Goal: Task Accomplishment & Management: Complete application form

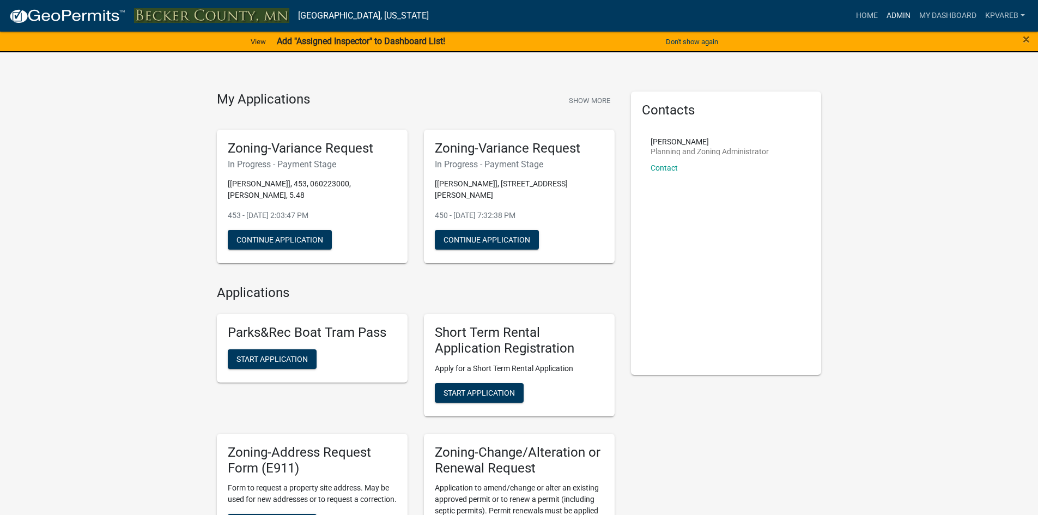
click at [897, 14] on link "Admin" at bounding box center [898, 15] width 33 height 21
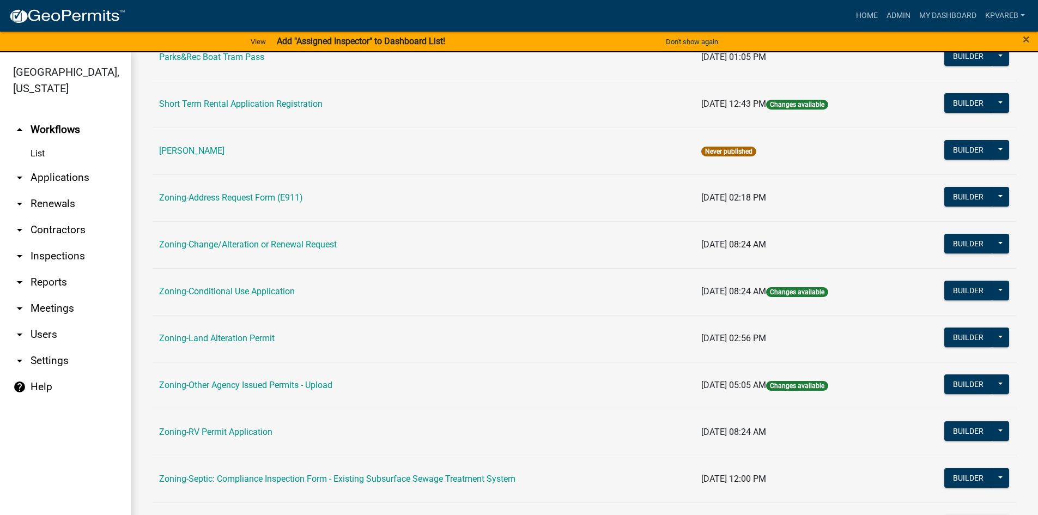
scroll to position [321, 0]
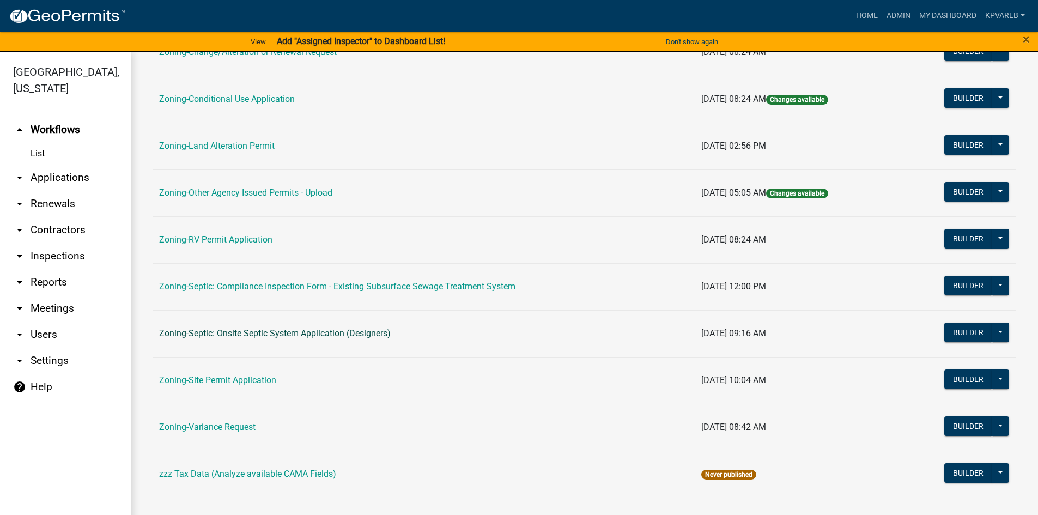
click at [279, 333] on link "Zoning-Septic: Onsite Septic System Application (Designers)" at bounding box center [275, 333] width 232 height 10
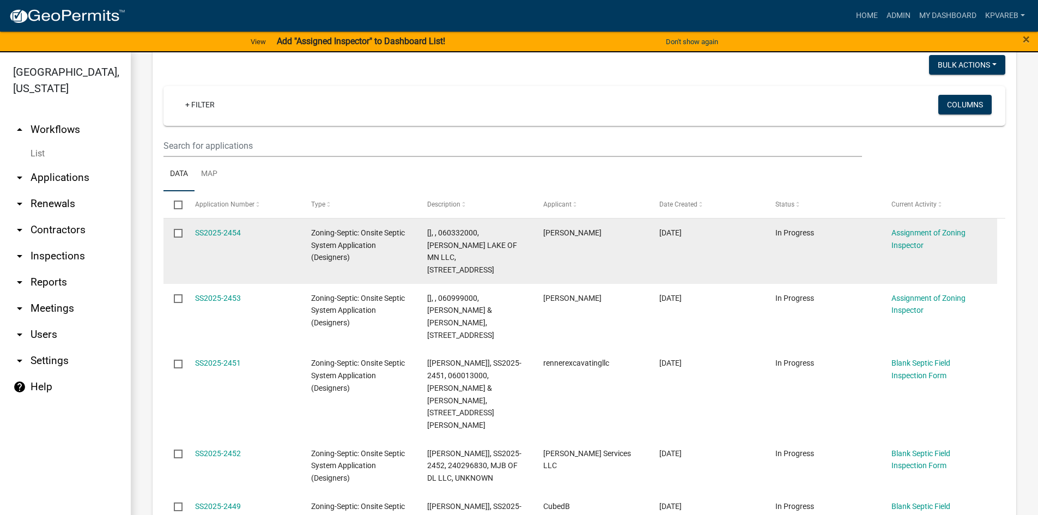
scroll to position [163, 0]
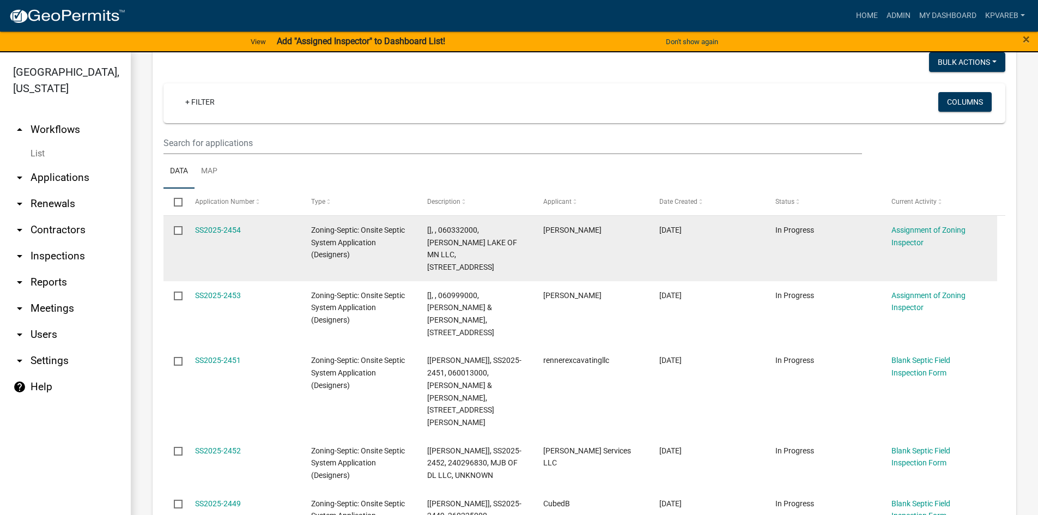
click at [803, 255] on datatable-body-cell "In Progress" at bounding box center [823, 248] width 116 height 65
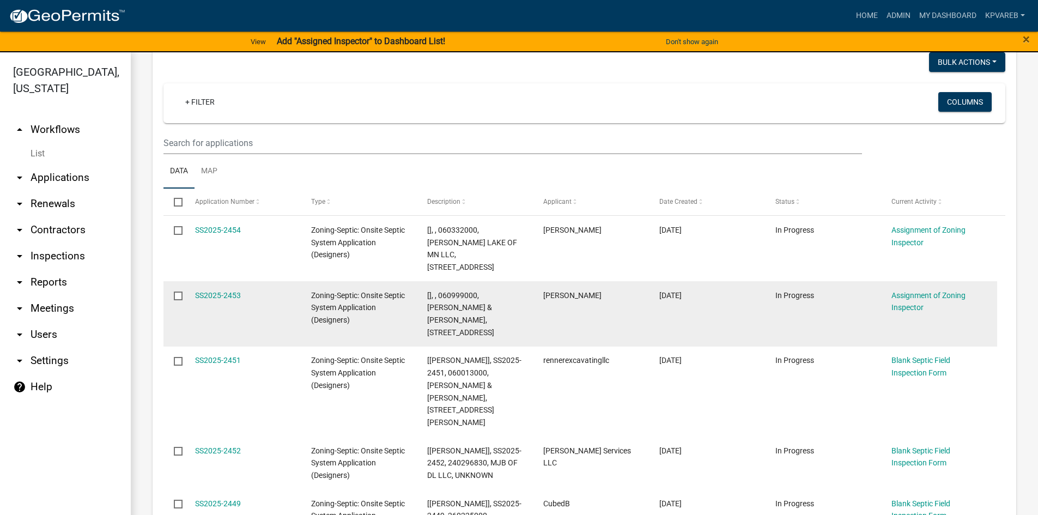
click at [831, 308] on datatable-body-cell "In Progress" at bounding box center [823, 313] width 116 height 65
click at [511, 303] on div "[], , 060999000, DAVID K & SHARON K TRANBY, 14045 ROLLING ACRES DR" at bounding box center [474, 314] width 95 height 50
click at [227, 291] on link "SS2025-2453" at bounding box center [218, 295] width 46 height 9
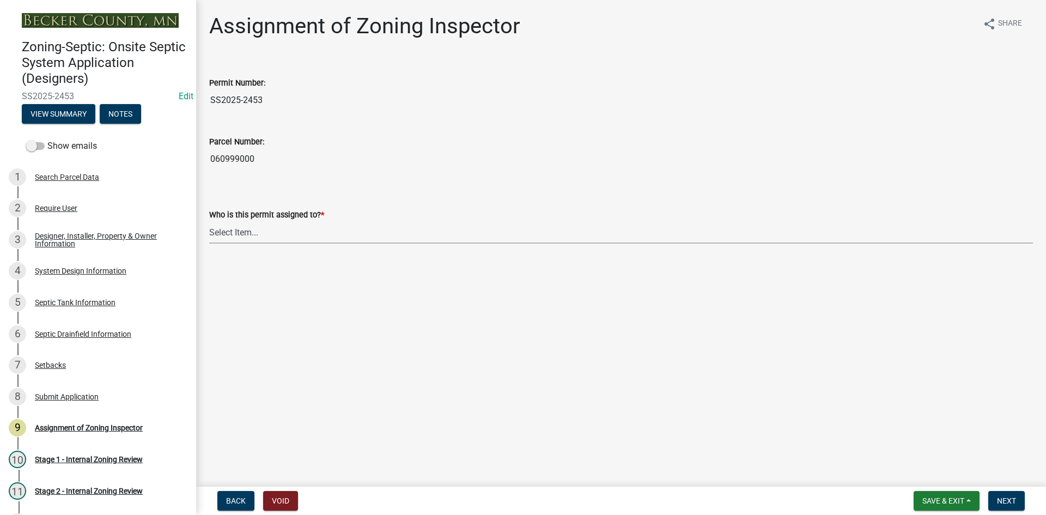
click at [237, 238] on select "Select Item... Nicole Bradbury Jeff Rusness Kyle Vareberg Susan Rockwell Tyler …" at bounding box center [621, 232] width 824 height 22
click at [209, 221] on select "Select Item... Nicole Bradbury Jeff Rusness Kyle Vareberg Susan Rockwell Tyler …" at bounding box center [621, 232] width 824 height 22
select select "7bfe52ba-73b7-4ac1-9bde-d3bb601555ca"
click at [1001, 493] on button "Next" at bounding box center [1007, 501] width 37 height 20
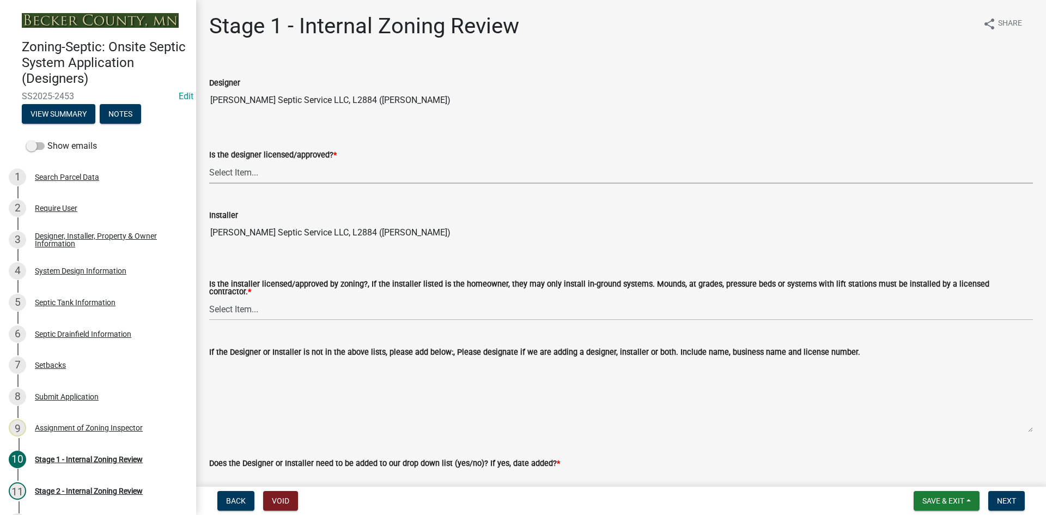
click at [240, 182] on select "Select Item... Yes No" at bounding box center [621, 172] width 824 height 22
click at [238, 175] on select "Select Item... Yes No" at bounding box center [621, 172] width 824 height 22
drag, startPoint x: 246, startPoint y: 178, endPoint x: 253, endPoint y: 180, distance: 7.1
click at [246, 178] on select "Select Item... Yes No" at bounding box center [621, 172] width 824 height 22
click at [209, 161] on select "Select Item... Yes No" at bounding box center [621, 172] width 824 height 22
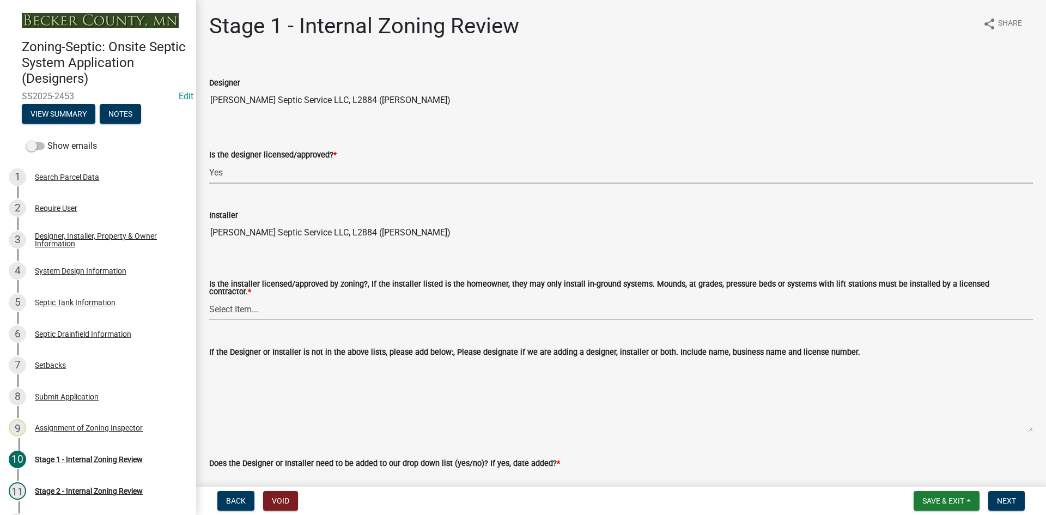
select select "49e49f1e-3b32-4342-8c2e-9cbd4919fe4d"
click at [265, 298] on select "Select Item... Yes No" at bounding box center [621, 309] width 824 height 22
click at [209, 298] on select "Select Item... Yes No" at bounding box center [621, 309] width 824 height 22
select select "ca07ae0a-7638-46ff-ada2-c67ca3524324"
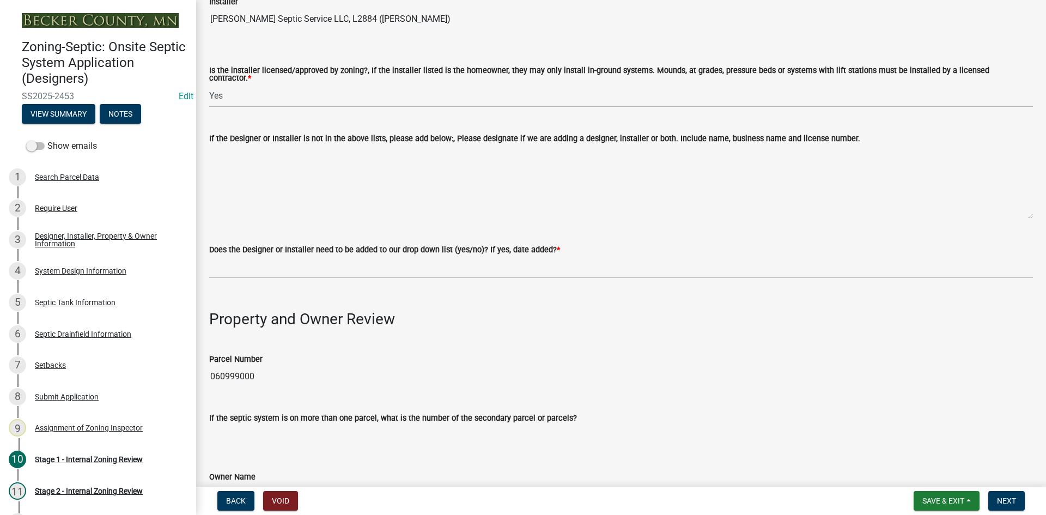
scroll to position [272, 0]
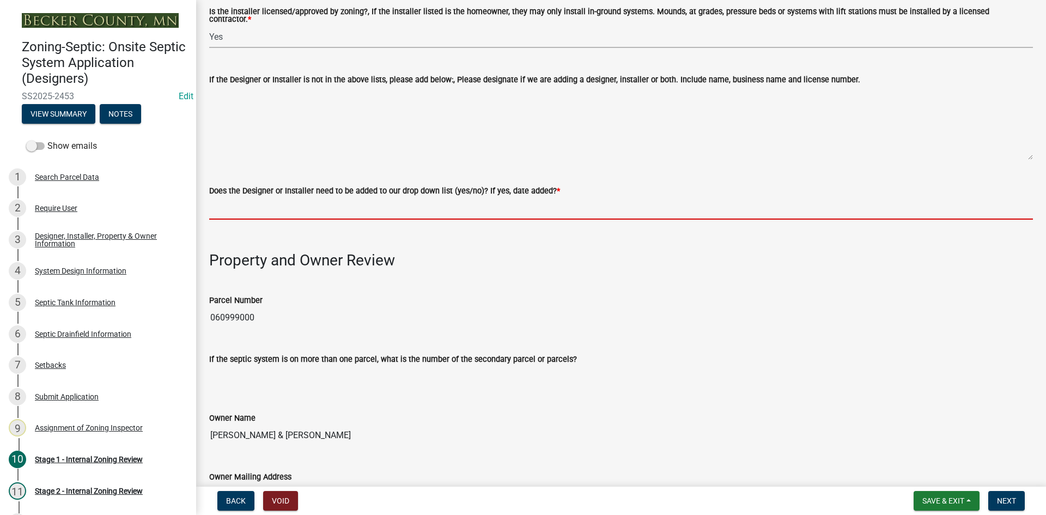
click at [260, 203] on input "Does the Designer or Installer need to be added to our drop down list (yes/no)?…" at bounding box center [621, 208] width 824 height 22
type input "NO"
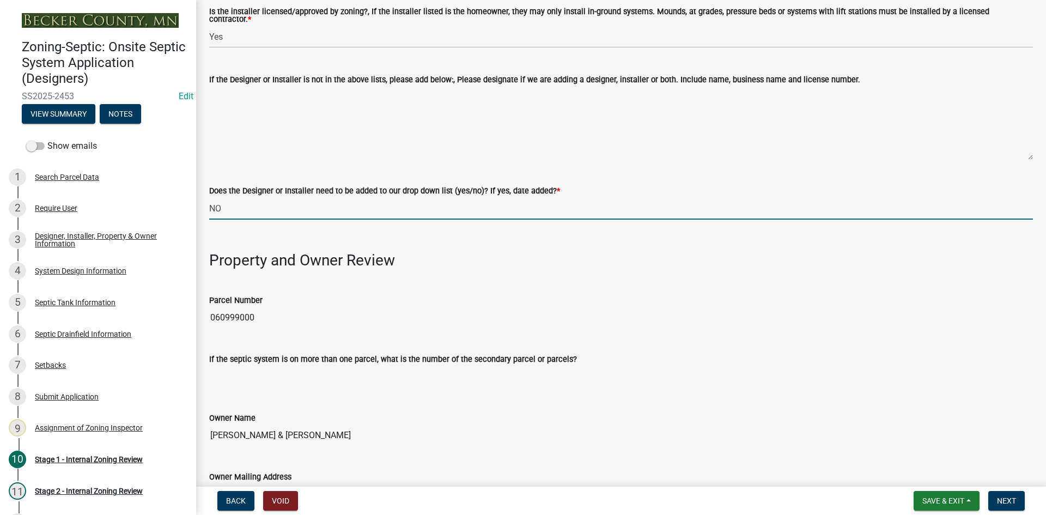
click at [263, 202] on input "NO" at bounding box center [621, 208] width 824 height 22
drag, startPoint x: 528, startPoint y: 231, endPoint x: 523, endPoint y: 228, distance: 5.6
click at [523, 229] on h3 at bounding box center [621, 237] width 824 height 19
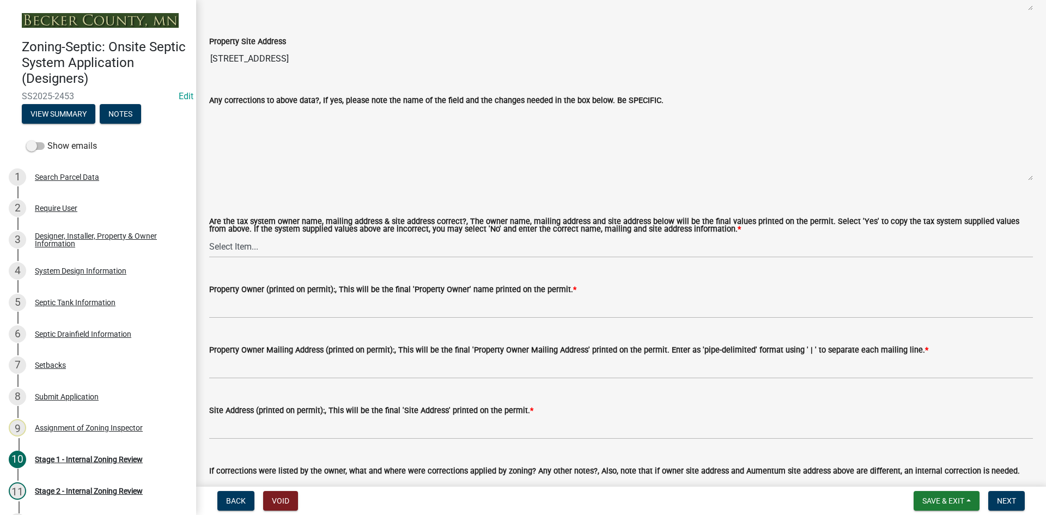
scroll to position [872, 0]
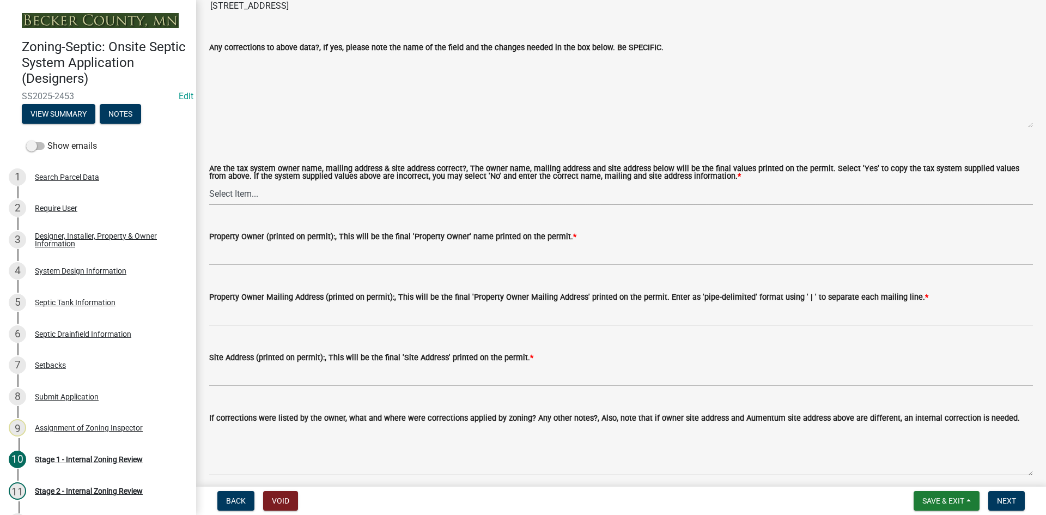
drag, startPoint x: 234, startPoint y: 180, endPoint x: 241, endPoint y: 188, distance: 10.8
click at [234, 183] on select "Select Item... Yes No" at bounding box center [621, 194] width 824 height 22
click at [242, 189] on select "Select Item... Yes No" at bounding box center [621, 194] width 824 height 22
click at [209, 183] on select "Select Item... Yes No" at bounding box center [621, 194] width 824 height 22
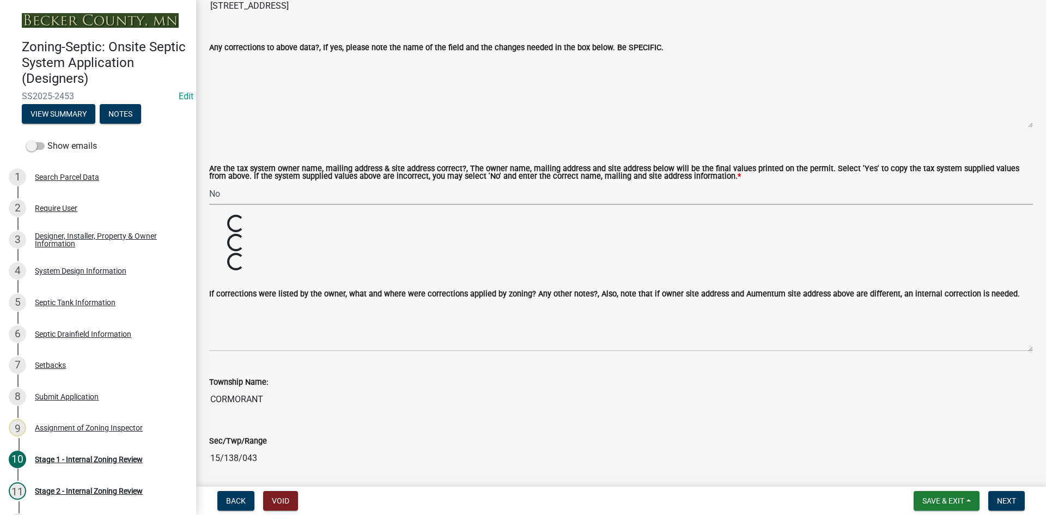
drag, startPoint x: 231, startPoint y: 188, endPoint x: 238, endPoint y: 198, distance: 12.1
click at [231, 188] on select "Select Item... Yes No" at bounding box center [621, 194] width 824 height 22
click at [209, 183] on select "Select Item... Yes No" at bounding box center [621, 194] width 824 height 22
select select "ec75a761-93b4-47c5-8535-fea253c32937"
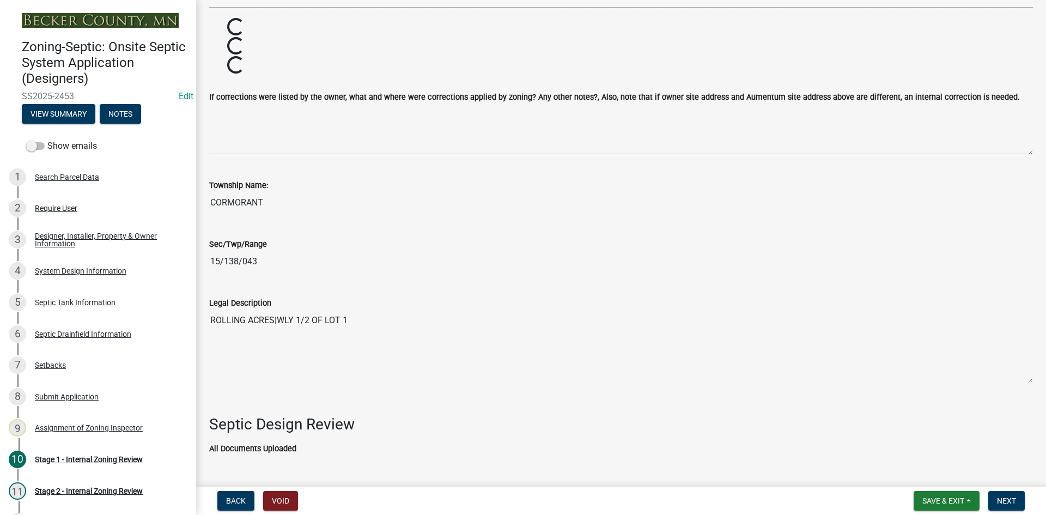
scroll to position [1090, 0]
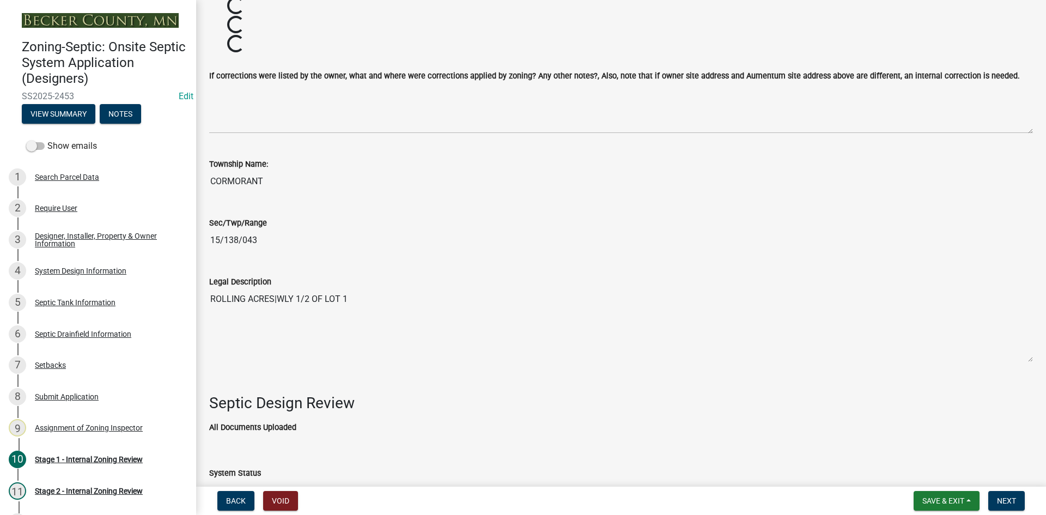
click at [384, 210] on div "Sec/Twp/Range 15/138/043" at bounding box center [621, 226] width 824 height 50
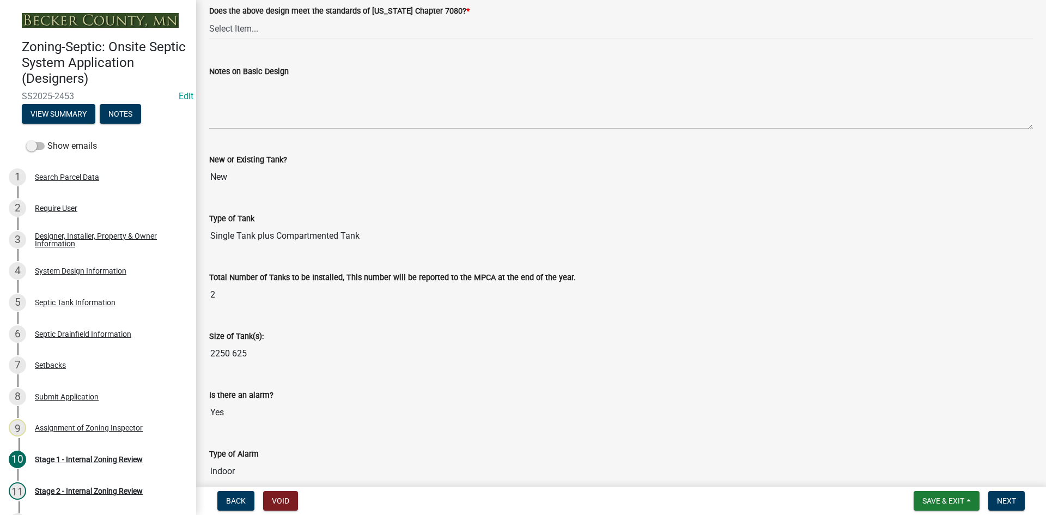
scroll to position [2289, 0]
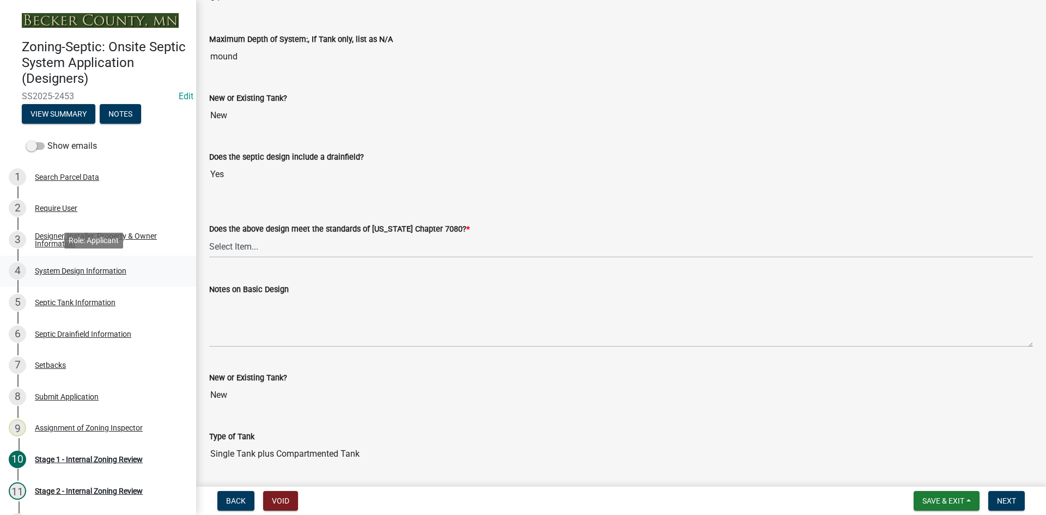
click at [91, 268] on div "System Design Information" at bounding box center [81, 271] width 92 height 8
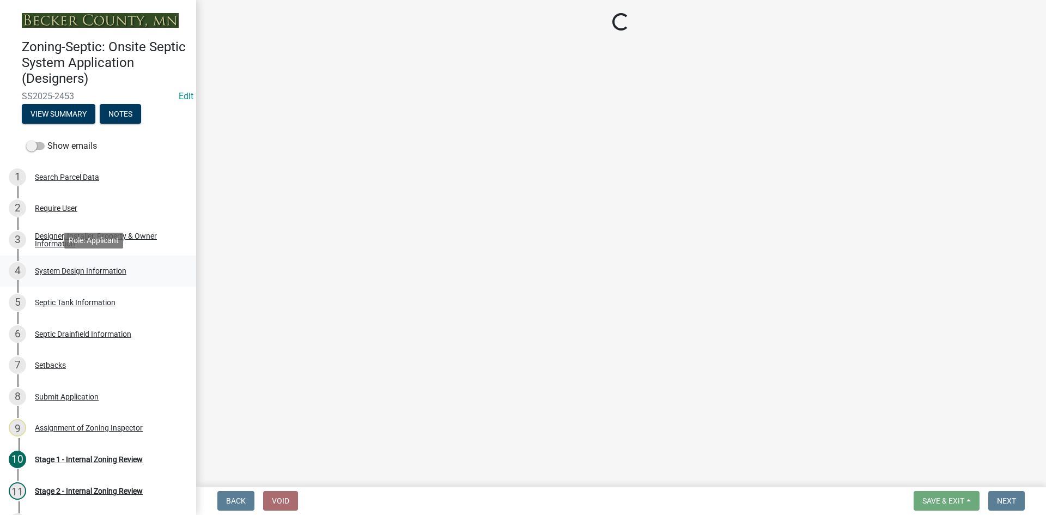
scroll to position [0, 0]
select select "8ba21533-2acf-4cc6-95e5-280e4aabd5a3"
select select "841e6e1b-3a1e-4ec6-be41-af079aae60a3"
select select "011fbff4-a41d-4a75-9bd8-71c7e6c69e0d"
select select "85fdfef2-2683-4311-b5d5-5505f6411127"
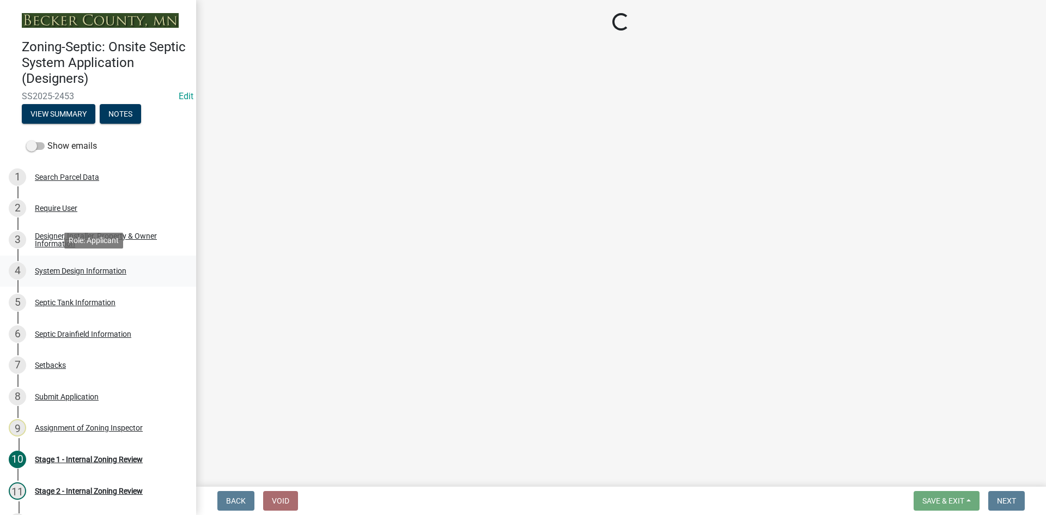
select select "bbba294c-e7e6-4483-b1a0-88fbc7e04017"
select select "1002d2f5-04ee-41f0-9277-2fadb170a736"
select select "ef698bf5-6172-44c1-9ffb-522c07469aed"
select select "384fc250-a67e-4e5e-a6e0-19116deb63e7"
select select "a0c59fcd-b61c-4c3a-90a8-e70849750c47"
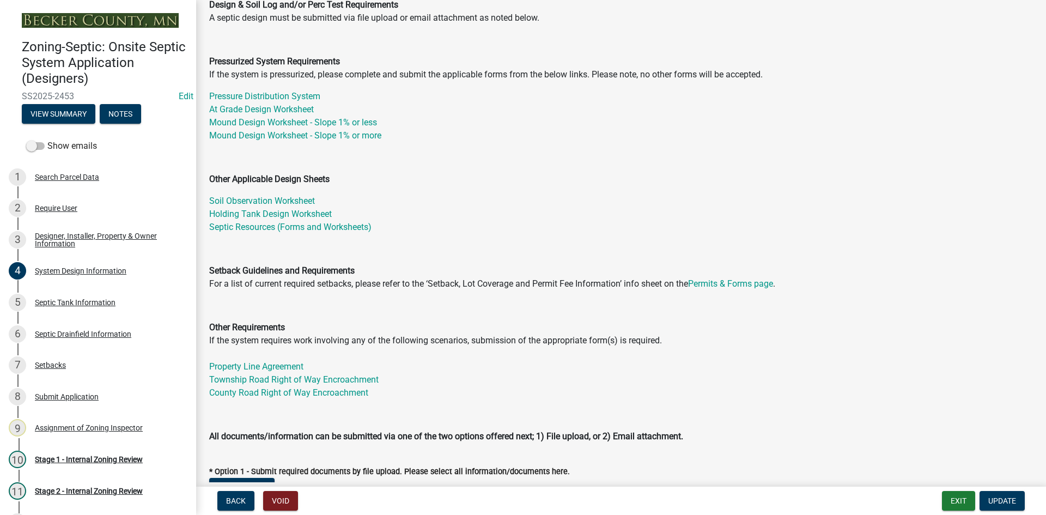
scroll to position [54, 0]
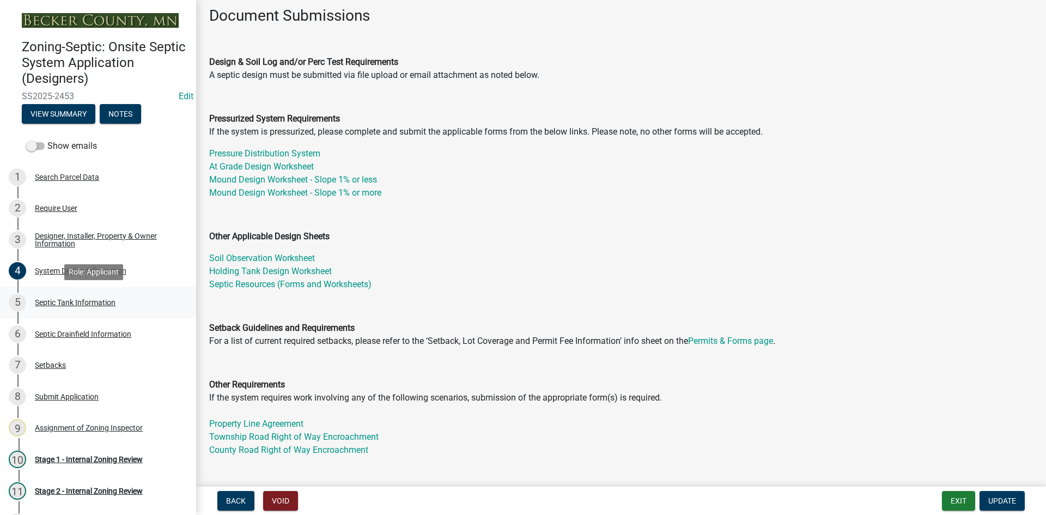
click at [100, 306] on div "Septic Tank Information" at bounding box center [75, 303] width 81 height 8
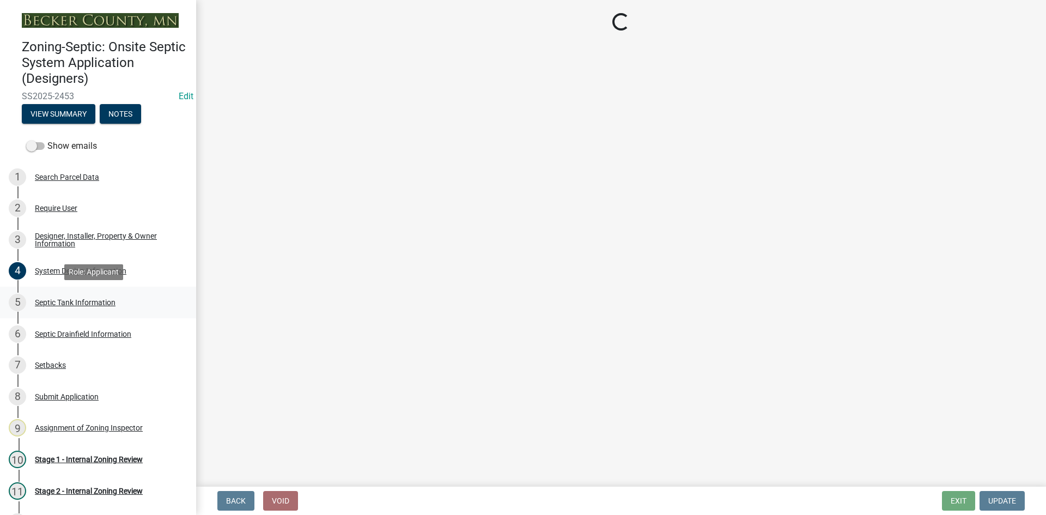
select select "f9fbe67c-c1cf-4a63-8ad4-799ce56b7f21"
select select "c79cdd98-55ab-4f3a-b3b0-b7514a1cd747"
select select "e0ee17af-48b7-4b92-9885-812dbb1428e7"
select select "c84d9e4c-2287-4d2e-9ef7-9874a7456ee3"
select select "1aae01aa-140b-4eb5-b041-885c26cb6aa8"
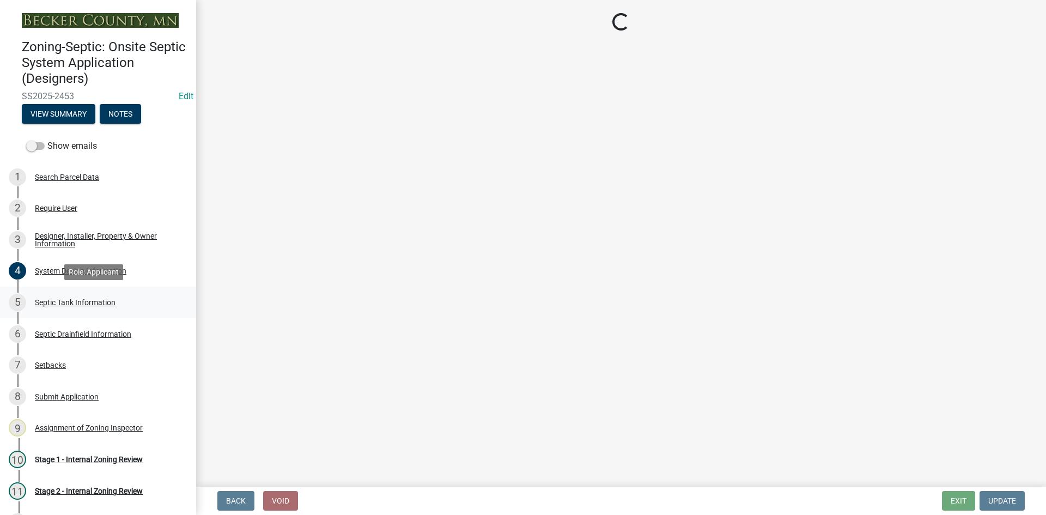
select select "7b57e397-6881-49c8-9b87-e40bdbeb8239"
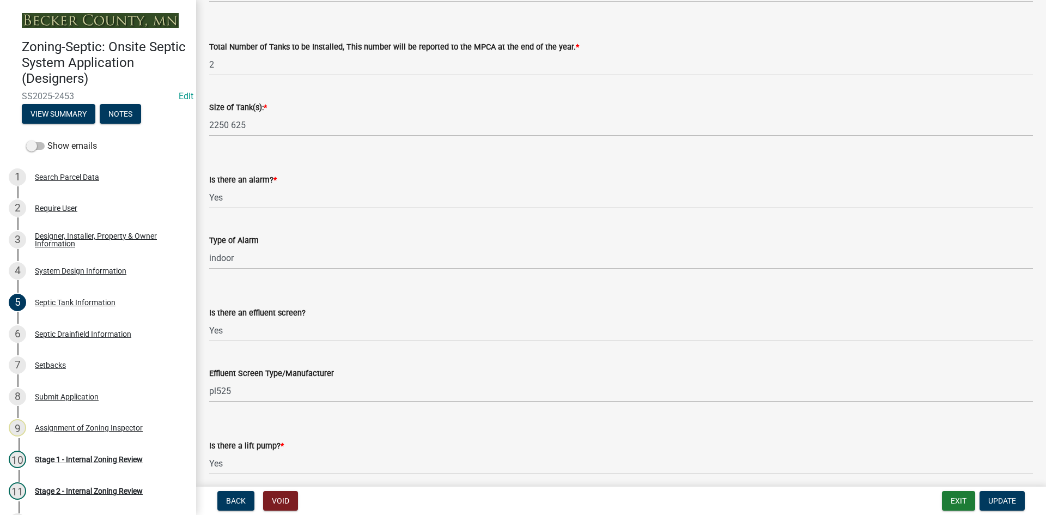
scroll to position [360, 0]
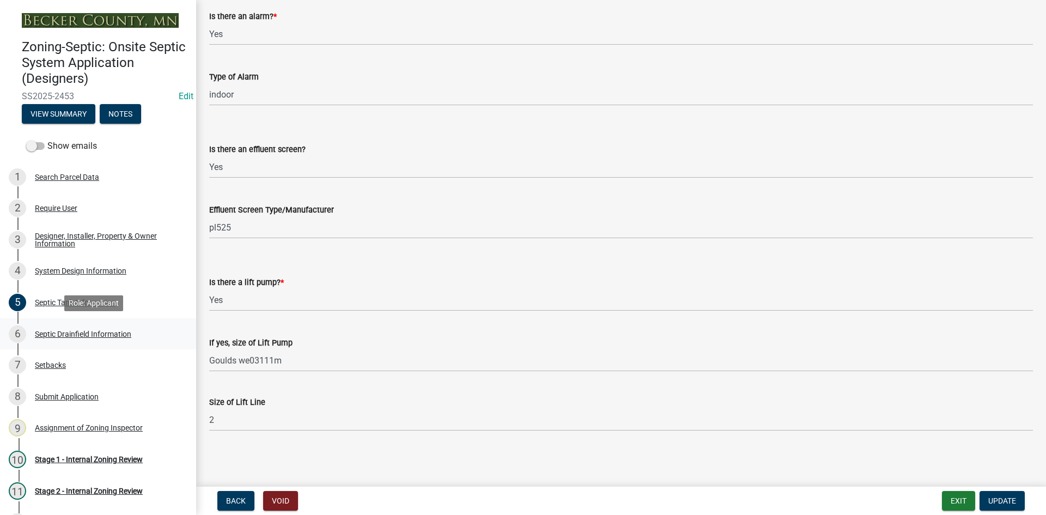
click at [81, 334] on div "Septic Drainfield Information" at bounding box center [83, 334] width 96 height 8
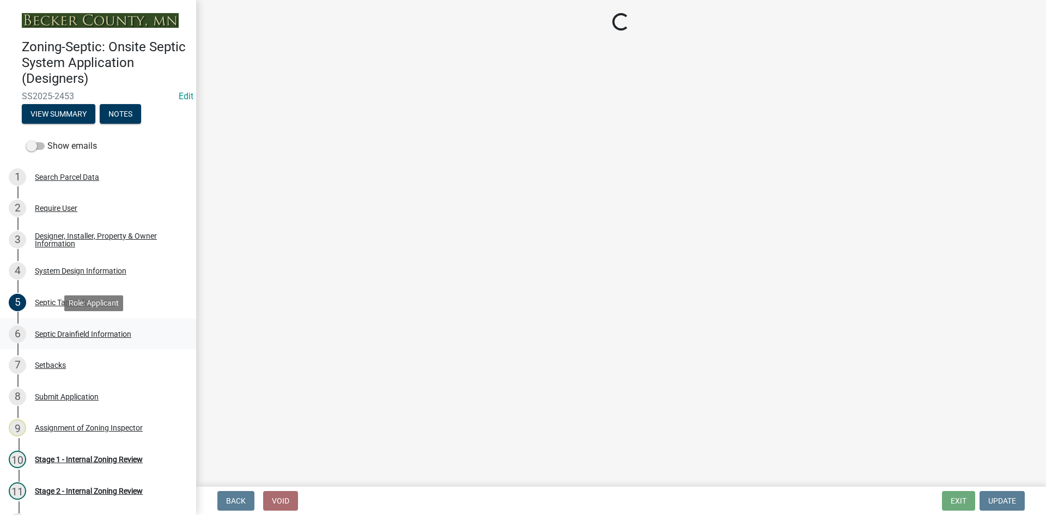
select select "757b77d3-357c-421c-8450-4fc78db4eecb"
select select "366d546d-8bc3-42fb-bca7-8a9455861f61"
select select "245bd747-17a2-4397-b461-91fbb509aaa8"
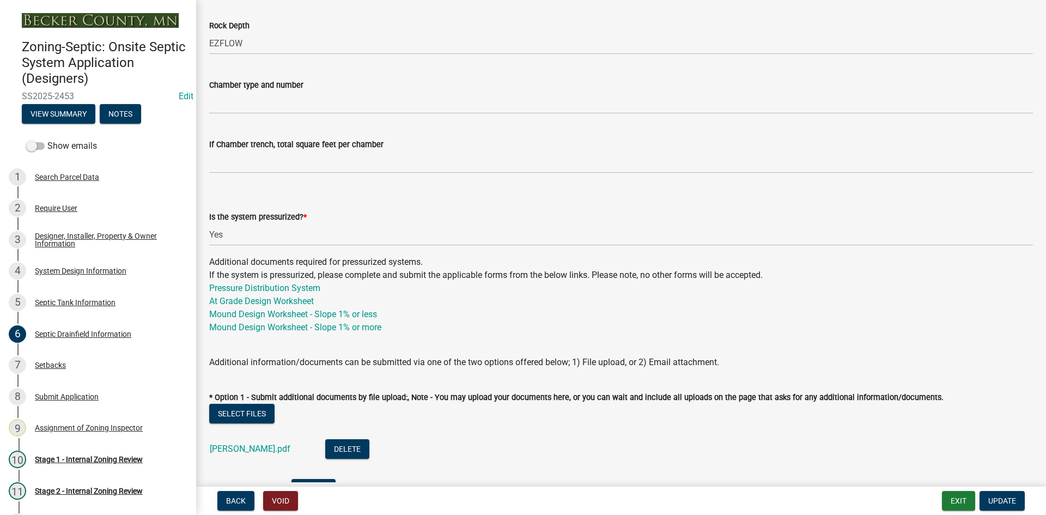
scroll to position [599, 0]
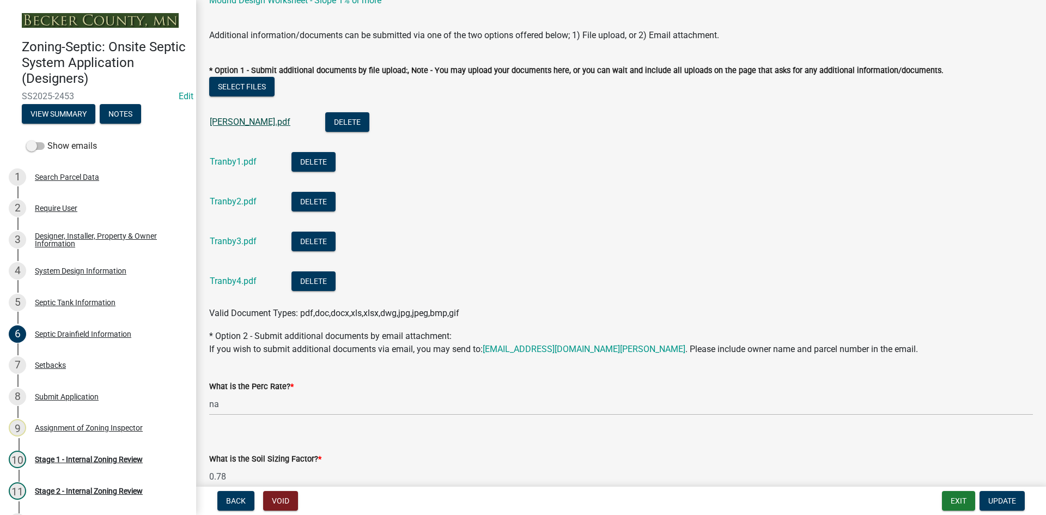
click at [243, 124] on link "Tranby.pdf" at bounding box center [250, 122] width 81 height 10
click at [250, 156] on div "Tranby1.pdf" at bounding box center [242, 163] width 64 height 22
click at [249, 159] on link "Tranby1.pdf" at bounding box center [233, 161] width 47 height 10
click at [239, 201] on link "Tranby2.pdf" at bounding box center [233, 201] width 47 height 10
click at [248, 236] on link "Tranby3.pdf" at bounding box center [233, 241] width 47 height 10
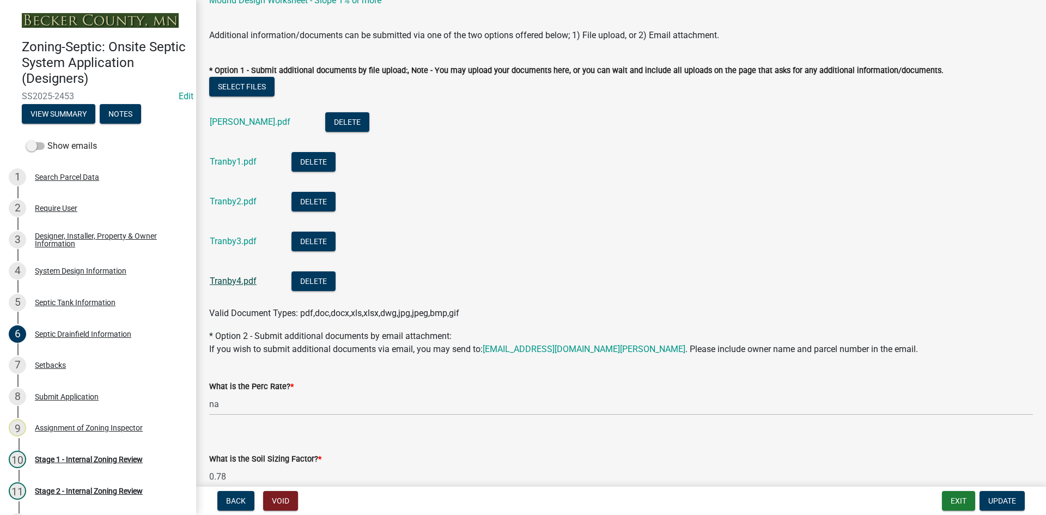
drag, startPoint x: 231, startPoint y: 288, endPoint x: 231, endPoint y: 280, distance: 8.2
click at [231, 286] on div "Tranby4.pdf" at bounding box center [242, 282] width 64 height 22
click at [231, 280] on link "Tranby4.pdf" at bounding box center [233, 281] width 47 height 10
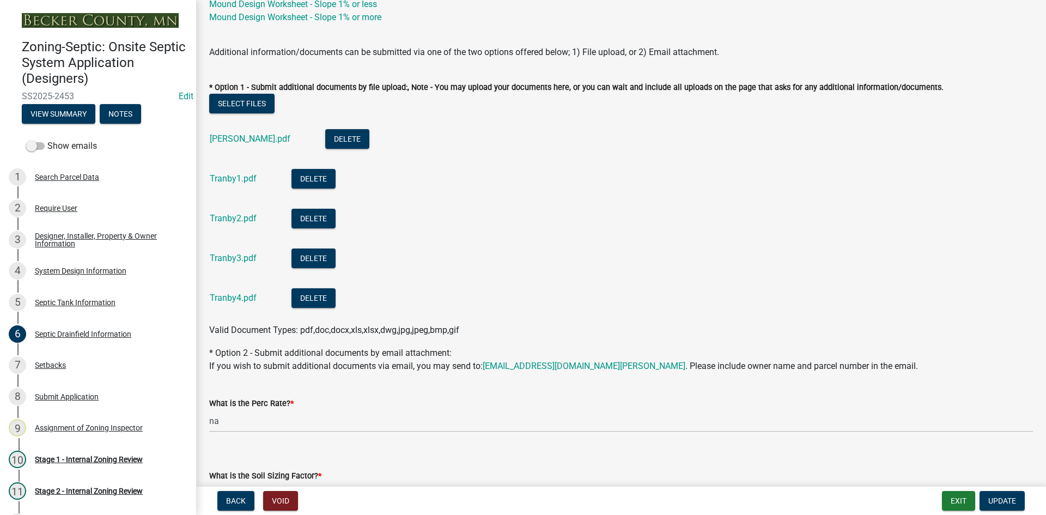
scroll to position [579, 0]
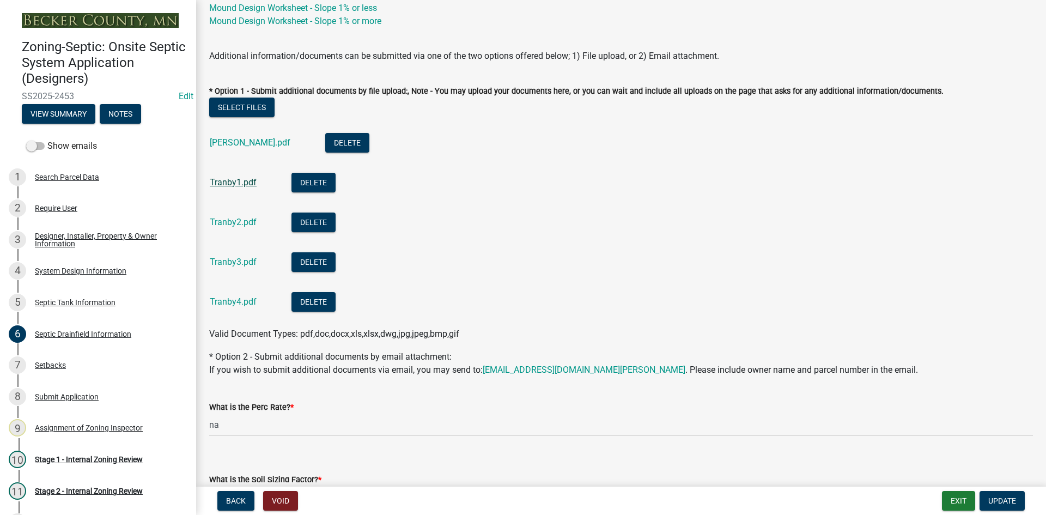
click at [250, 178] on link "Tranby1.pdf" at bounding box center [233, 182] width 47 height 10
click at [236, 259] on link "Tranby3.pdf" at bounding box center [233, 262] width 47 height 10
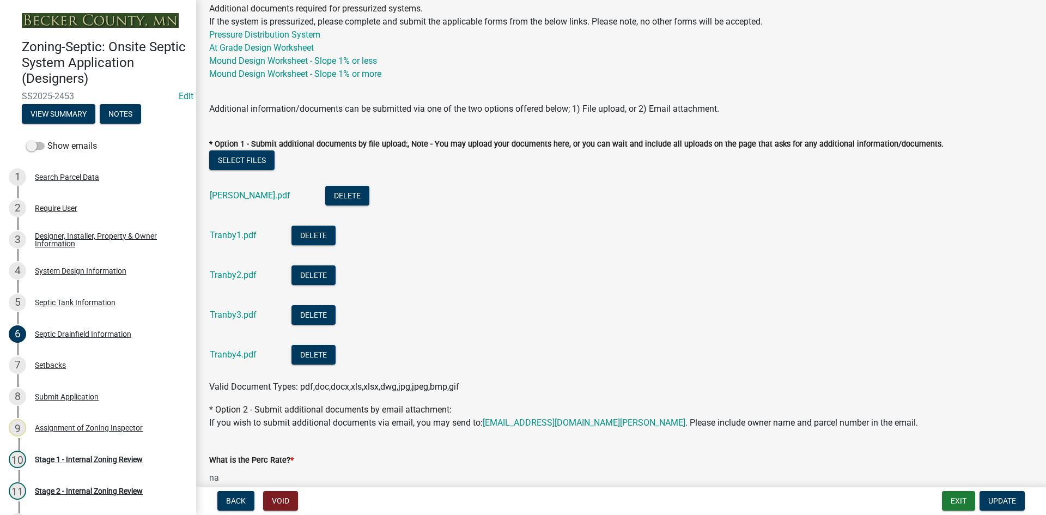
scroll to position [524, 0]
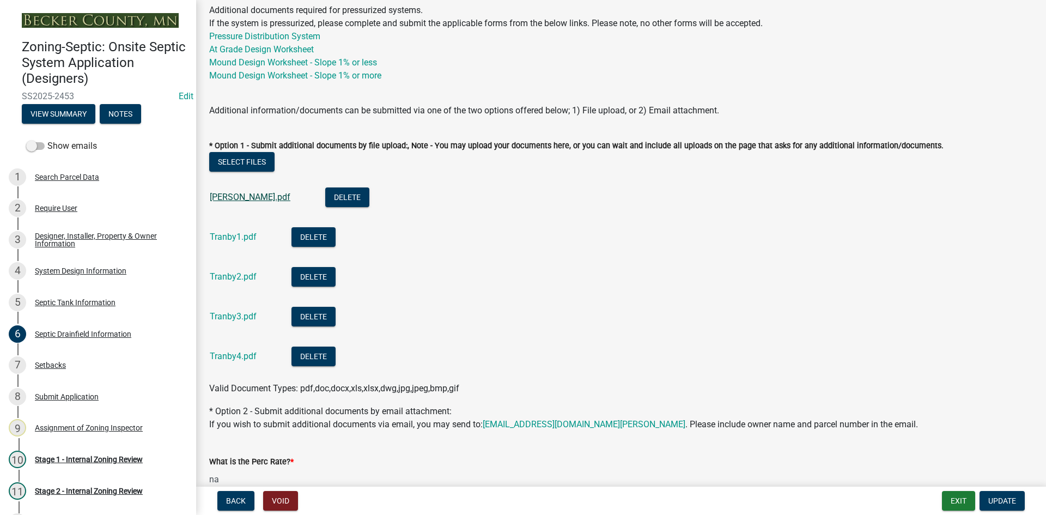
click at [244, 199] on link "Tranby.pdf" at bounding box center [250, 197] width 81 height 10
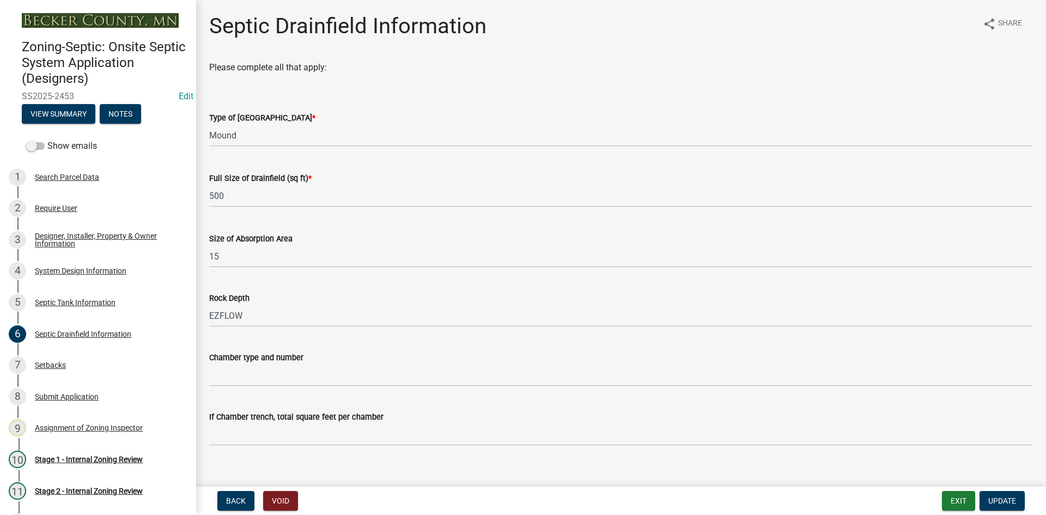
scroll to position [436, 0]
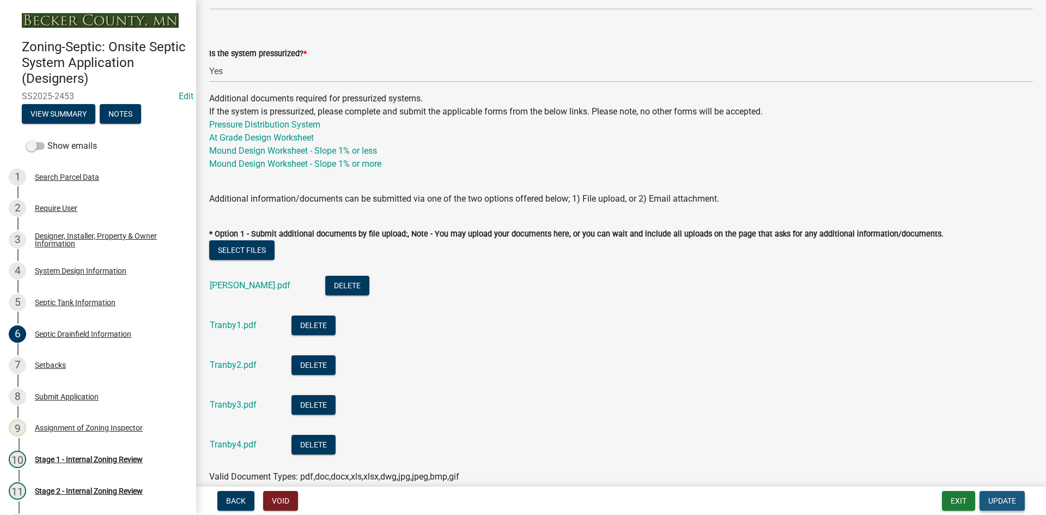
click at [996, 502] on span "Update" at bounding box center [1003, 500] width 28 height 9
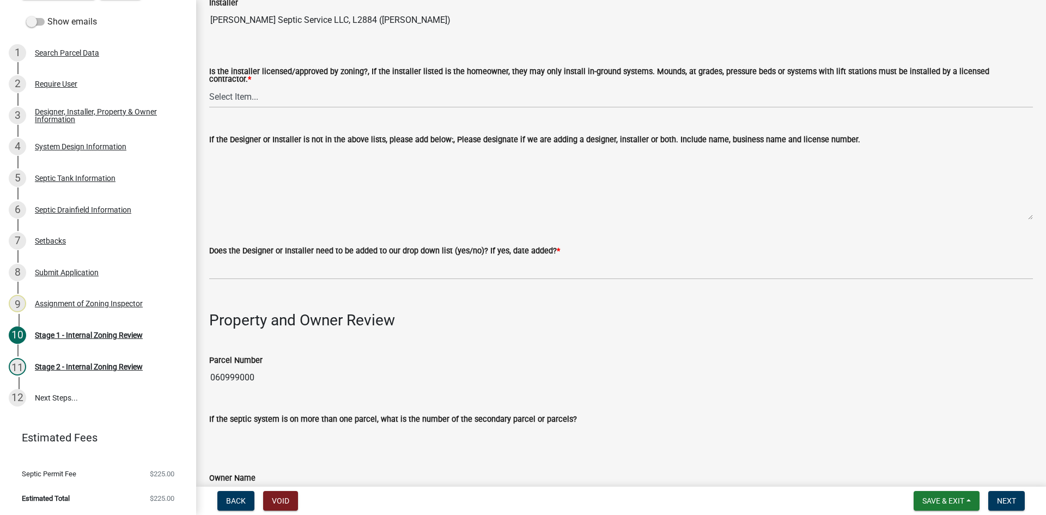
scroll to position [218, 0]
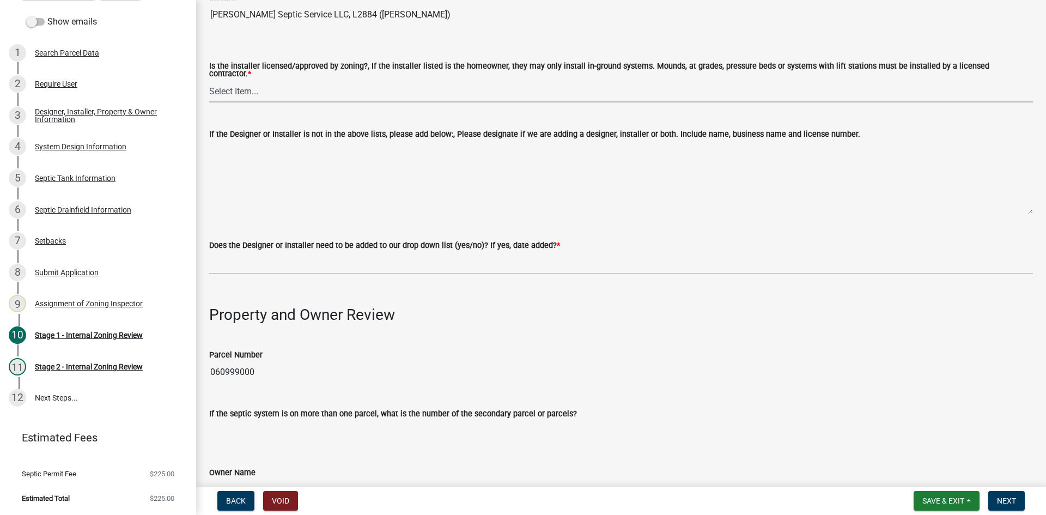
click at [261, 86] on select "Select Item... Yes No" at bounding box center [621, 91] width 824 height 22
click at [209, 80] on select "Select Item... Yes No" at bounding box center [621, 91] width 824 height 22
select select "ca07ae0a-7638-46ff-ada2-c67ca3524324"
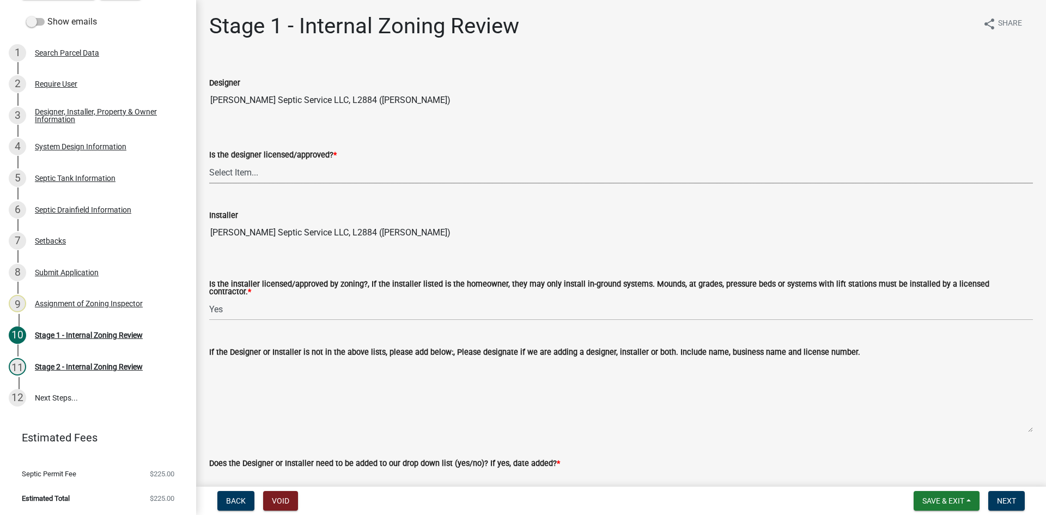
click at [268, 176] on select "Select Item... Yes No" at bounding box center [621, 172] width 824 height 22
click at [209, 161] on select "Select Item... Yes No" at bounding box center [621, 172] width 824 height 22
select select "49e49f1e-3b32-4342-8c2e-9cbd4919fe4d"
click at [264, 169] on select "Select Item... Yes No" at bounding box center [621, 172] width 824 height 22
click at [265, 169] on select "Select Item... Yes No" at bounding box center [621, 172] width 824 height 22
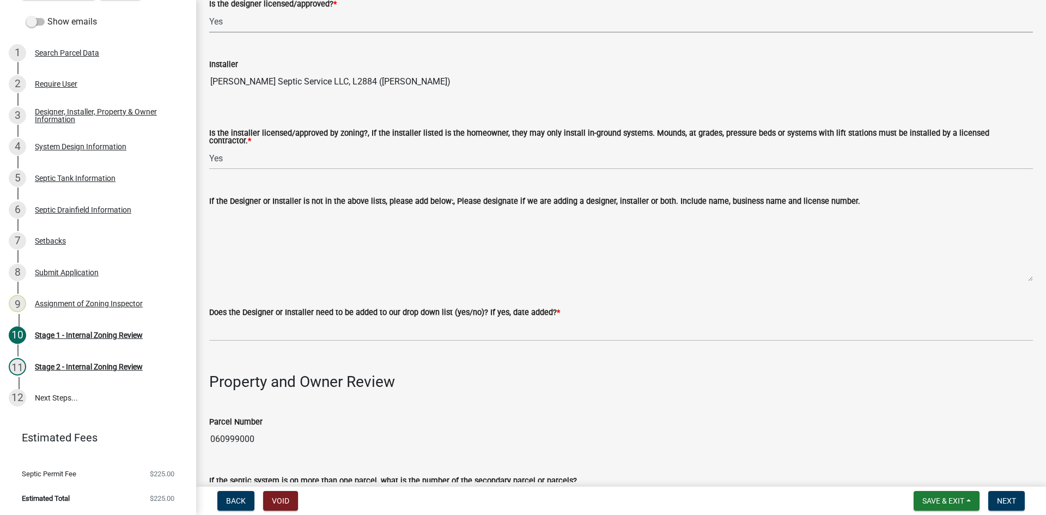
scroll to position [272, 0]
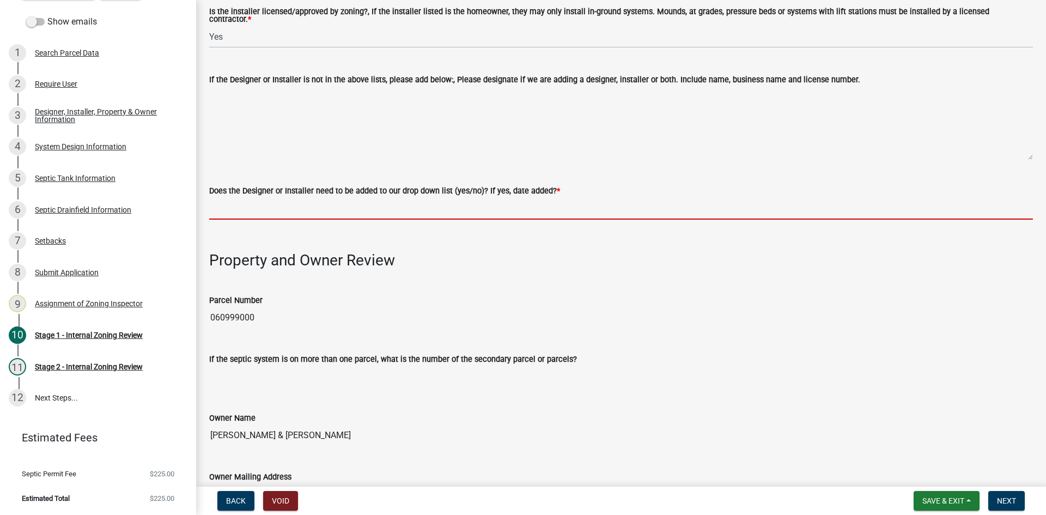
drag, startPoint x: 247, startPoint y: 210, endPoint x: 252, endPoint y: 221, distance: 11.5
click at [247, 210] on input "Does the Designer or Installer need to be added to our drop down list (yes/no)?…" at bounding box center [621, 208] width 824 height 22
type input "NO"
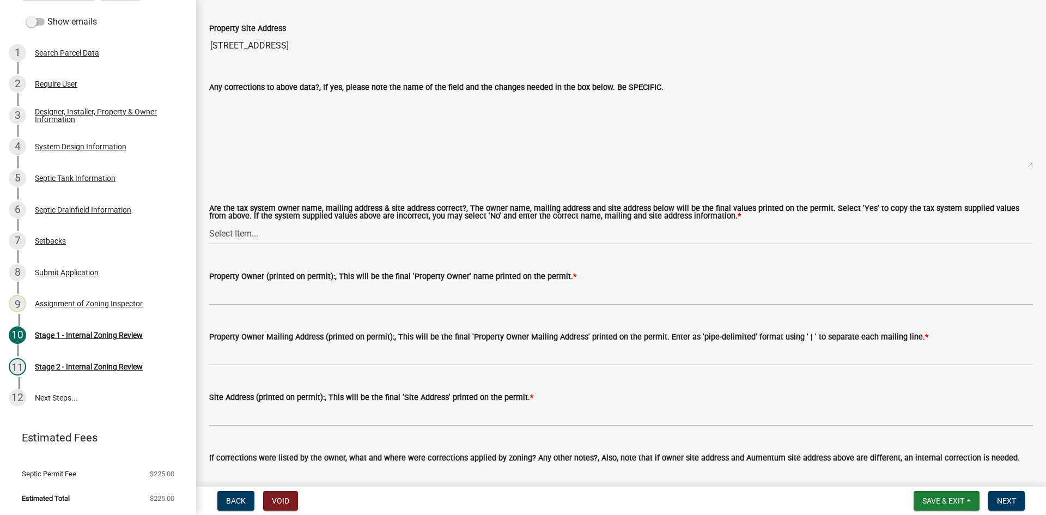
scroll to position [926, 0]
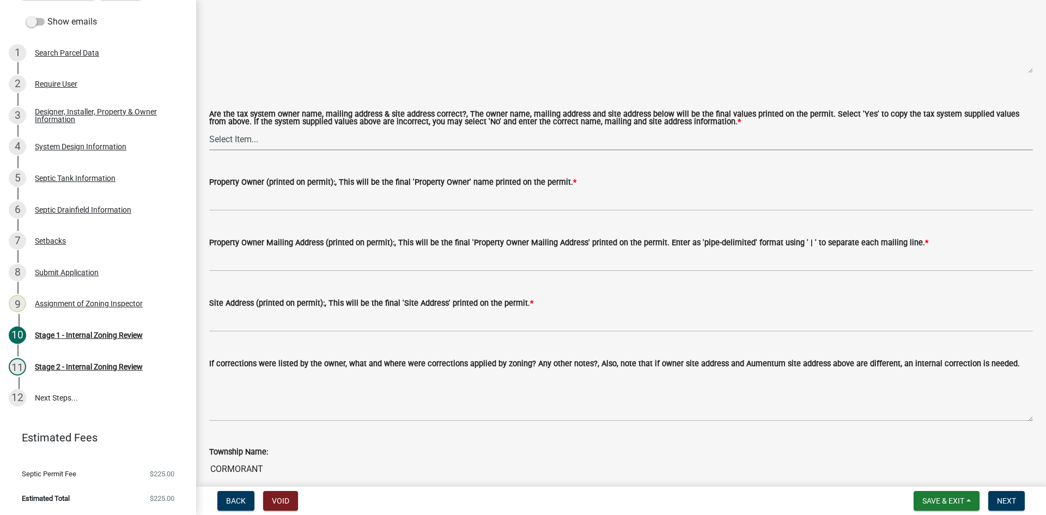
click at [251, 129] on select "Select Item... Yes No" at bounding box center [621, 139] width 824 height 22
click at [209, 128] on select "Select Item... Yes No" at bounding box center [621, 139] width 824 height 22
select select "ec75a761-93b4-47c5-8535-fea253c32937"
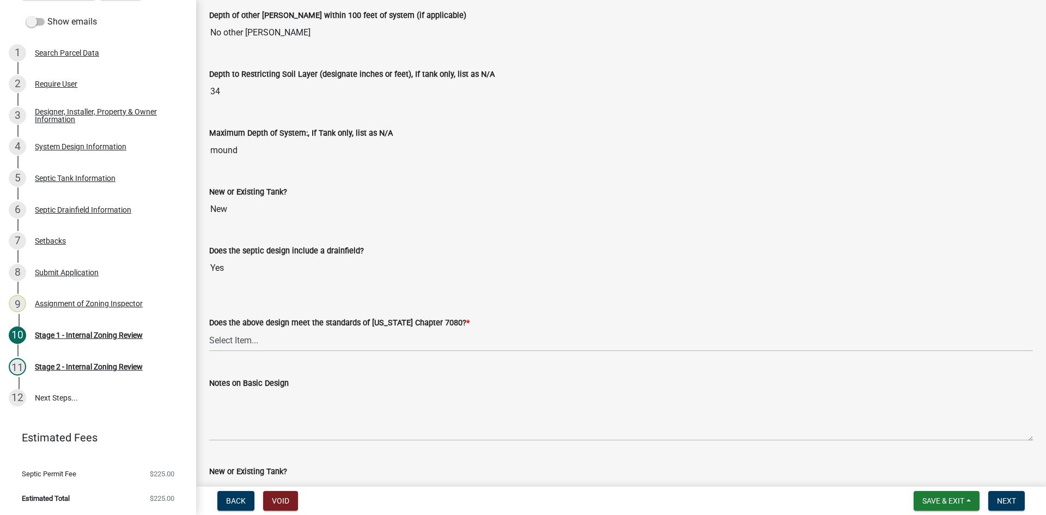
scroll to position [2413, 0]
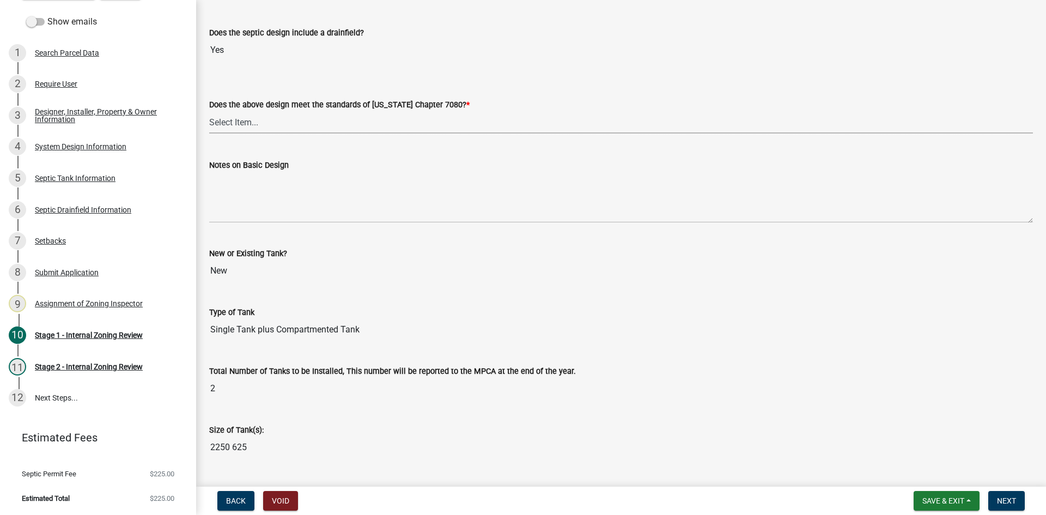
click at [247, 111] on select "Select Item... Yes No" at bounding box center [621, 122] width 824 height 22
click at [209, 111] on select "Select Item... Yes No" at bounding box center [621, 122] width 824 height 22
select select "bcbb982e-a48c-4b4a-a83b-ed1363446a86"
drag, startPoint x: 323, startPoint y: 119, endPoint x: 330, endPoint y: 119, distance: 7.1
click at [323, 119] on select "Select Item... Yes No" at bounding box center [621, 122] width 824 height 22
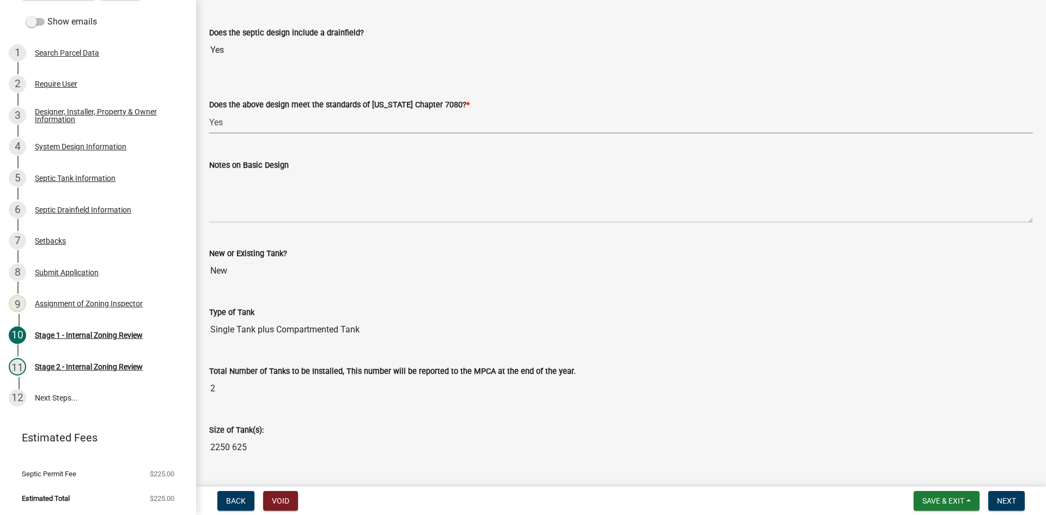
click at [405, 129] on select "Select Item... Yes No" at bounding box center [621, 122] width 824 height 22
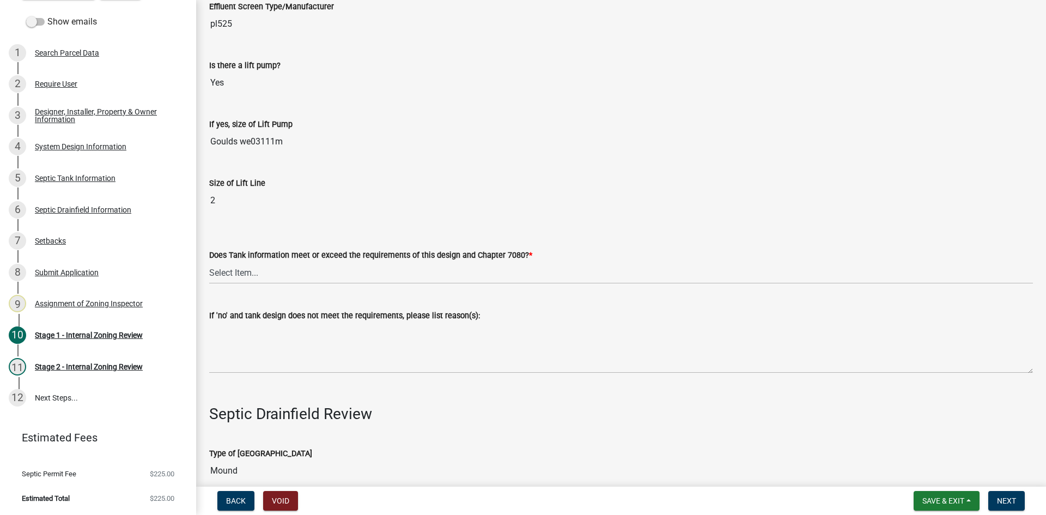
scroll to position [3176, 0]
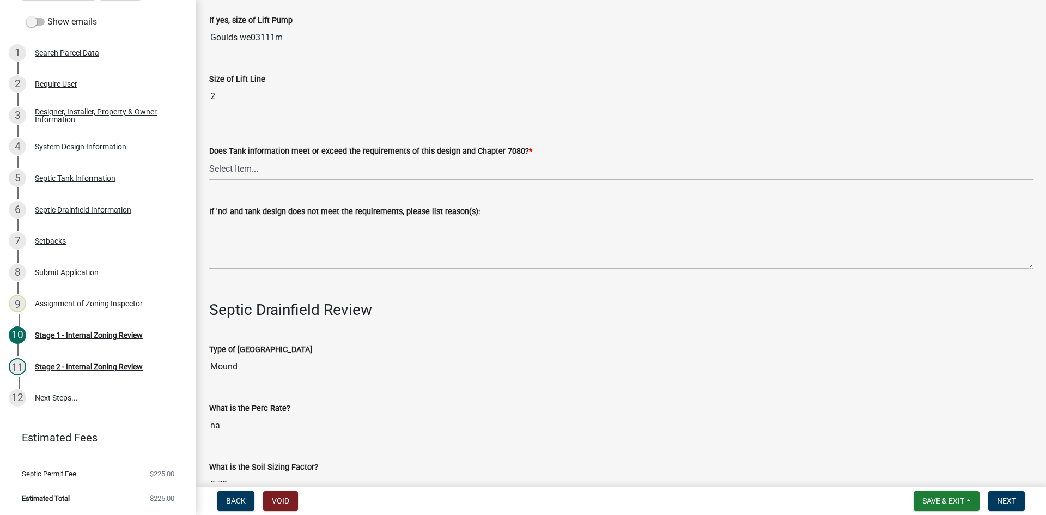
drag, startPoint x: 235, startPoint y: 157, endPoint x: 241, endPoint y: 161, distance: 6.8
click at [235, 157] on select "Select Item... Yes No" at bounding box center [621, 168] width 824 height 22
click at [209, 157] on select "Select Item... Yes No" at bounding box center [621, 168] width 824 height 22
select select "47a2a5dd-5977-4941-8e6f-09ff03cdfb75"
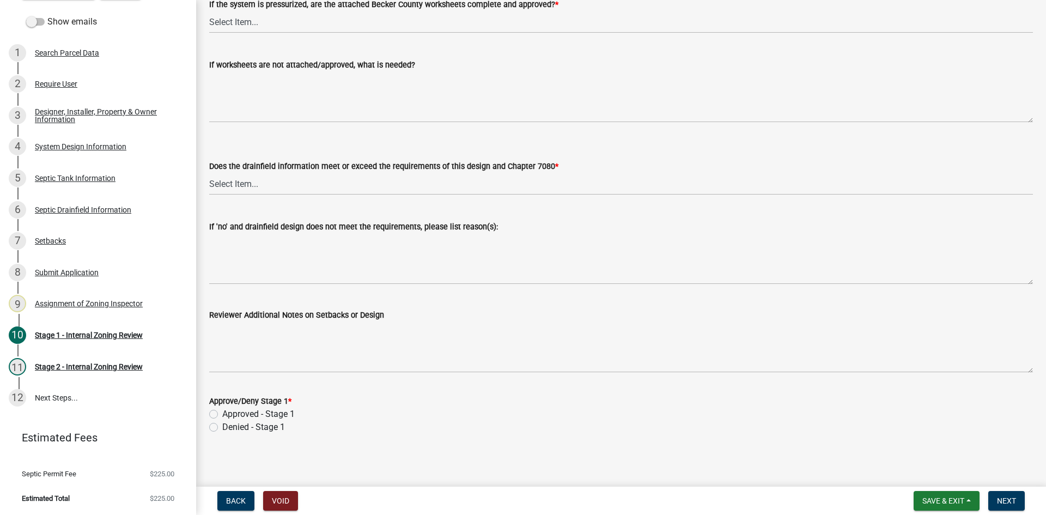
scroll to position [4007, 0]
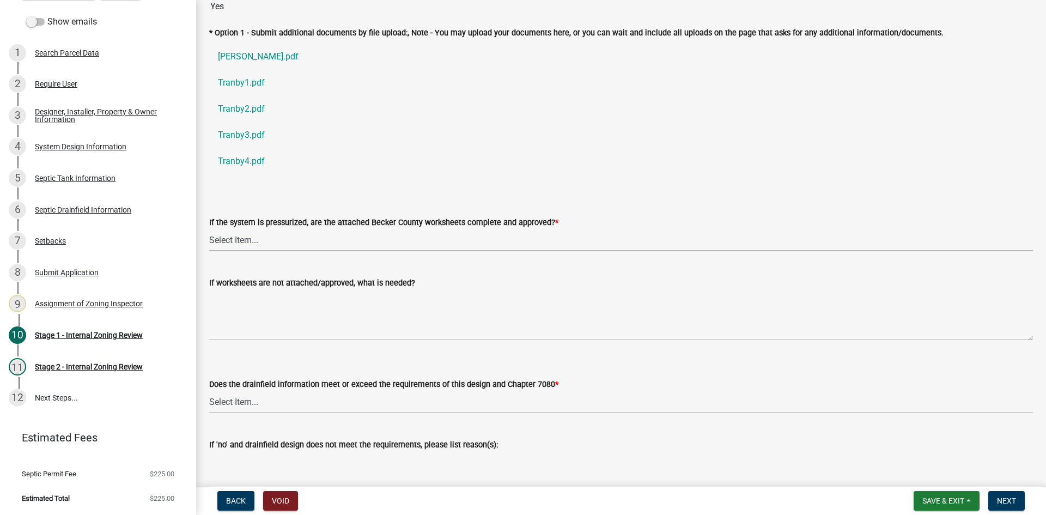
click at [240, 235] on select "Select Item... Yes No NA" at bounding box center [621, 240] width 824 height 22
click at [209, 229] on select "Select Item... Yes No NA" at bounding box center [621, 240] width 824 height 22
select select "3f5b086d-5a4c-4236-93bc-fa7bf4d11838"
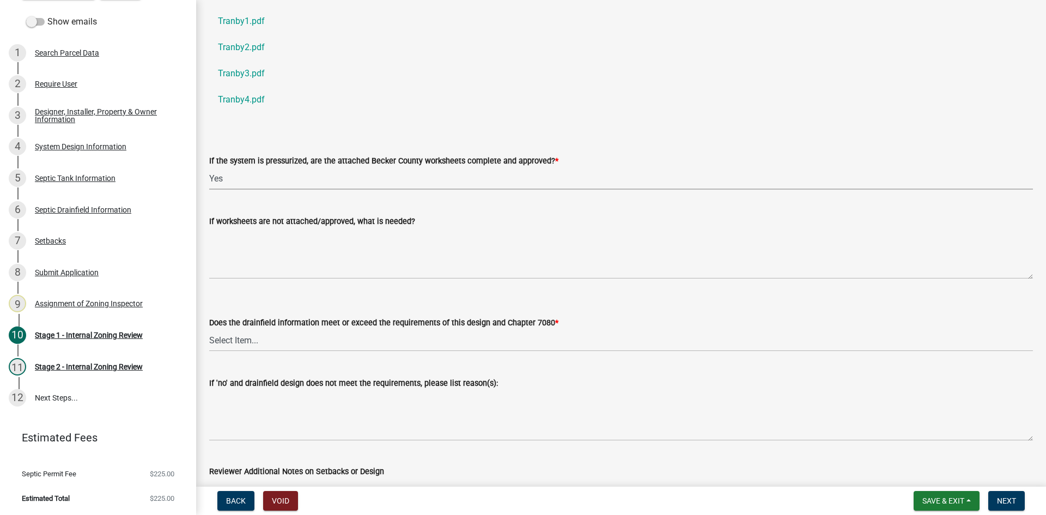
scroll to position [4171, 0]
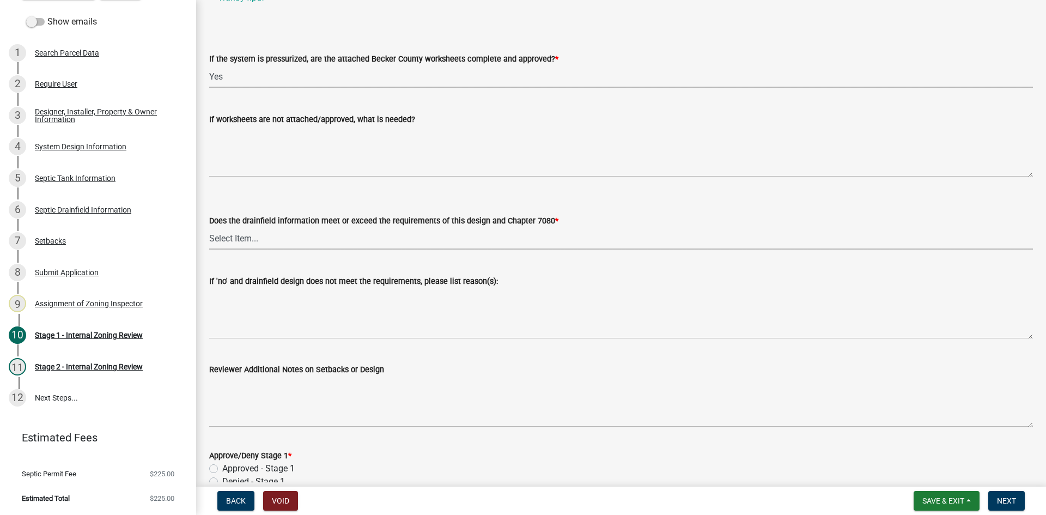
click at [230, 233] on select "Select Item... Yes No" at bounding box center [621, 238] width 824 height 22
click at [209, 227] on select "Select Item... Yes No" at bounding box center [621, 238] width 824 height 22
select select "888a8260-2be6-47f2-a4de-b9f453a4d3bc"
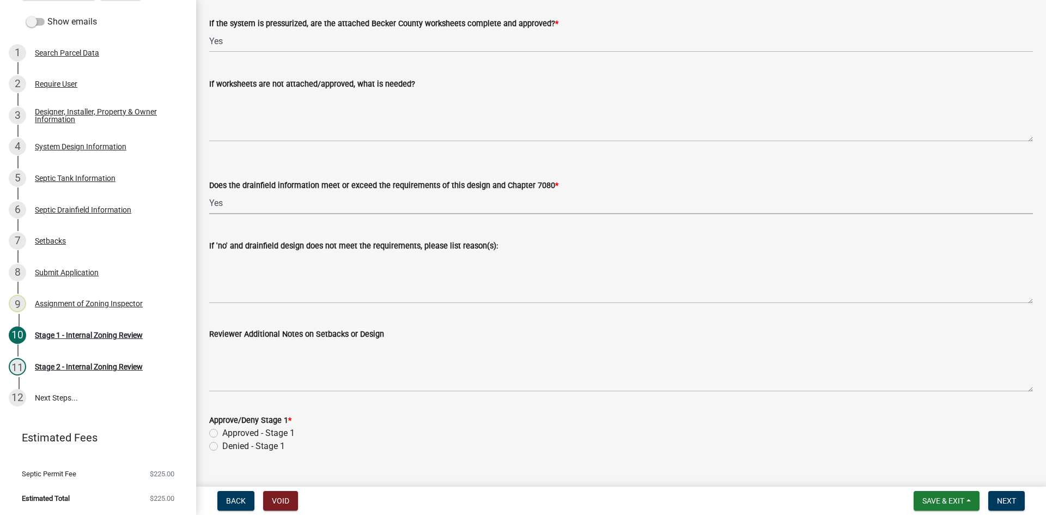
scroll to position [4225, 0]
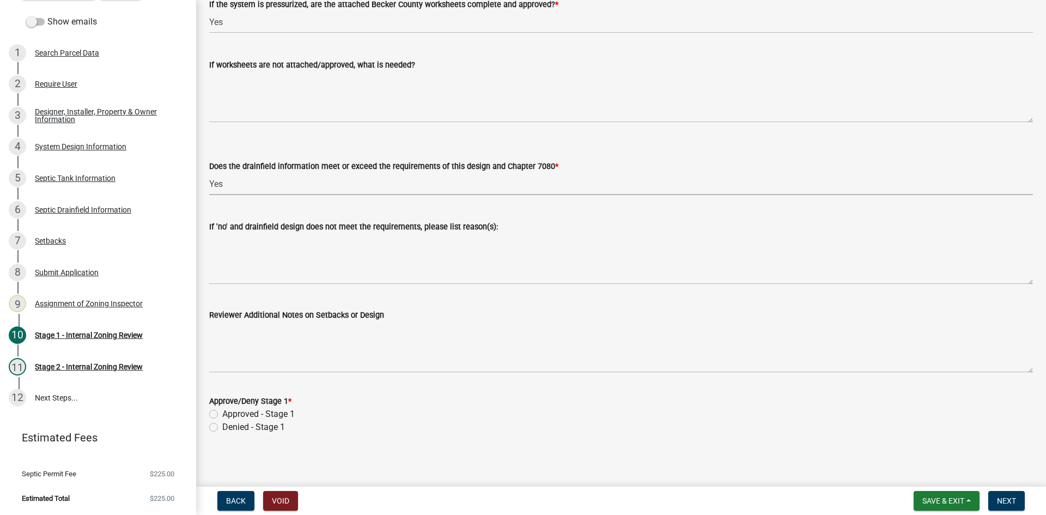
click at [222, 411] on label "Approved - Stage 1" at bounding box center [258, 414] width 72 height 13
click at [222, 411] on input "Approved - Stage 1" at bounding box center [225, 411] width 7 height 7
radio input "true"
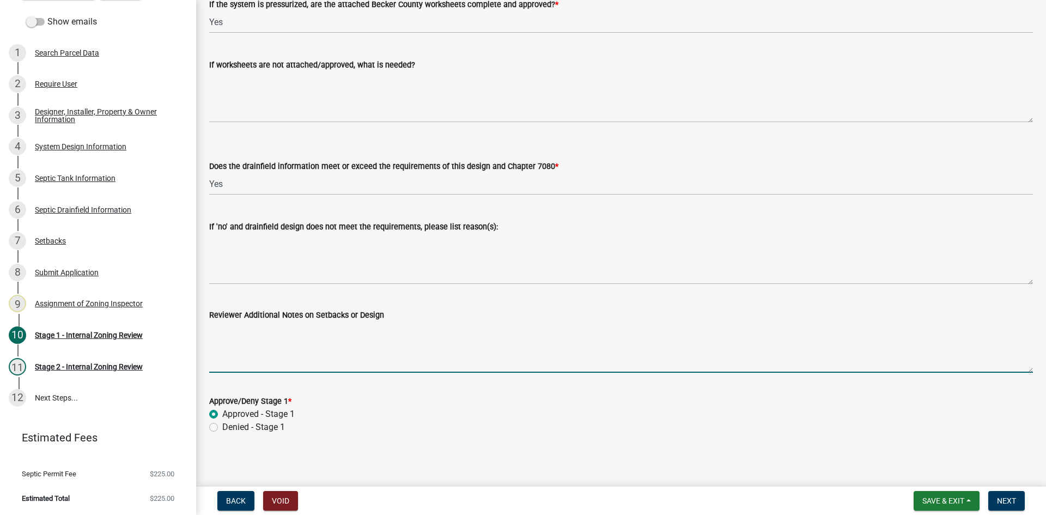
click at [285, 346] on textarea "Reviewer Additional Notes on Setbacks or Design" at bounding box center [621, 347] width 824 height 51
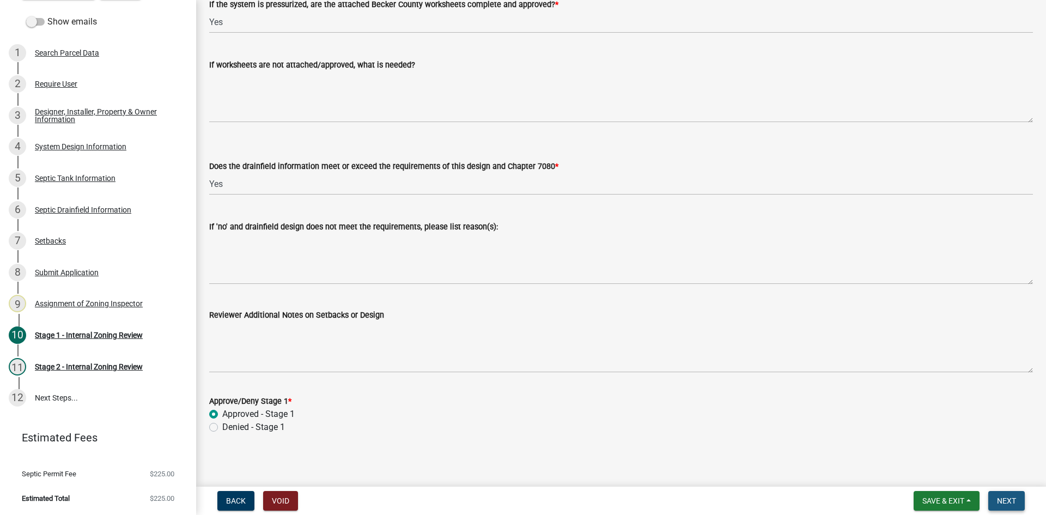
click at [1011, 502] on span "Next" at bounding box center [1006, 500] width 19 height 9
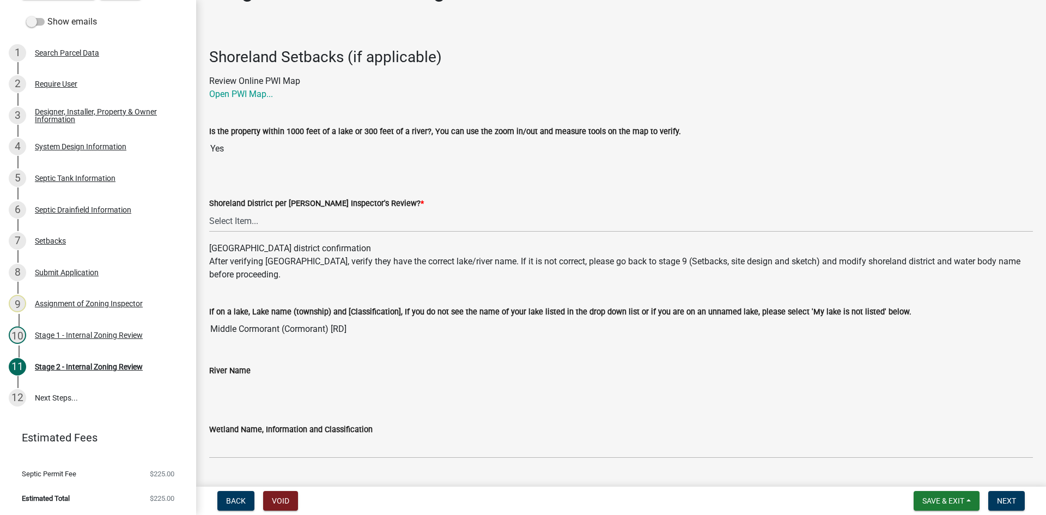
scroll to position [54, 0]
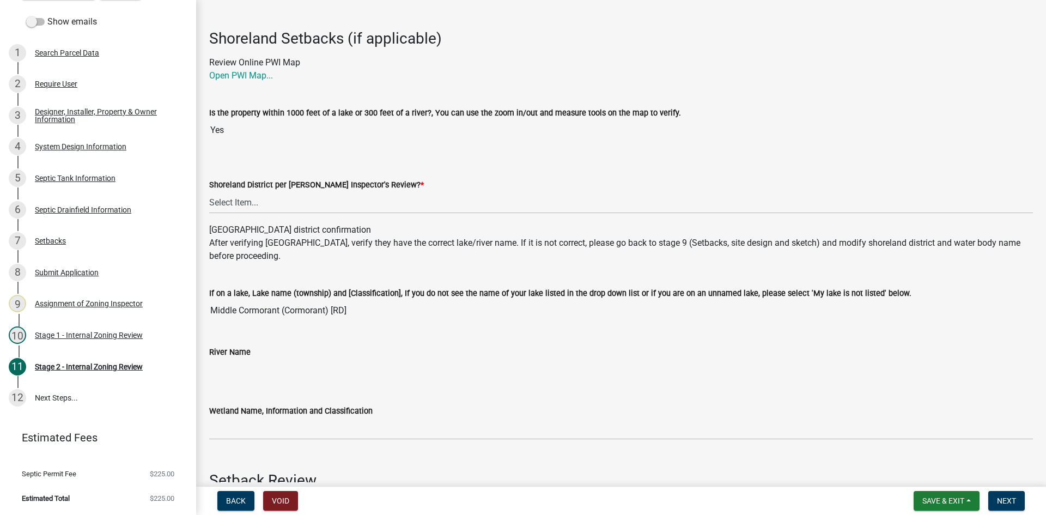
click at [227, 220] on wm-data-entity-input "Shoreland District per Zoning Inspector's Review? * Select Item... Yes No" at bounding box center [621, 187] width 824 height 74
click at [238, 205] on select "Select Item... Yes No" at bounding box center [621, 202] width 824 height 22
click at [209, 191] on select "Select Item... Yes No" at bounding box center [621, 202] width 824 height 22
select select "69d592bb-9906-4277-a6fb-df8686255161"
click at [299, 222] on wm-data-entity-input "Shoreland District per Zoning Inspector's Review? * Select Item... Yes No" at bounding box center [621, 187] width 824 height 74
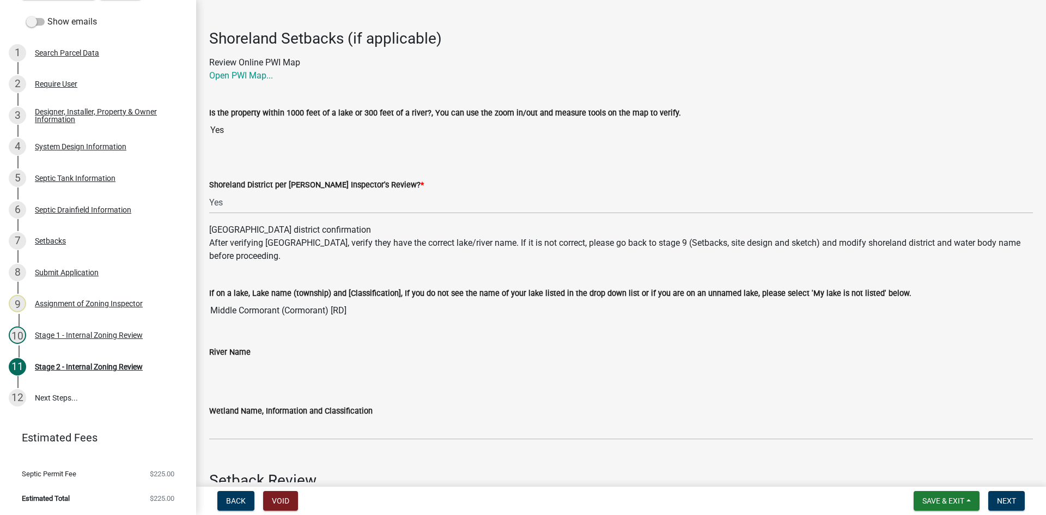
click at [437, 276] on div "If on a lake, Lake name (township) and [Classification], If you do not see the …" at bounding box center [621, 296] width 824 height 50
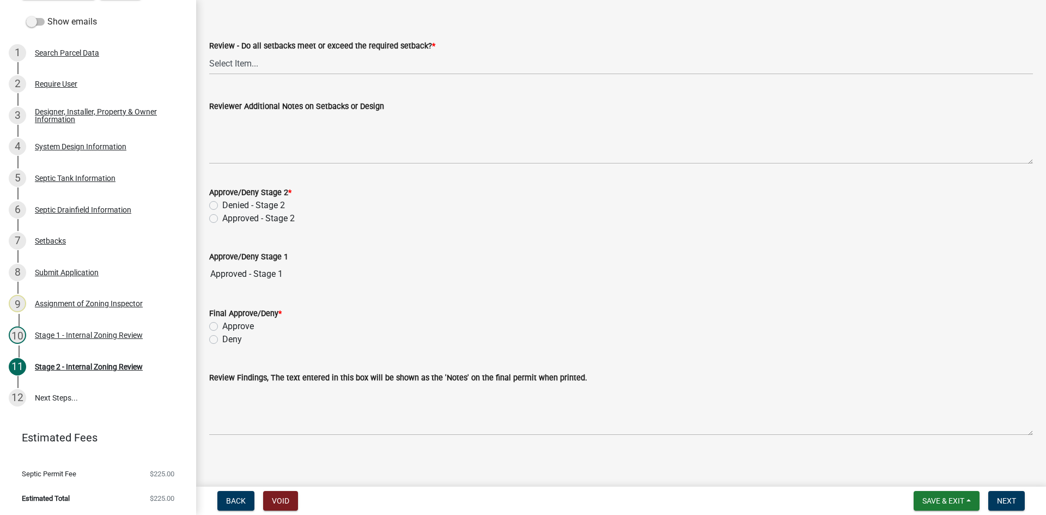
scroll to position [1548, 0]
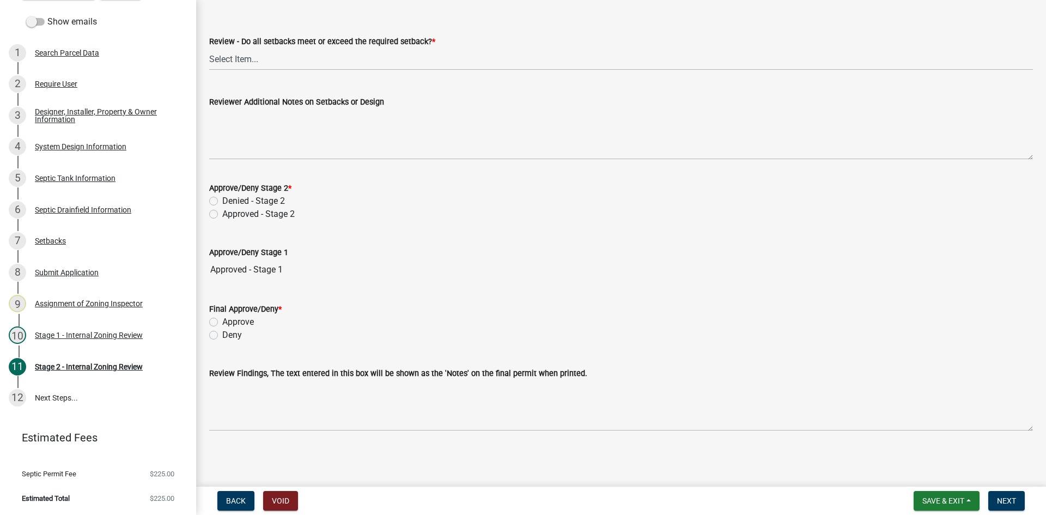
click at [218, 215] on div "Approved - Stage 2" at bounding box center [621, 214] width 824 height 13
click at [222, 216] on label "Approved - Stage 2" at bounding box center [258, 214] width 72 height 13
click at [222, 215] on input "Approved - Stage 2" at bounding box center [225, 211] width 7 height 7
radio input "true"
click at [222, 325] on label "Approve" at bounding box center [238, 322] width 32 height 13
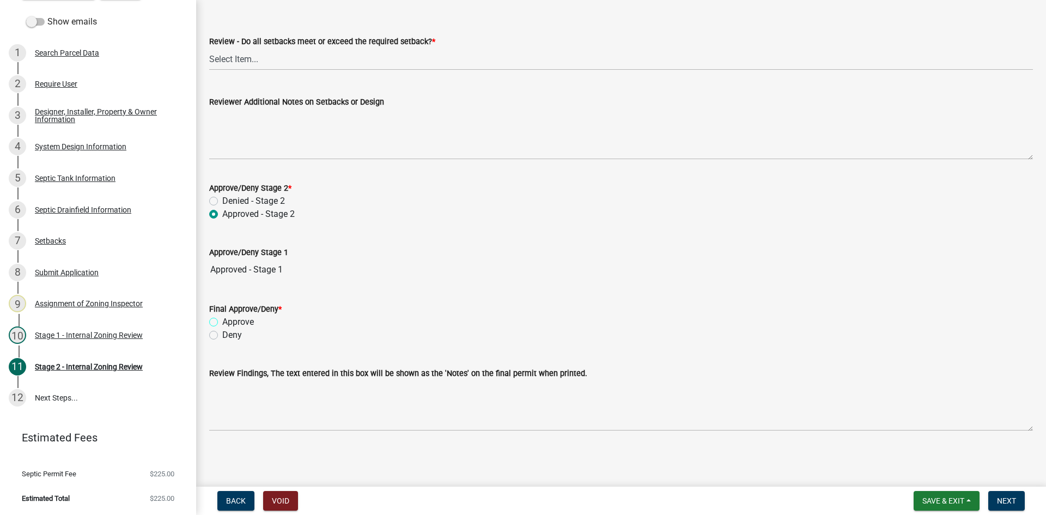
click at [222, 323] on input "Approve" at bounding box center [225, 319] width 7 height 7
radio input "true"
click at [222, 319] on label "Approve" at bounding box center [238, 322] width 32 height 13
click at [222, 319] on input "Approve" at bounding box center [225, 319] width 7 height 7
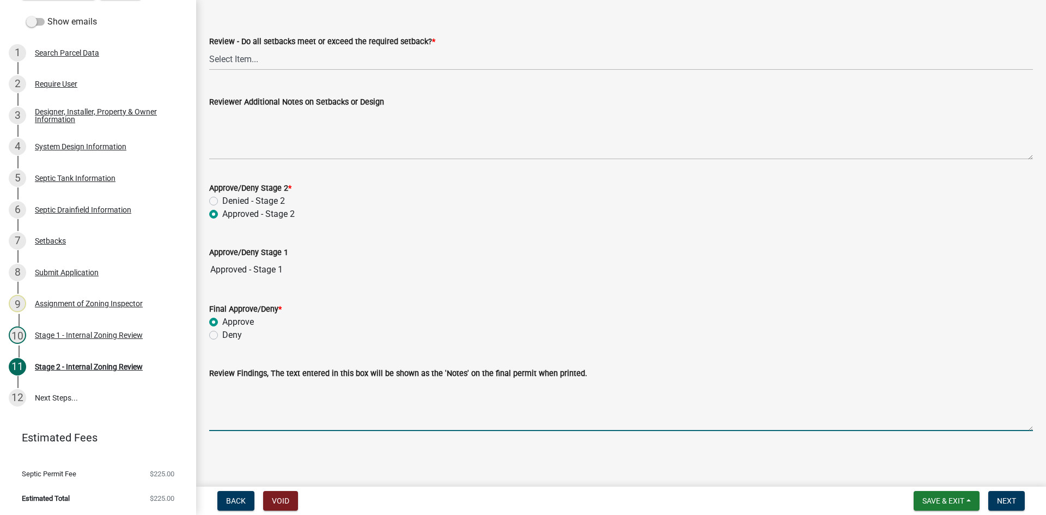
click at [245, 417] on textarea "Review Findings, The text entered in this box will be shown as the 'Notes' on t…" at bounding box center [621, 405] width 824 height 51
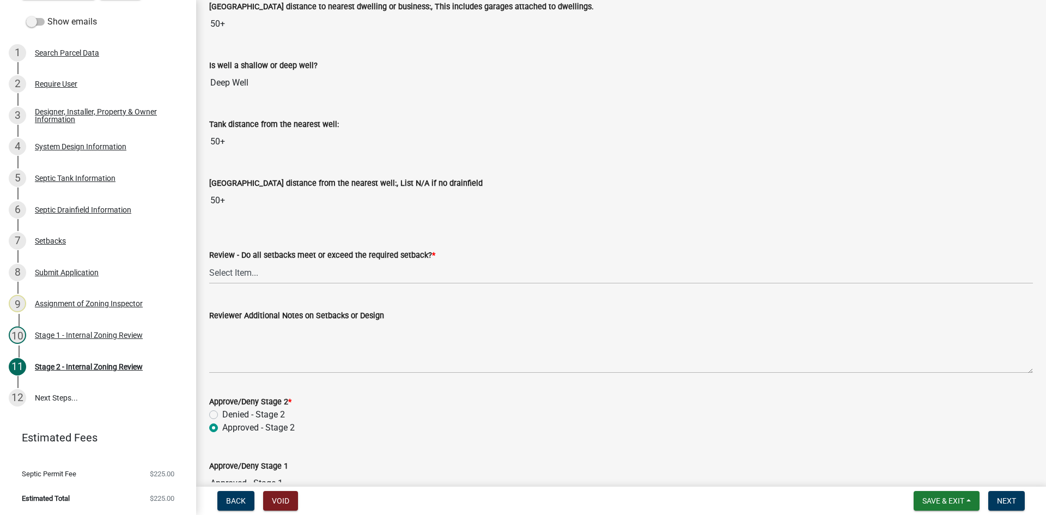
scroll to position [1112, 0]
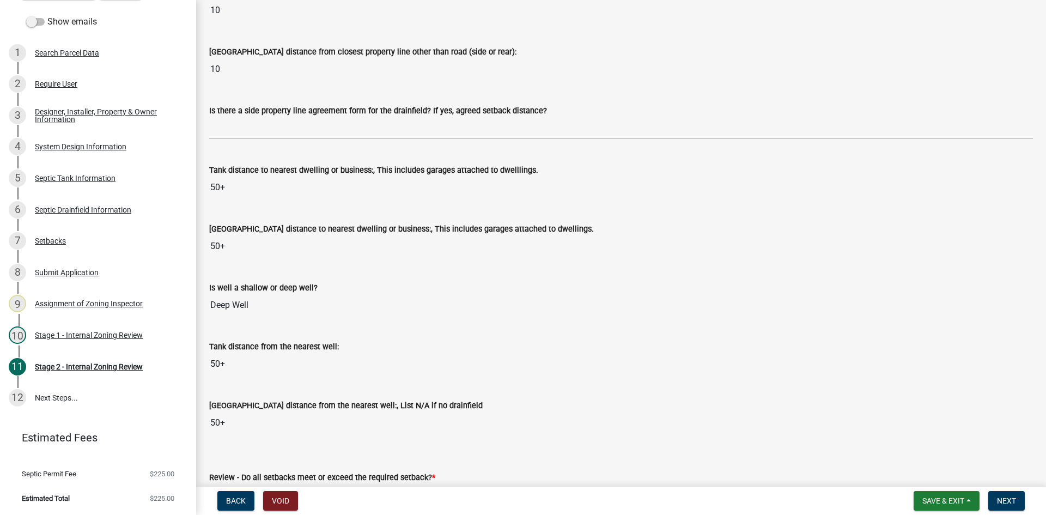
type textarea "type three mound"
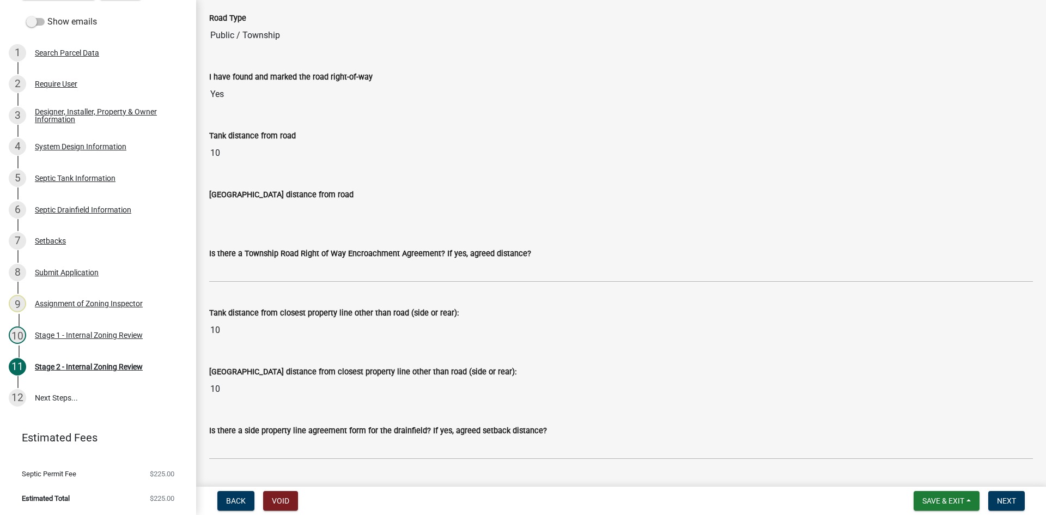
scroll to position [948, 0]
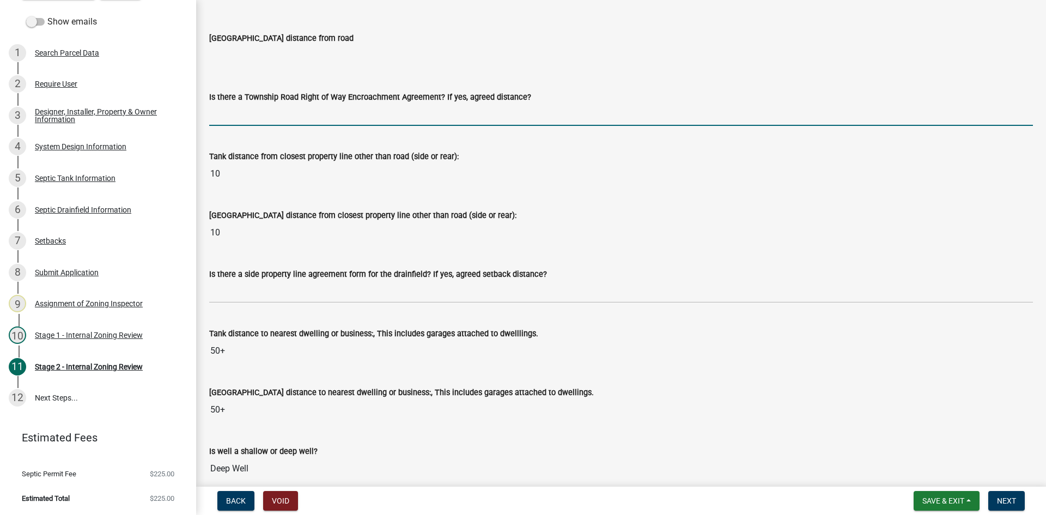
click at [251, 114] on input "Is there a Township Road Right of Way Encroachment Agreement? If yes, agreed di…" at bounding box center [621, 115] width 824 height 22
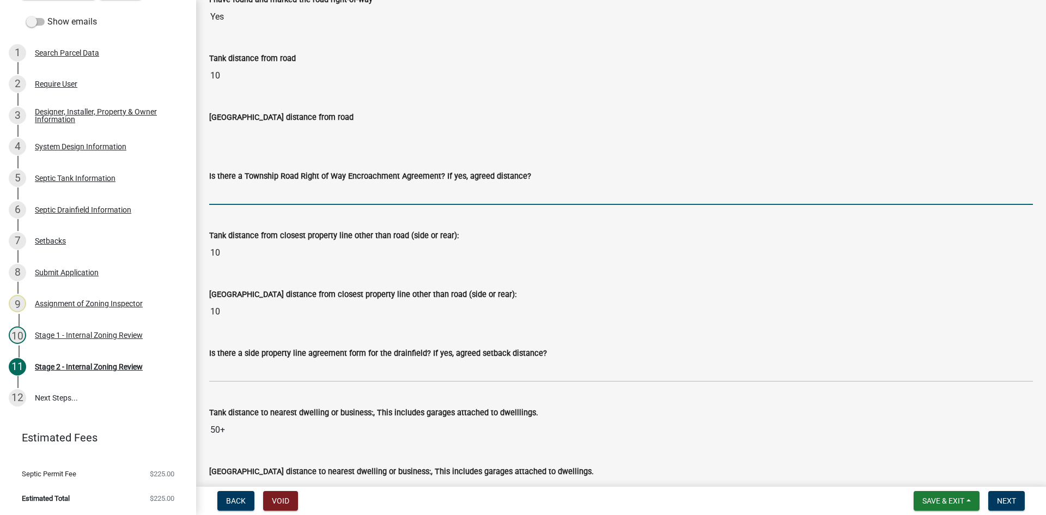
scroll to position [785, 0]
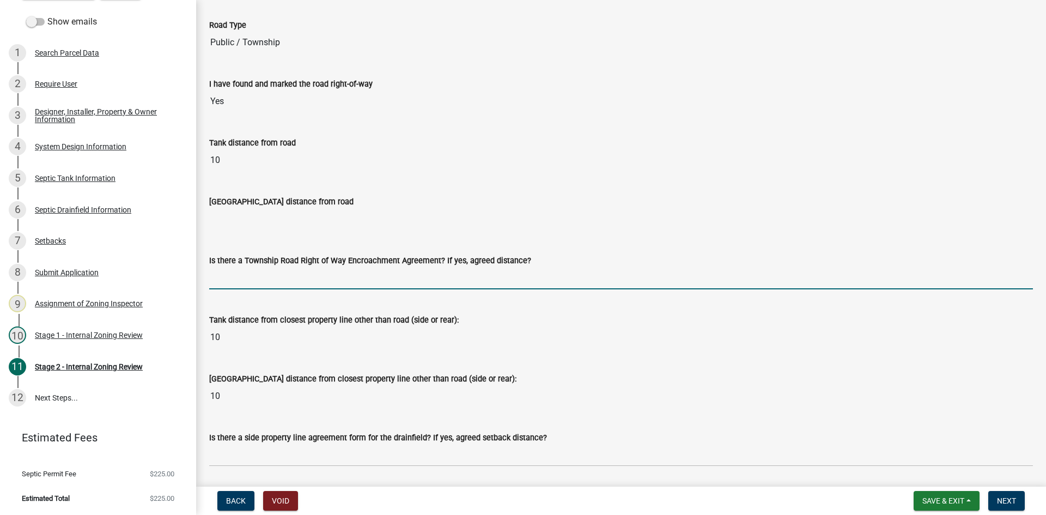
type input "na"
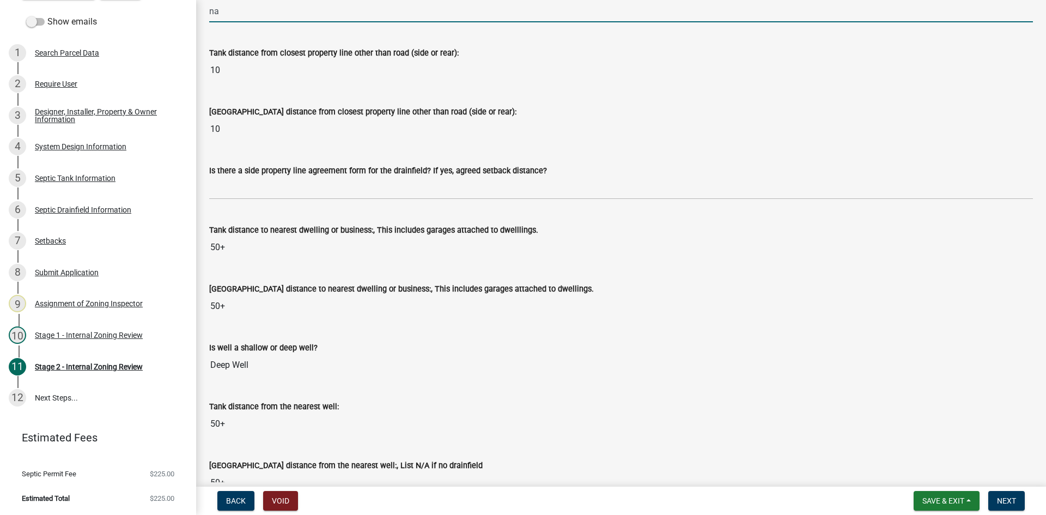
scroll to position [1057, 0]
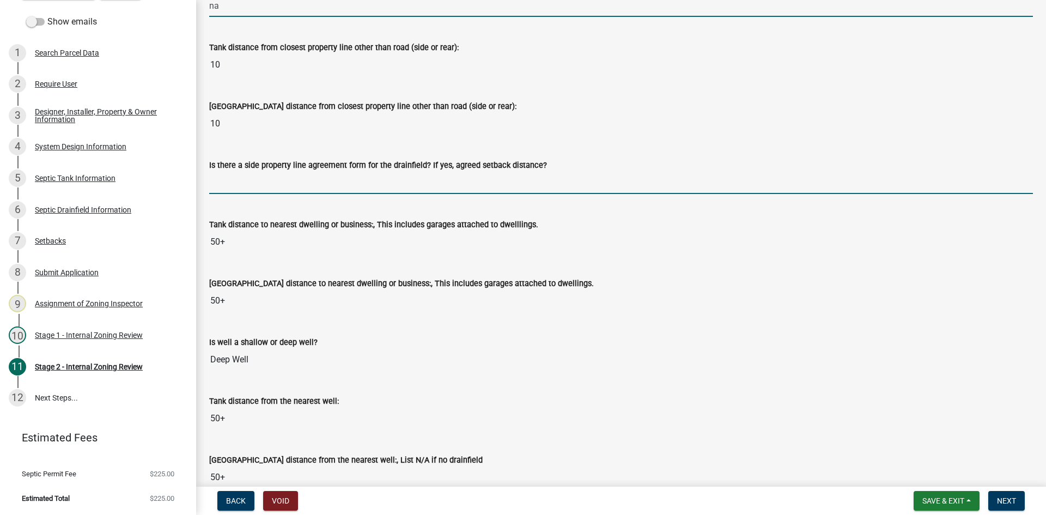
click at [247, 184] on input "Is there a side property line agreement form for the drainfield? If yes, agreed…" at bounding box center [621, 183] width 824 height 22
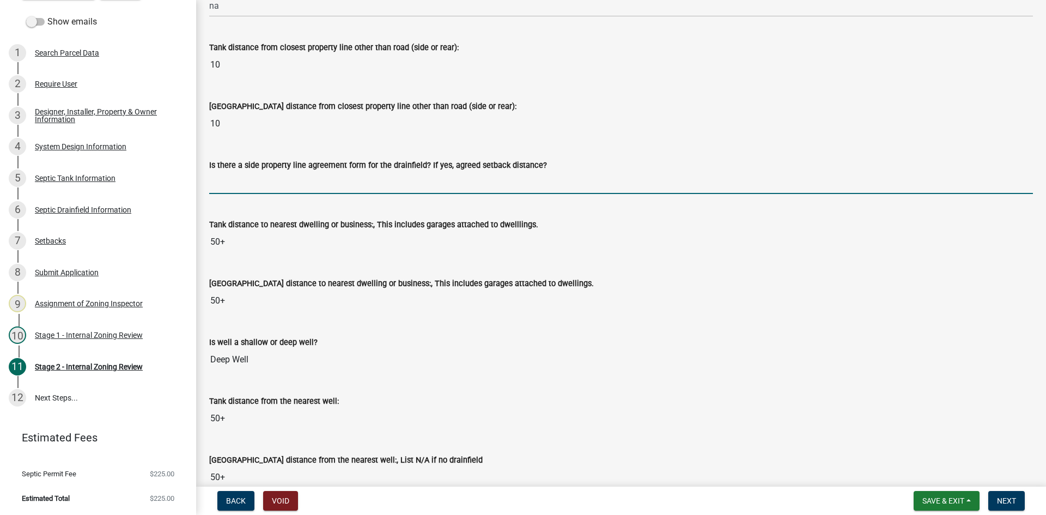
type input "na"
click at [542, 192] on input "na" at bounding box center [621, 183] width 824 height 22
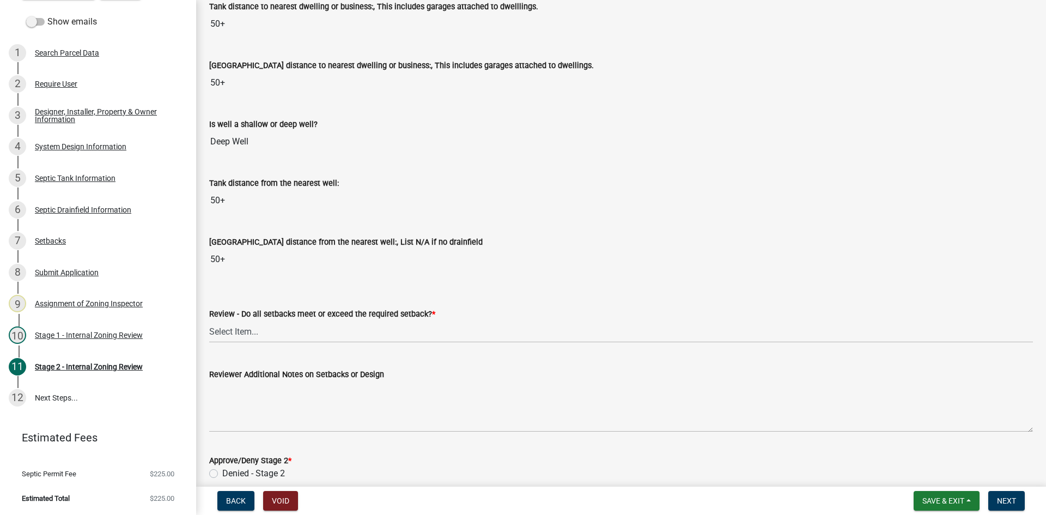
scroll to position [1493, 0]
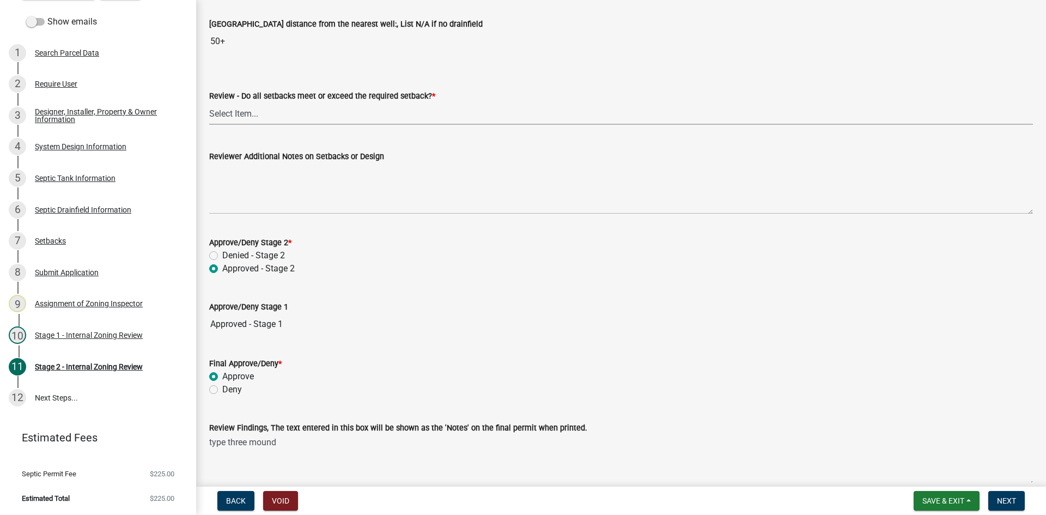
click at [244, 109] on select "Select Item... Yes No N/A" at bounding box center [621, 113] width 824 height 22
click at [209, 102] on select "Select Item... Yes No N/A" at bounding box center [621, 113] width 824 height 22
select select "1ad81be4-5d59-46bf-8b7b-d7c0f20ad891"
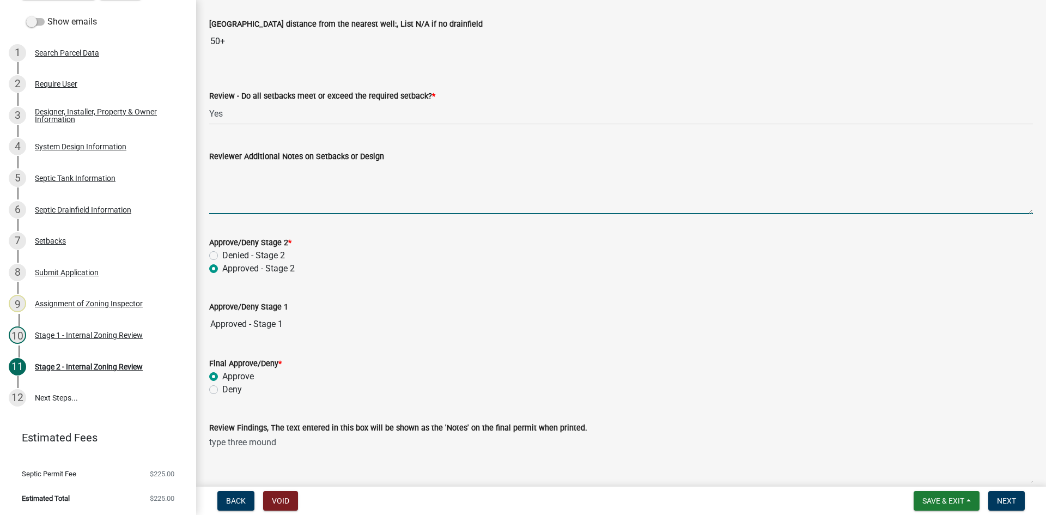
click at [240, 189] on textarea "Reviewer Additional Notes on Setbacks or Design" at bounding box center [621, 188] width 824 height 51
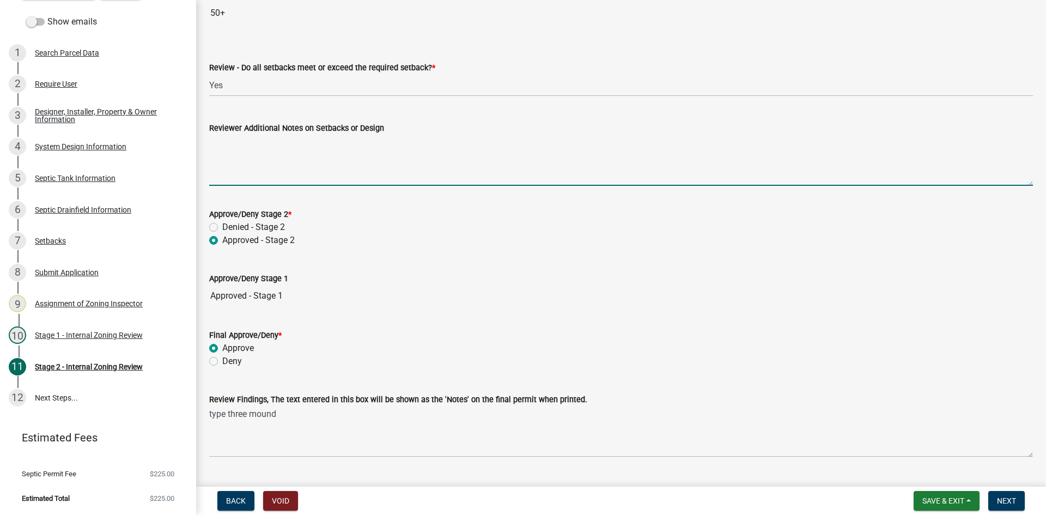
scroll to position [1548, 0]
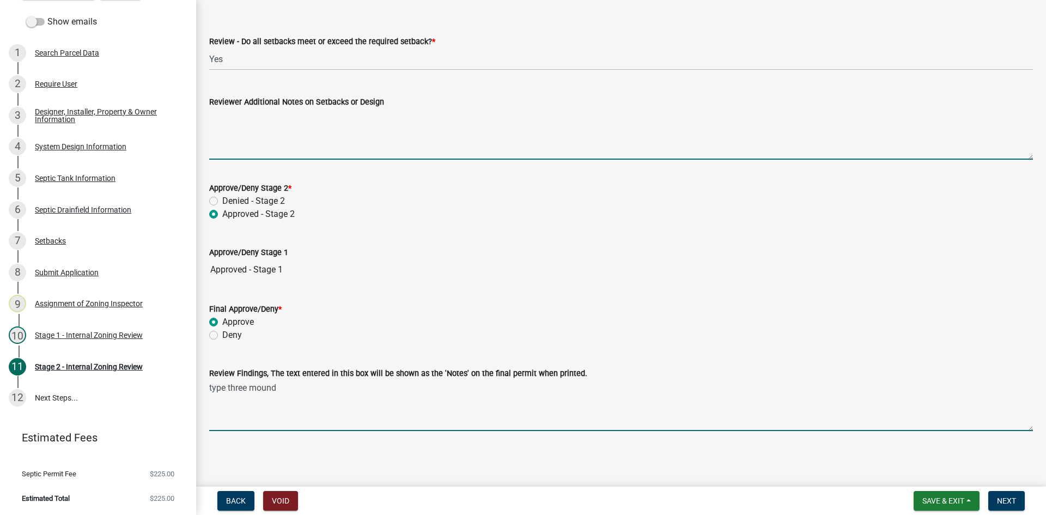
click at [297, 395] on textarea "type three mound" at bounding box center [621, 405] width 824 height 51
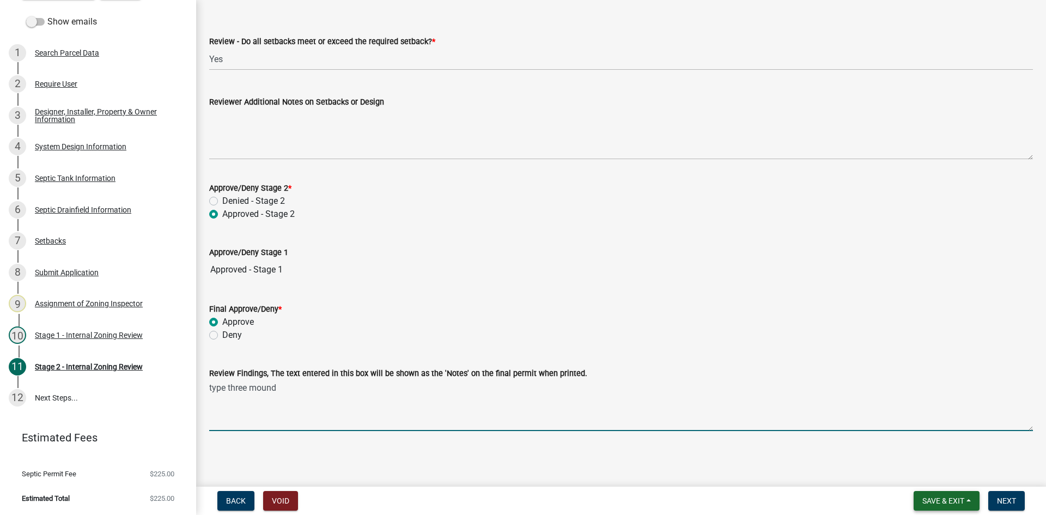
click at [936, 503] on span "Save & Exit" at bounding box center [944, 500] width 42 height 9
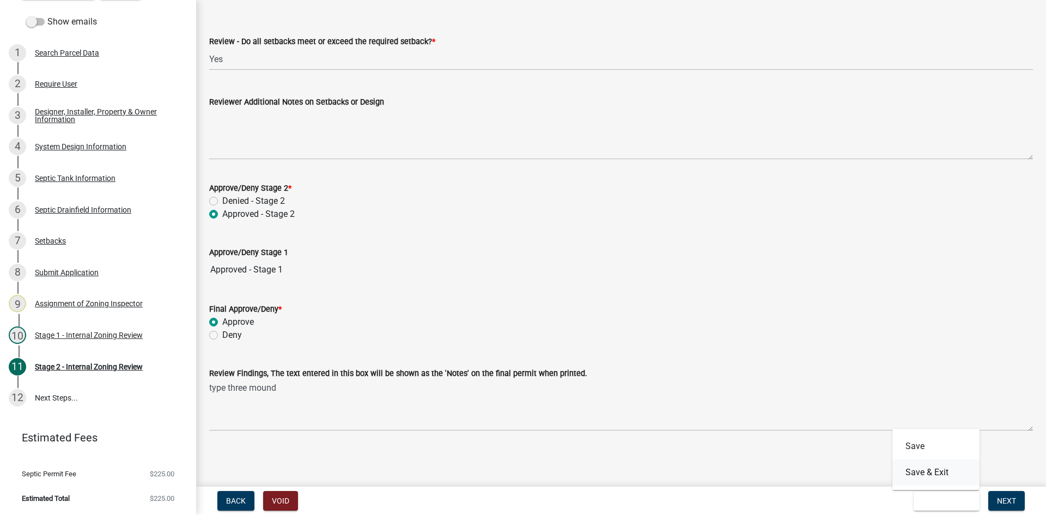
click at [930, 474] on button "Save & Exit" at bounding box center [936, 472] width 87 height 26
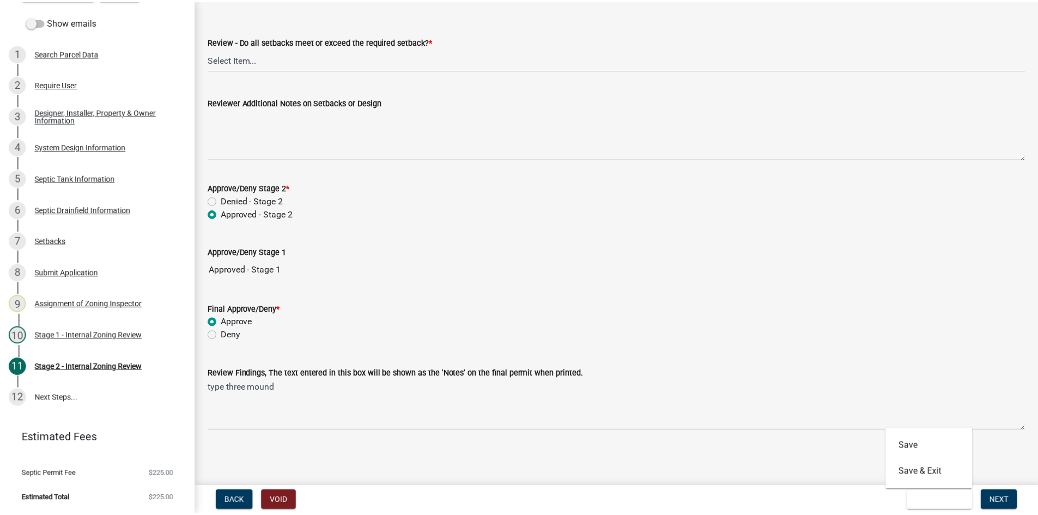
scroll to position [0, 0]
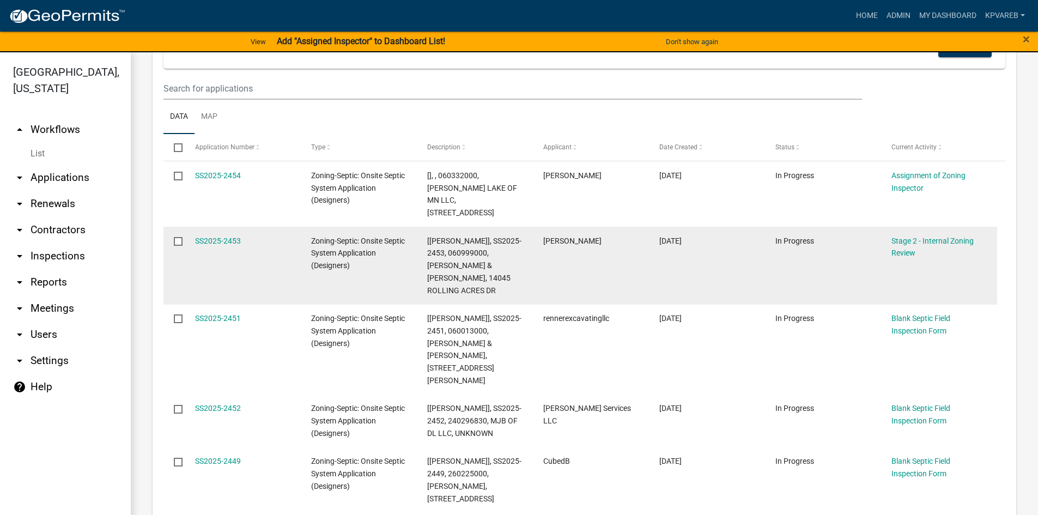
scroll to position [54, 0]
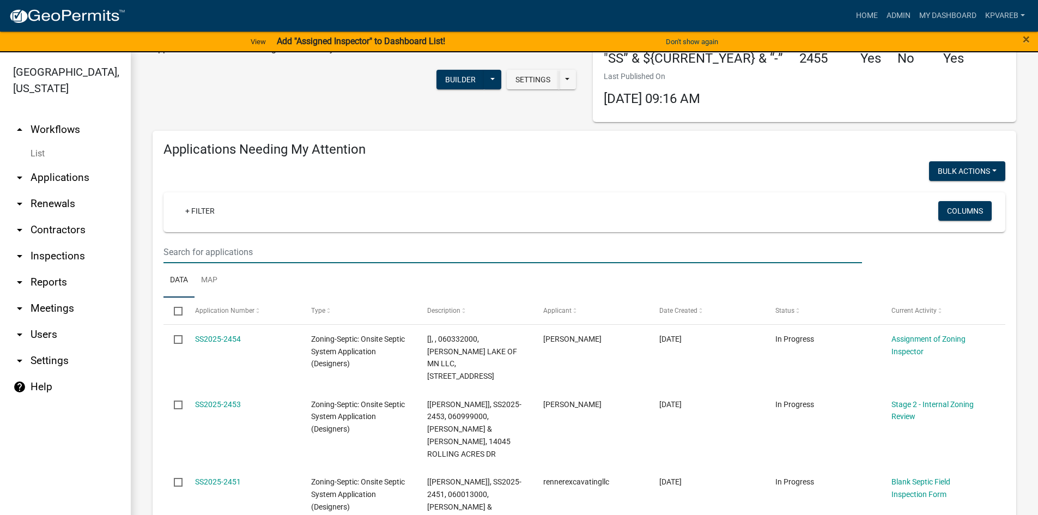
click at [175, 245] on input "text" at bounding box center [512, 252] width 699 height 22
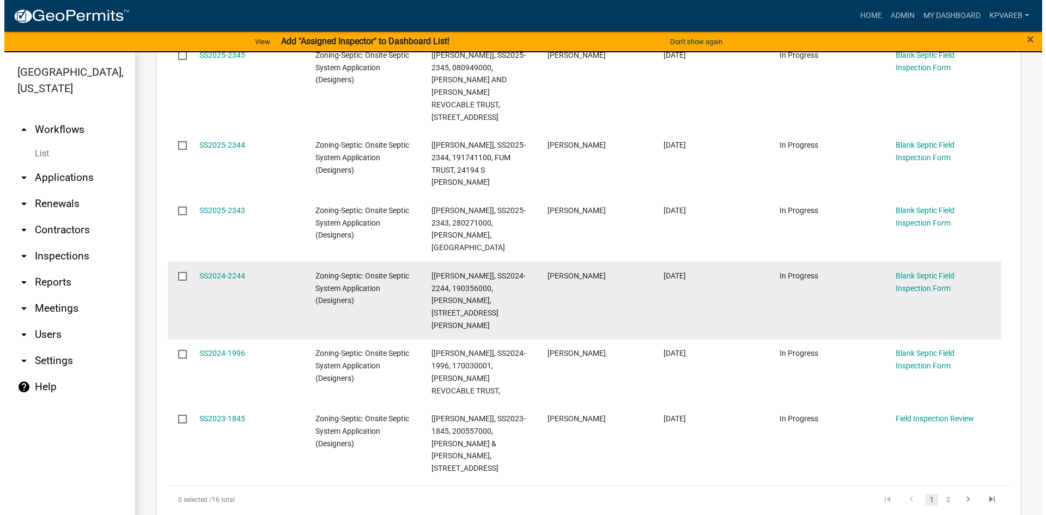
scroll to position [612, 0]
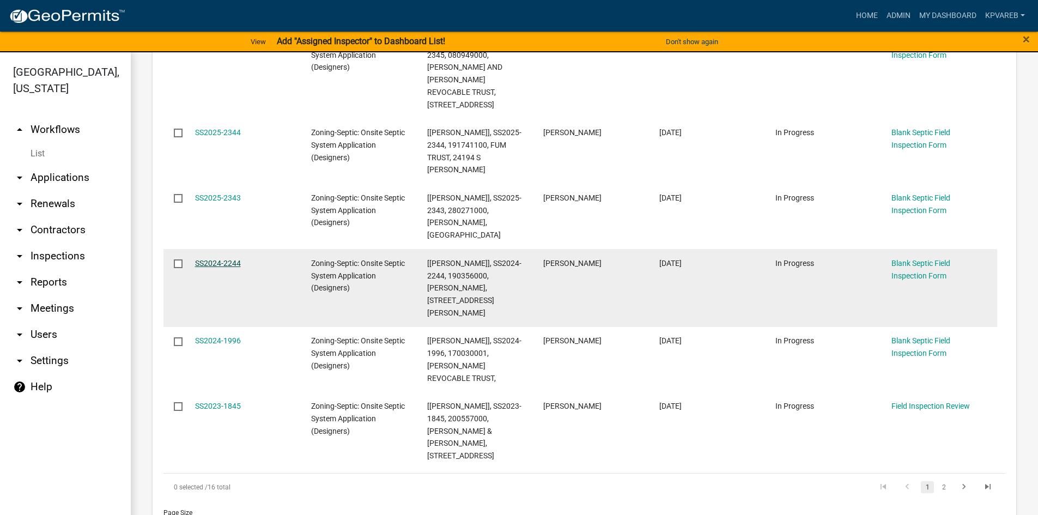
type input "scott"
click at [221, 259] on link "SS2024-2244" at bounding box center [218, 263] width 46 height 9
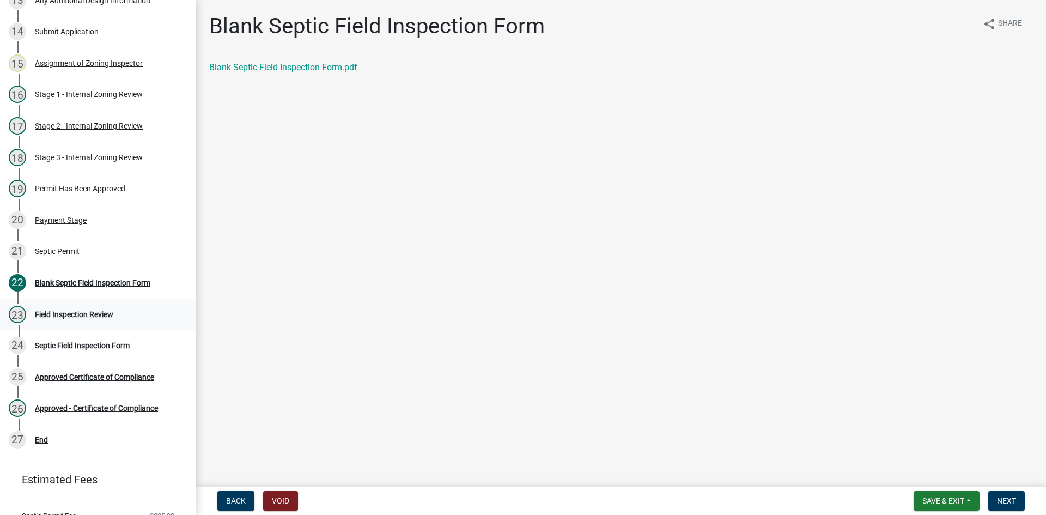
scroll to position [525, 0]
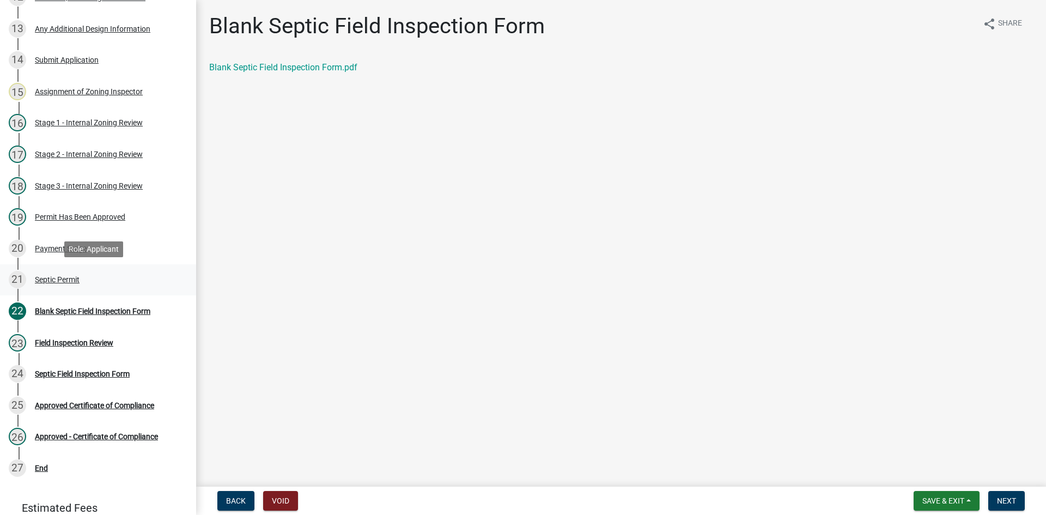
click at [67, 280] on div "Septic Permit" at bounding box center [57, 280] width 45 height 8
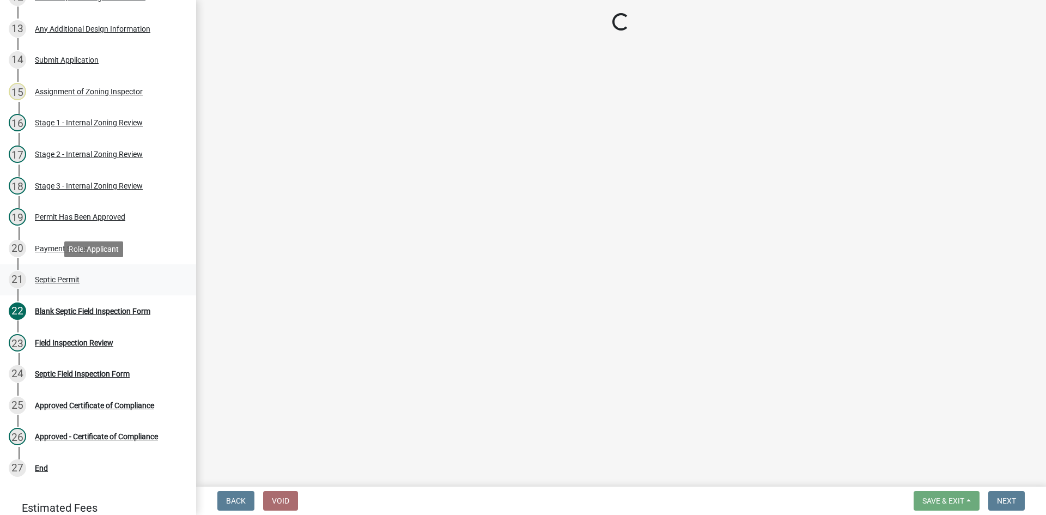
click at [67, 280] on div "Septic Permit" at bounding box center [57, 280] width 45 height 8
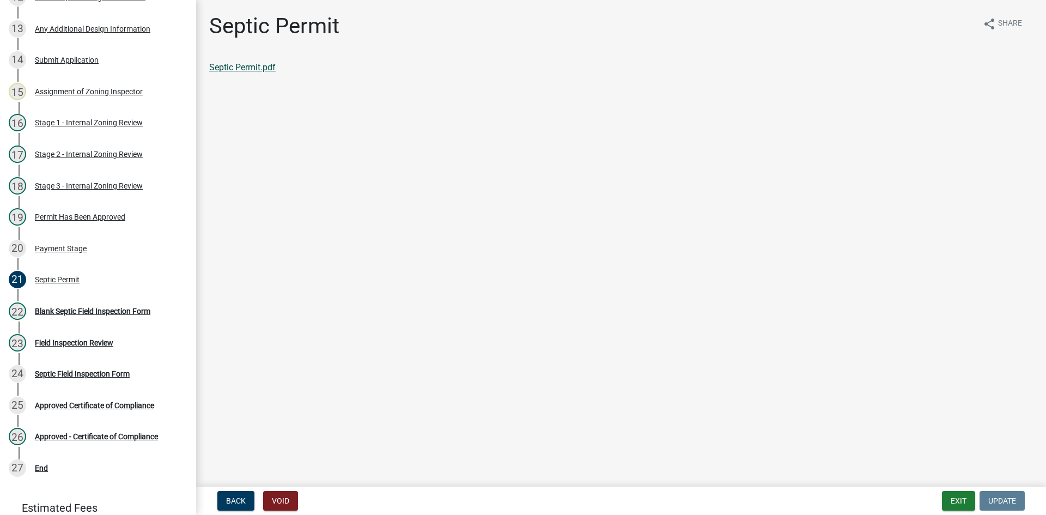
click at [263, 68] on link "Septic Permit.pdf" at bounding box center [242, 67] width 66 height 10
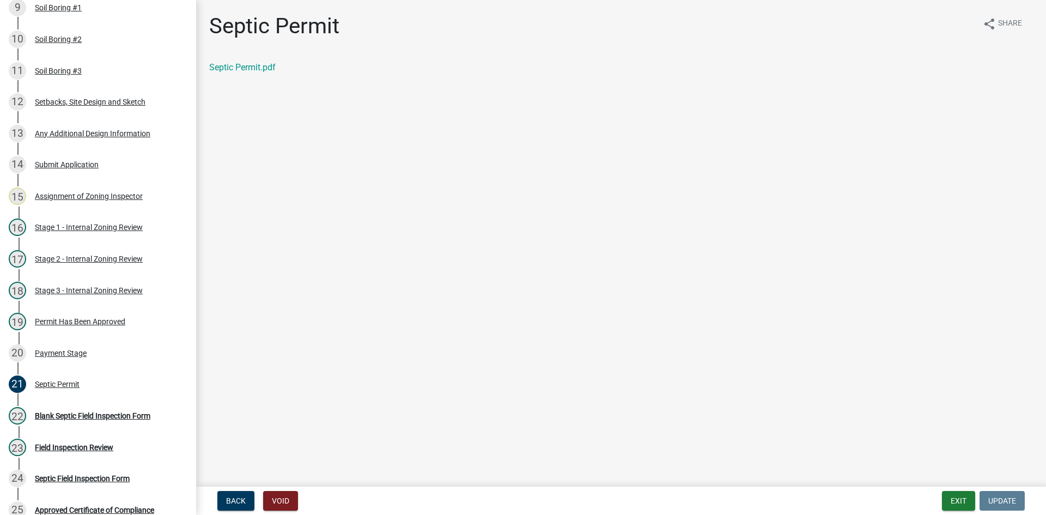
scroll to position [417, 0]
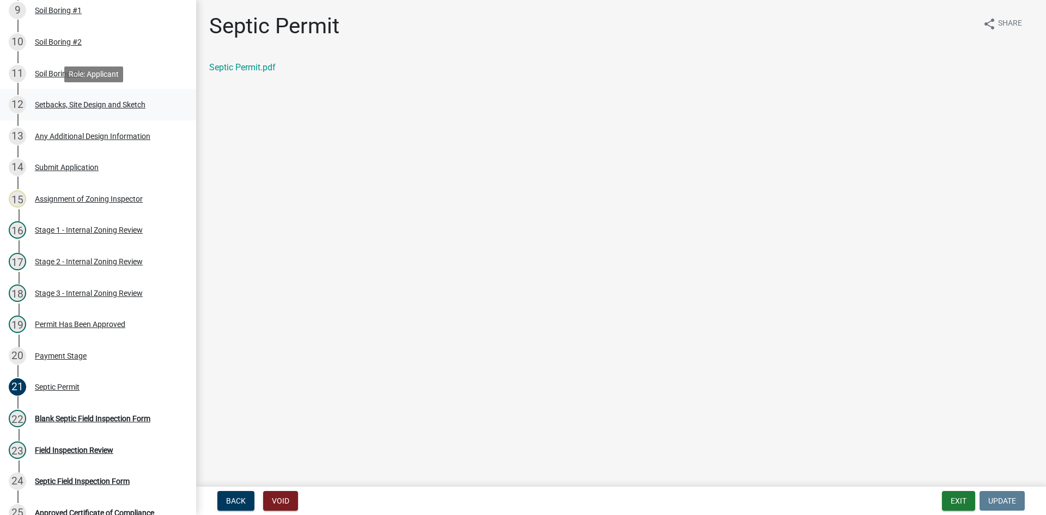
click at [94, 104] on div "Setbacks, Site Design and Sketch" at bounding box center [90, 105] width 111 height 8
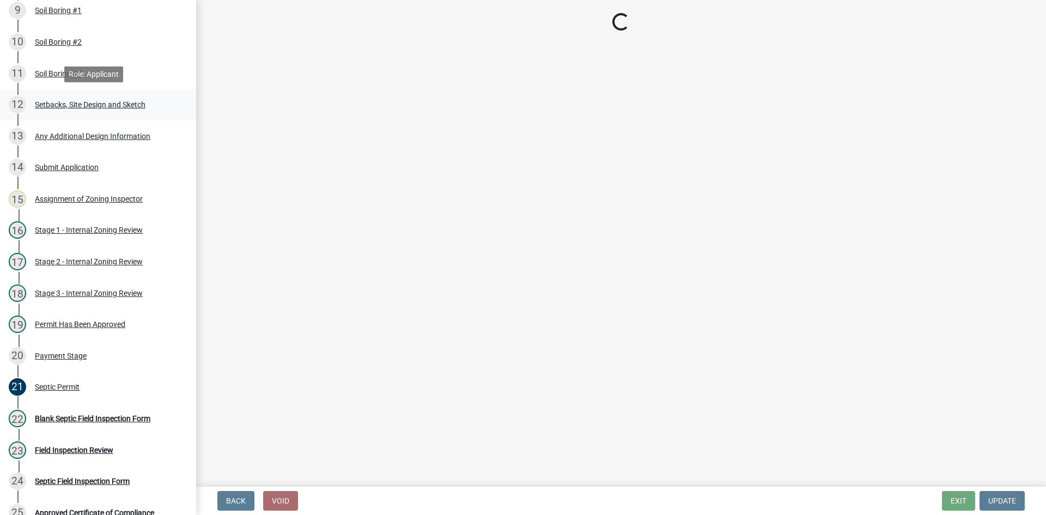
select select "c245ec0d-8d6f-4710-ab2b-b3aa70611708"
select select "ff073b78-0e9c-401a-8e1f-244f8bb21287"
select select "23044af5-43bb-4cf5-8aef-2716db2ce5fc"
select select "341aaaa4-06c5-40e5-817d-62b65c9e97ec"
select select "a3ce498e-f8b1-44e2-889e-c4968ac74b5a"
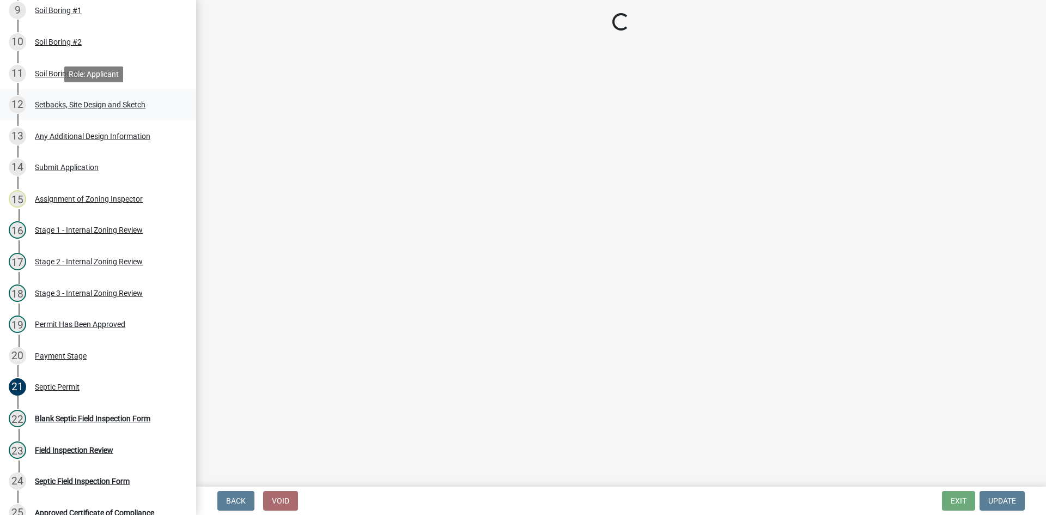
select select "cf78f1da-f066-4305-88a2-864abad1fa52"
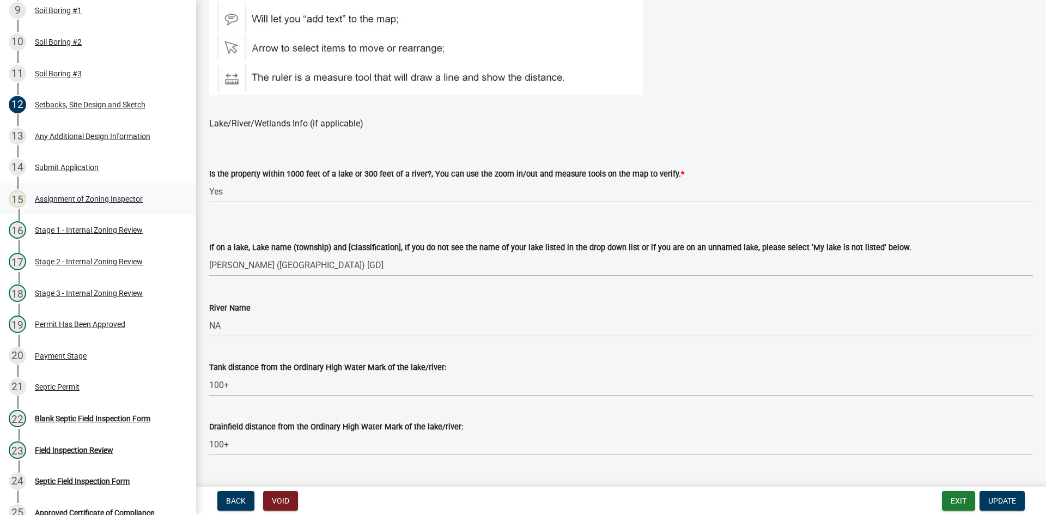
scroll to position [654, 0]
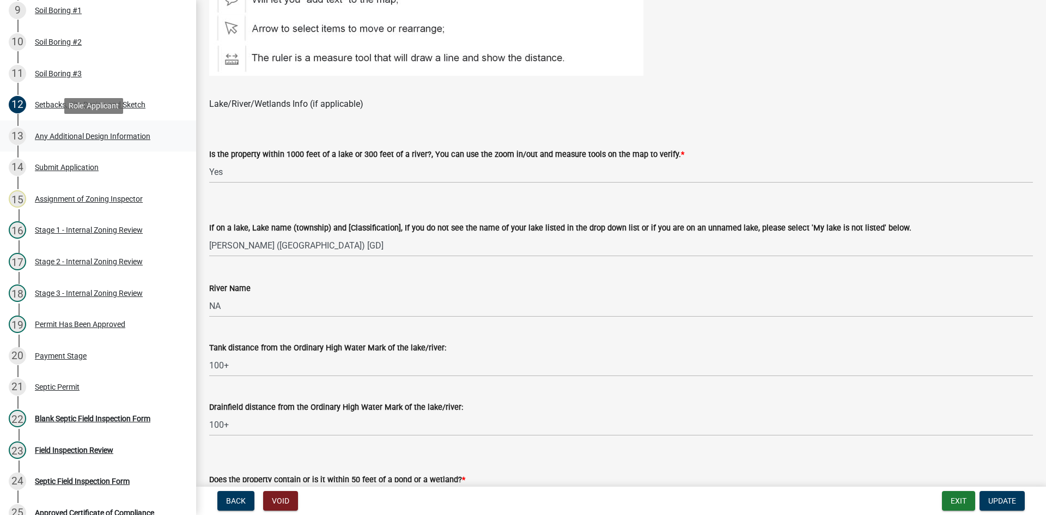
click at [132, 135] on div "Any Additional Design Information" at bounding box center [93, 136] width 116 height 8
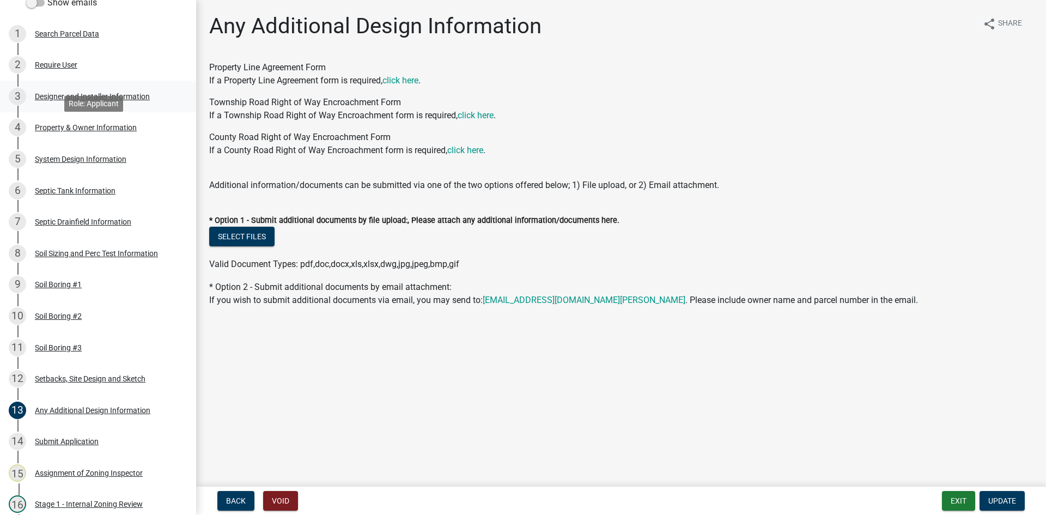
scroll to position [90, 0]
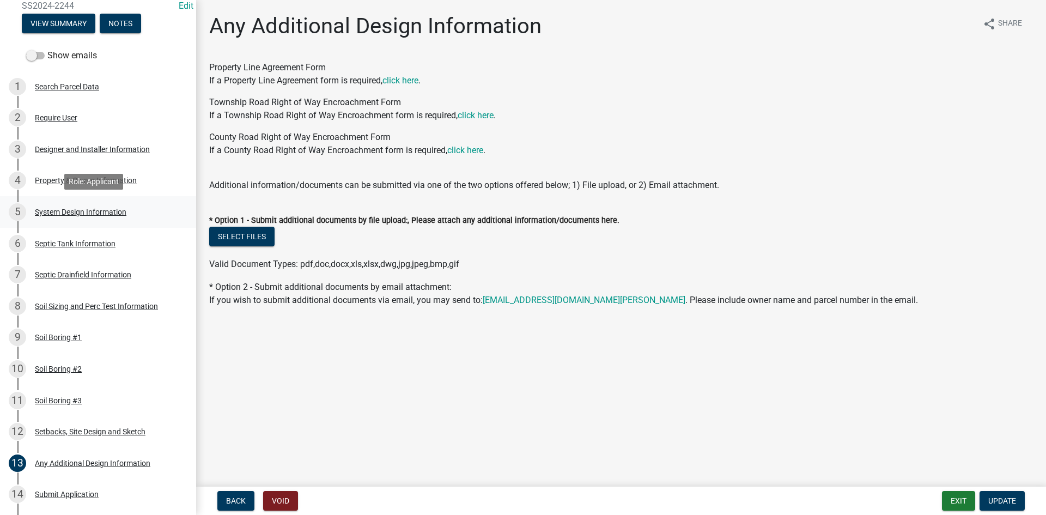
click at [93, 211] on div "System Design Information" at bounding box center [81, 212] width 92 height 8
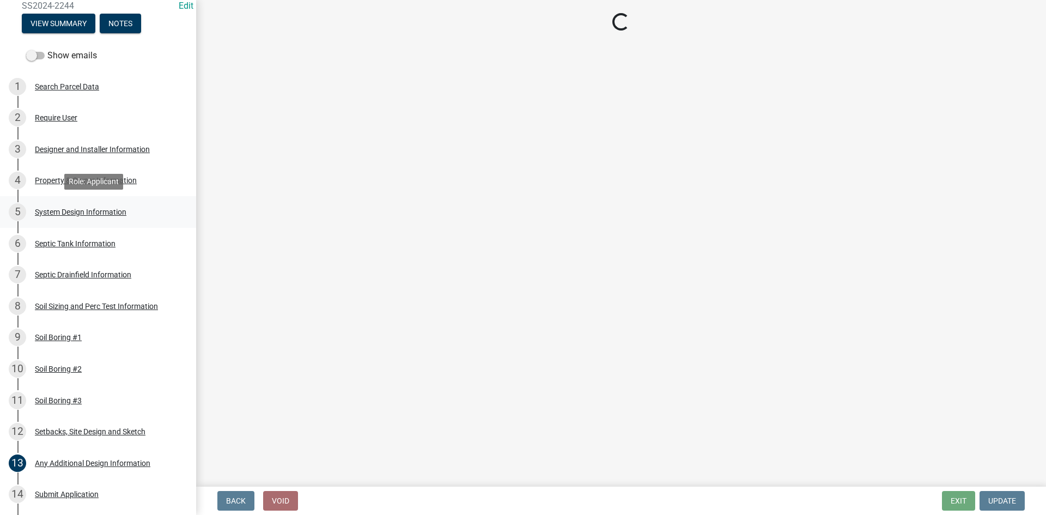
select select "8ba21533-2acf-4cc6-95e5-280e4aabd5a3"
select select "841e6e1b-3a1e-4ec6-be41-af079aae60a3"
select select "011fbff4-a41d-4a75-9bd8-71c7e6c69e0d"
select select "85fdfef2-2683-4311-b5d5-5505f6411127"
select select "ba735beb-519e-40f0-ae20-62d65fc4c46b"
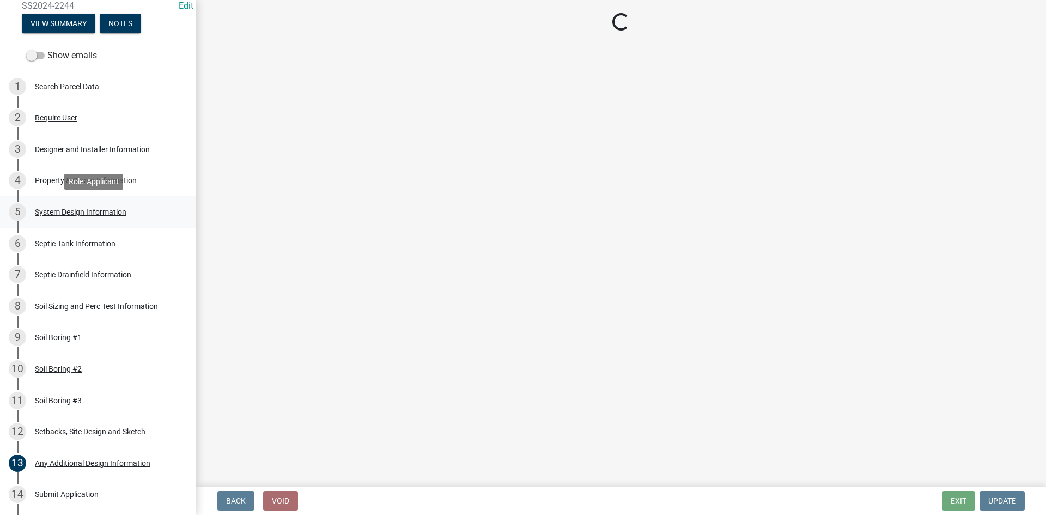
select select "ef698bf5-6172-44c1-9ffb-522c07469aed"
select select "a2b5ca25-65b1-425d-82c5-8881ea380237"
select select "e66b30b6-271a-4d63-b1ed-16c2c7c61227"
select select "7687c16a-0422-45e2-abcc-ae4a284dbbfc"
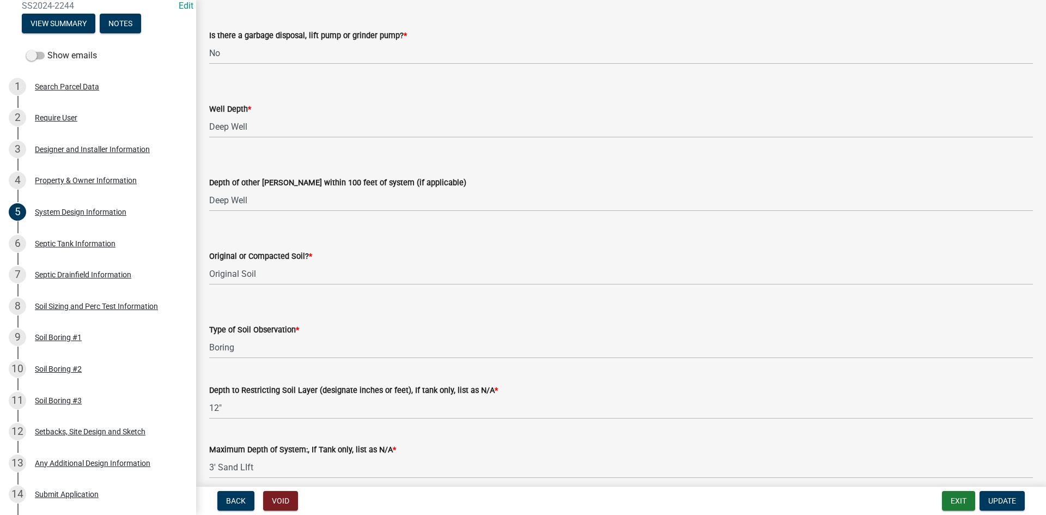
scroll to position [869, 0]
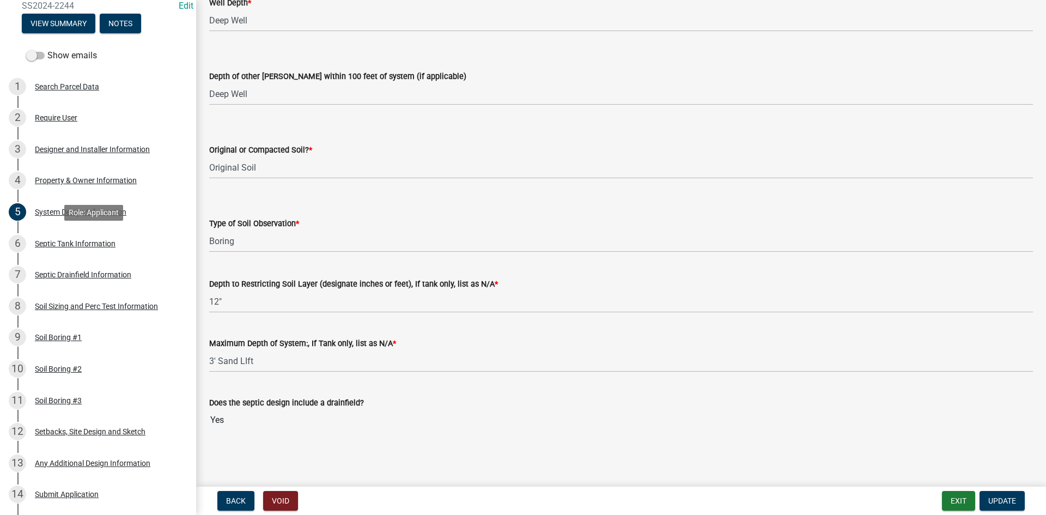
click at [105, 240] on div "Septic Tank Information" at bounding box center [75, 244] width 81 height 8
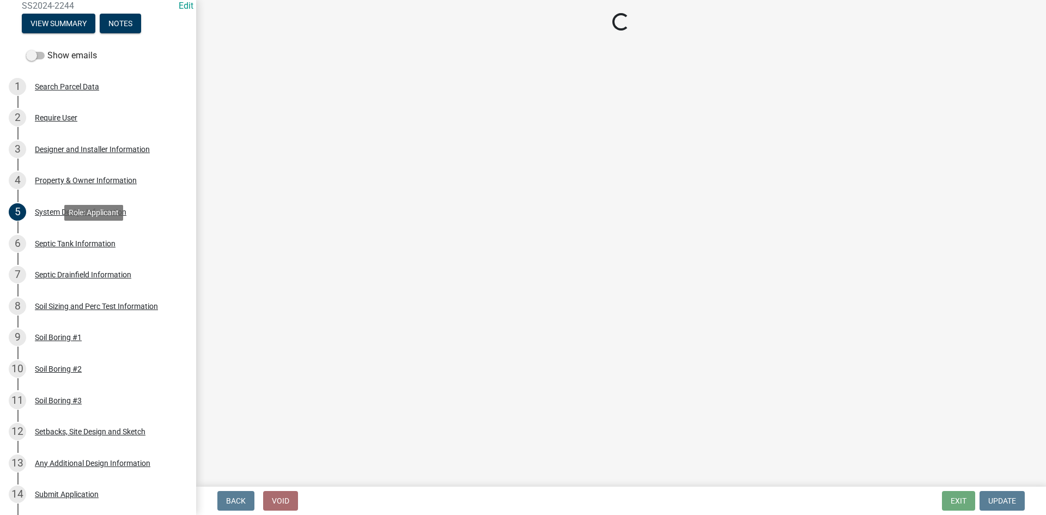
scroll to position [0, 0]
select select "f9fbe67c-c1cf-4a63-8ad4-799ce56b7f21"
select select "8af00ff6-ccdf-43a1-aa9f-9d195177e029"
select select "52556460-45fa-4026-a6c2-c70bb0823cb5"
select select "c84d9e4c-2287-4d2e-9ef7-9874a7456ee3"
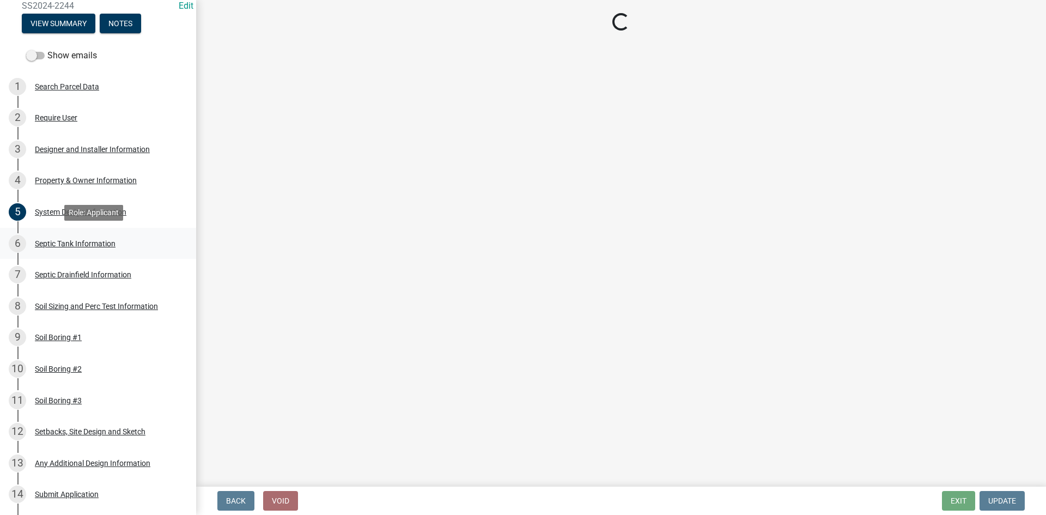
select select "a956bcdf-8f12-4f61-bfc1-a6e229dc0595"
select select "7b57e397-6881-49c8-9b87-e40bdbeb8239"
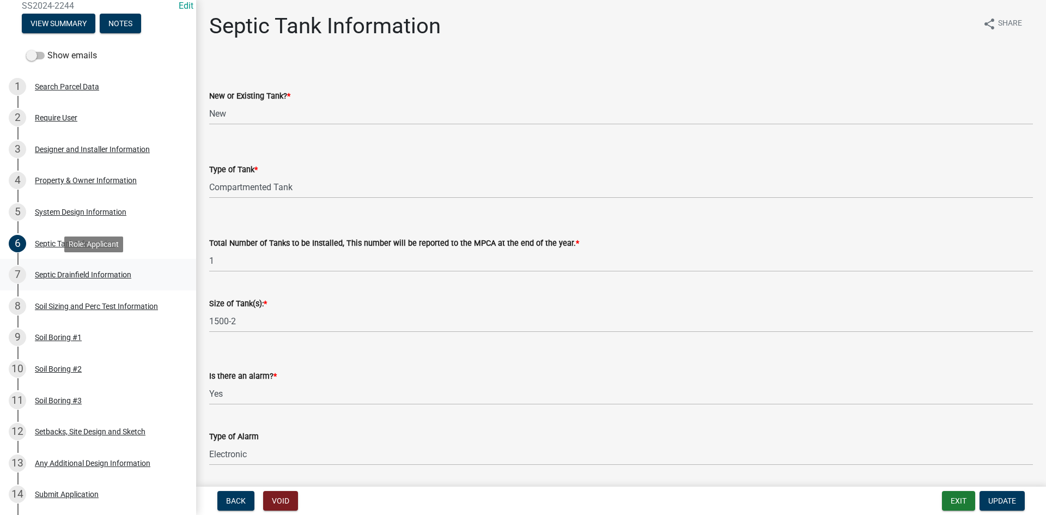
click at [114, 275] on div "Septic Drainfield Information" at bounding box center [83, 275] width 96 height 8
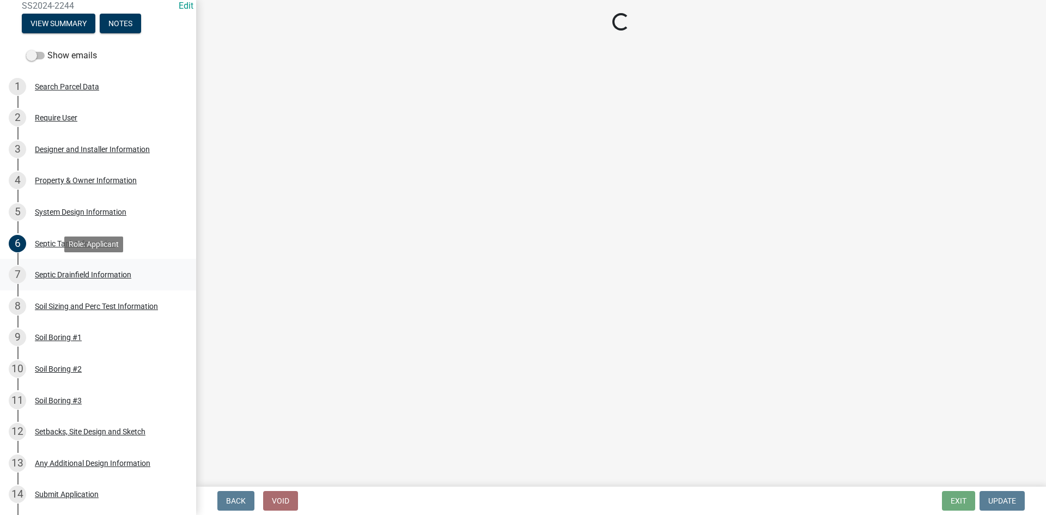
select select "757b77d3-357c-421c-8450-4fc78db4eecb"
select select "366d546d-8bc3-42fb-bca7-8a9455861f61"
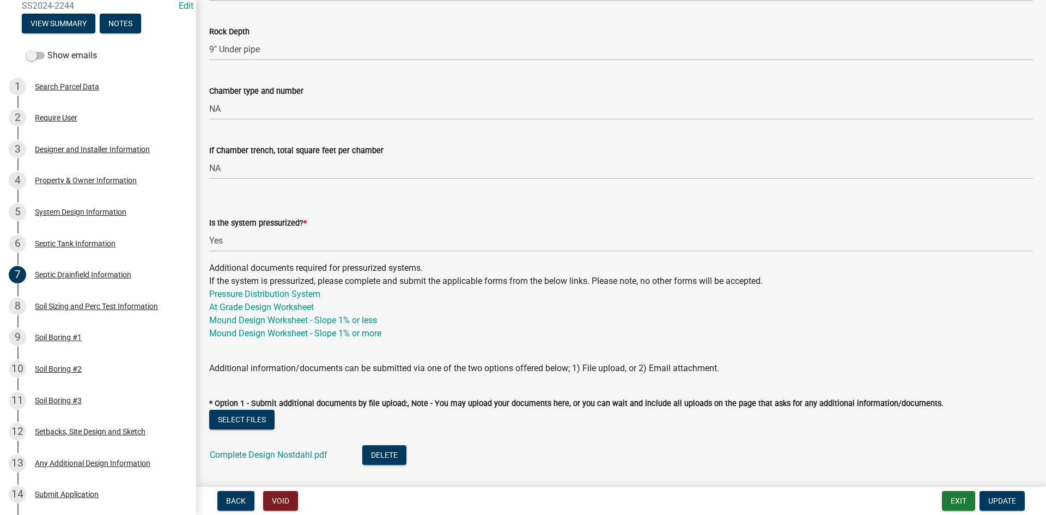
scroll to position [426, 0]
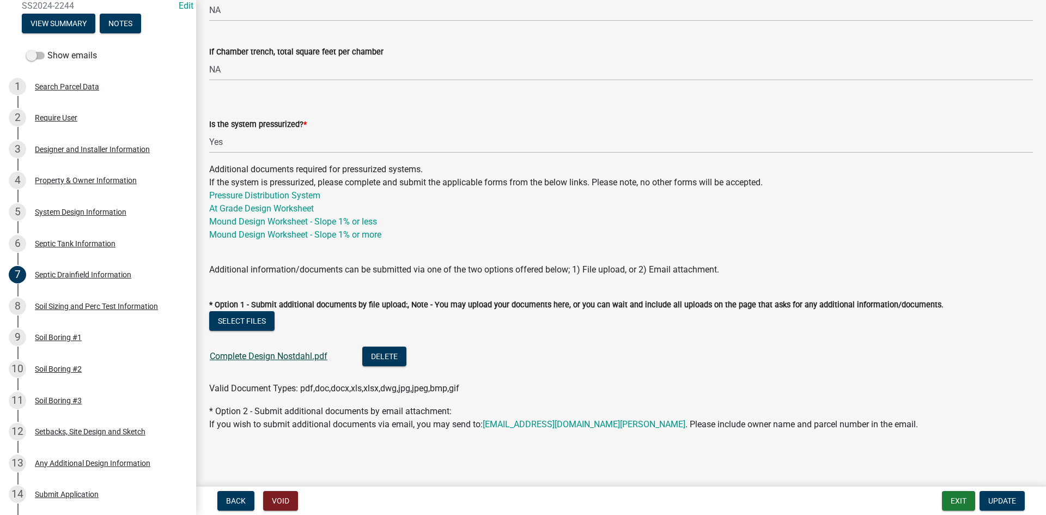
click at [295, 360] on link "Complete Design Nostdahl.pdf" at bounding box center [269, 356] width 118 height 10
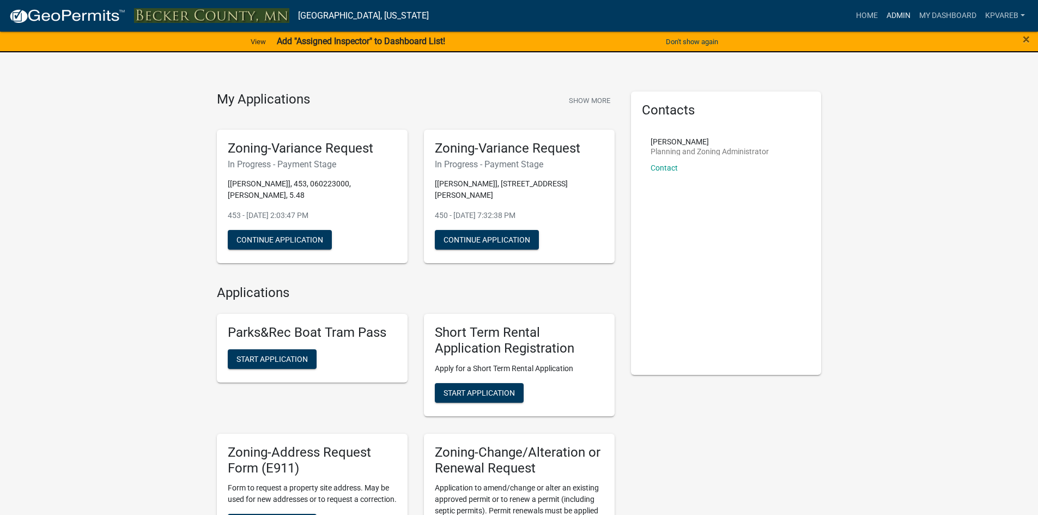
click at [907, 12] on link "Admin" at bounding box center [898, 15] width 33 height 21
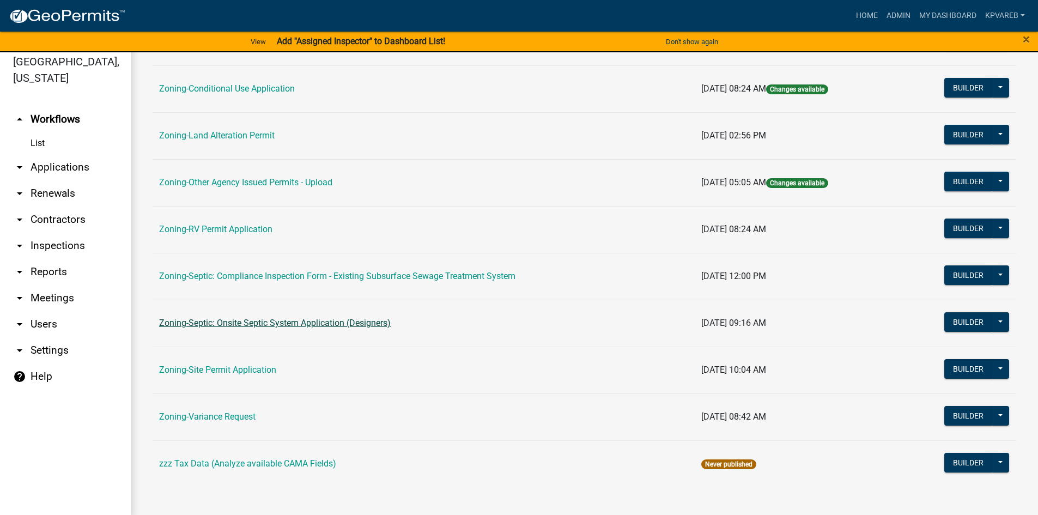
scroll to position [13, 0]
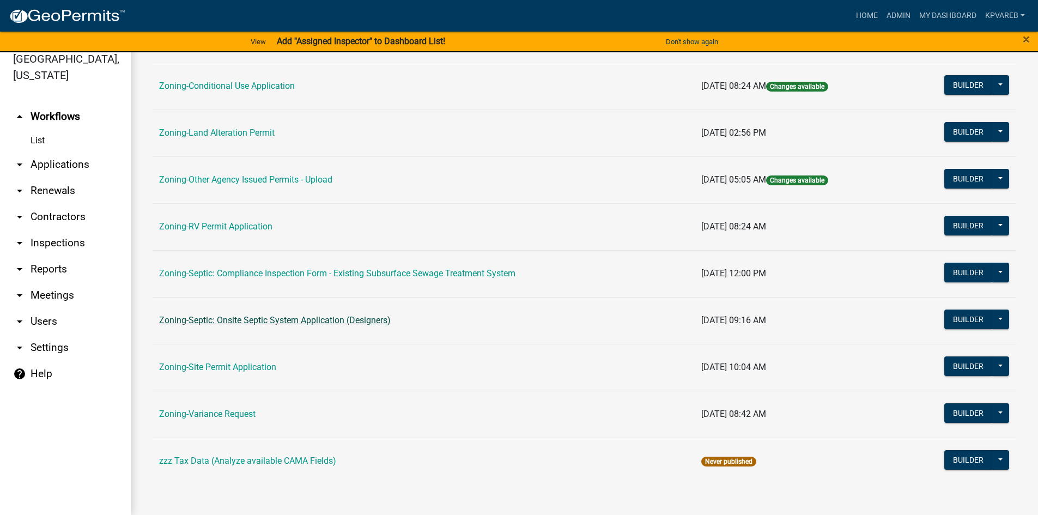
click at [311, 315] on link "Zoning-Septic: Onsite Septic System Application (Designers)" at bounding box center [275, 320] width 232 height 10
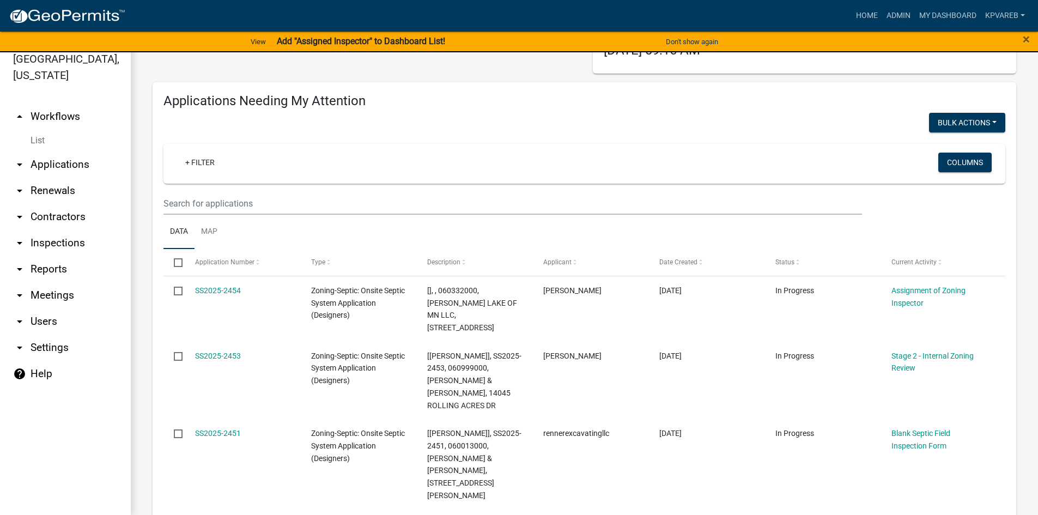
scroll to position [109, 0]
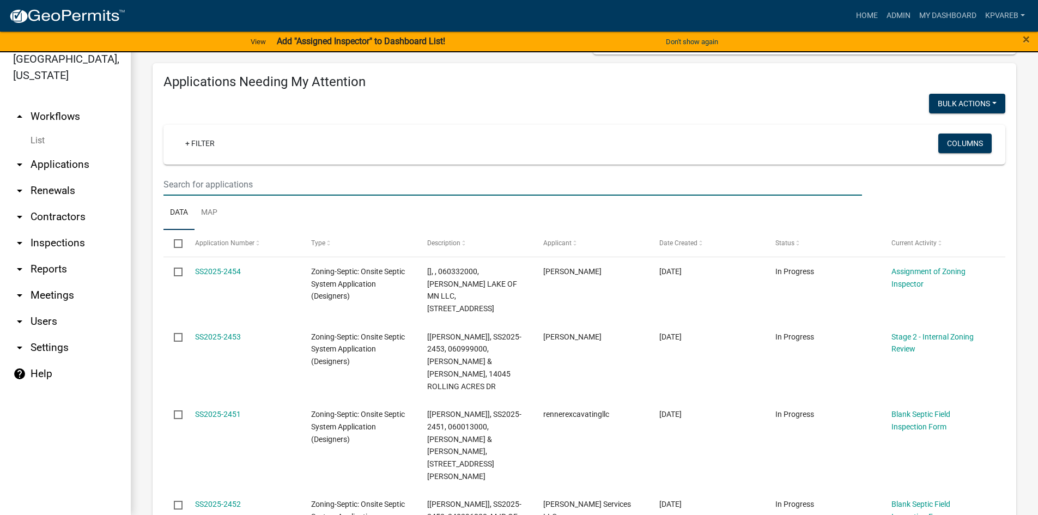
click at [226, 176] on input "text" at bounding box center [512, 184] width 699 height 22
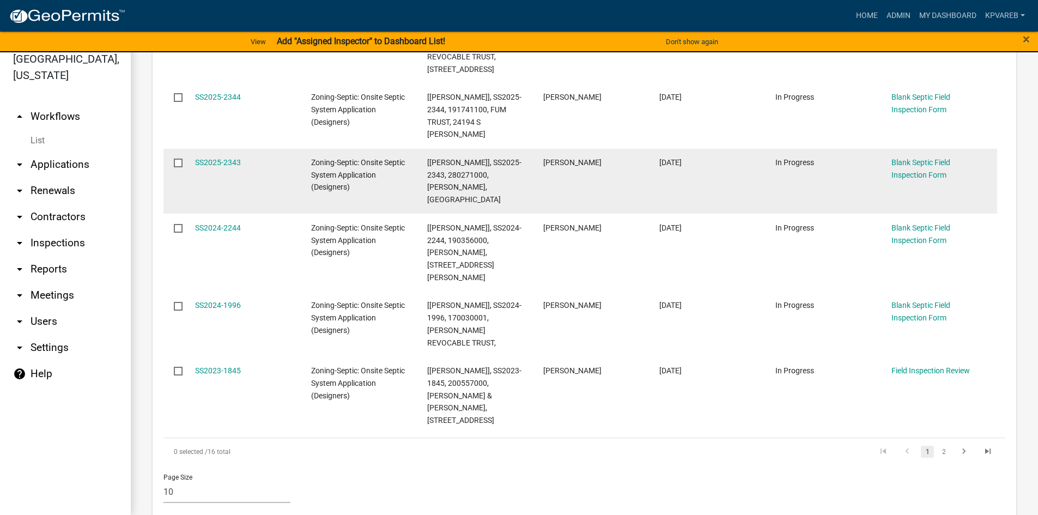
scroll to position [708, 0]
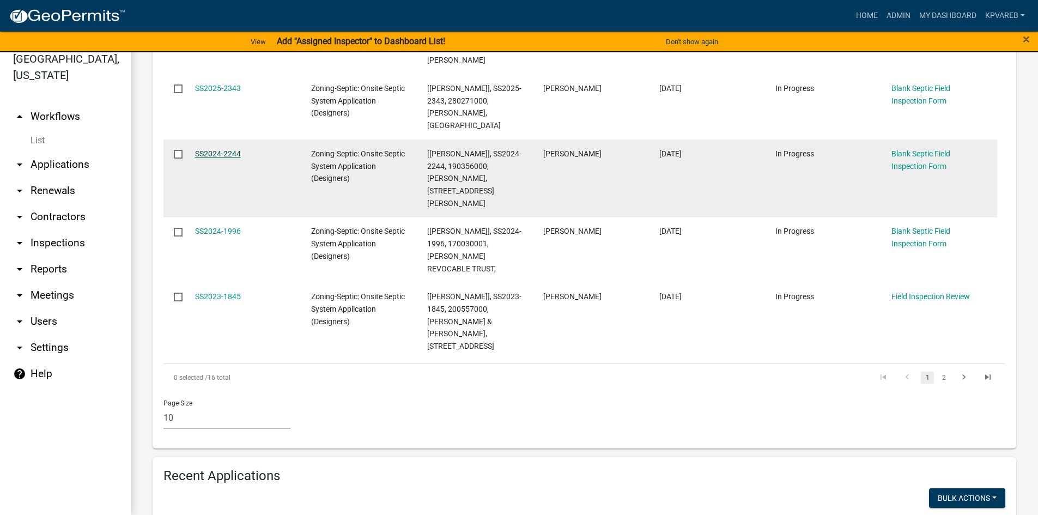
type input "[PERSON_NAME]"
click at [234, 149] on link "SS2024-2244" at bounding box center [218, 153] width 46 height 9
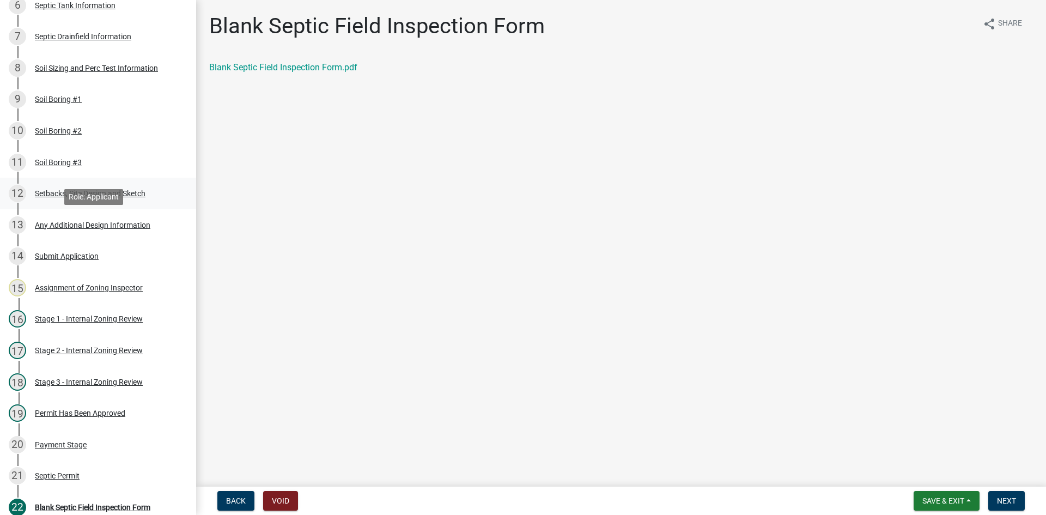
scroll to position [165, 0]
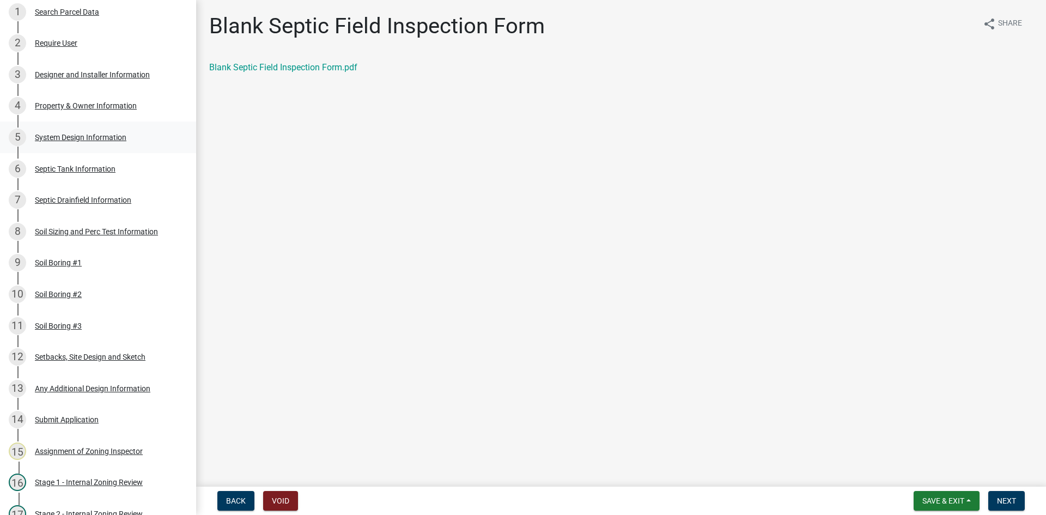
click at [122, 136] on div "System Design Information" at bounding box center [81, 138] width 92 height 8
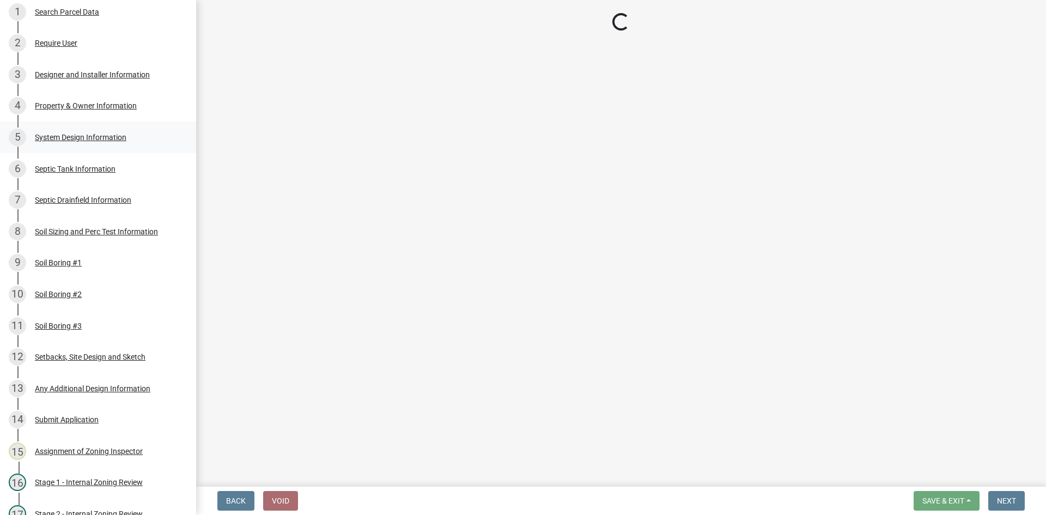
select select "8ba21533-2acf-4cc6-95e5-280e4aabd5a3"
select select "841e6e1b-3a1e-4ec6-be41-af079aae60a3"
select select "011fbff4-a41d-4a75-9bd8-71c7e6c69e0d"
select select "85fdfef2-2683-4311-b5d5-5505f6411127"
select select "ba735beb-519e-40f0-ae20-62d65fc4c46b"
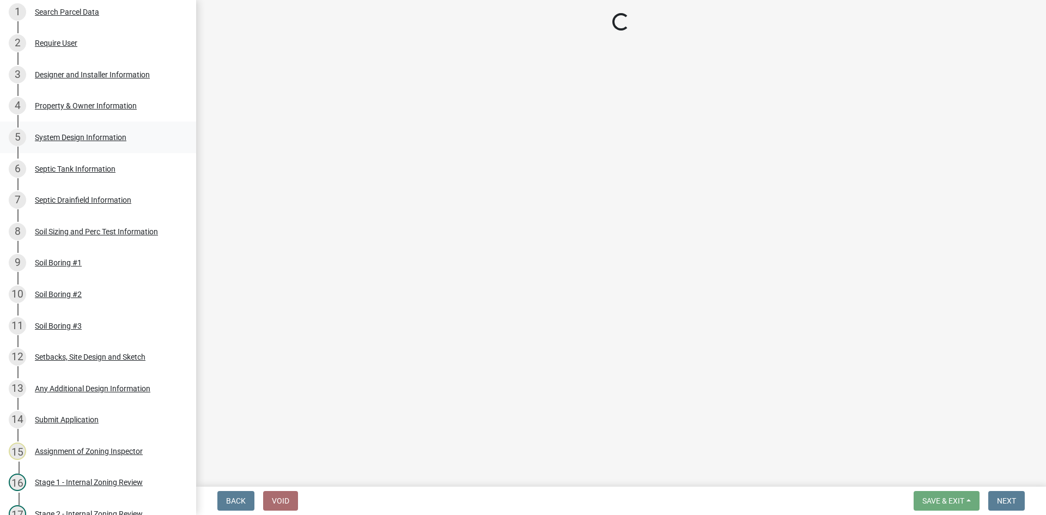
select select "ef698bf5-6172-44c1-9ffb-522c07469aed"
select select "a2b5ca25-65b1-425d-82c5-8881ea380237"
select select "e66b30b6-271a-4d63-b1ed-16c2c7c61227"
select select "7687c16a-0422-45e2-abcc-ae4a284dbbfc"
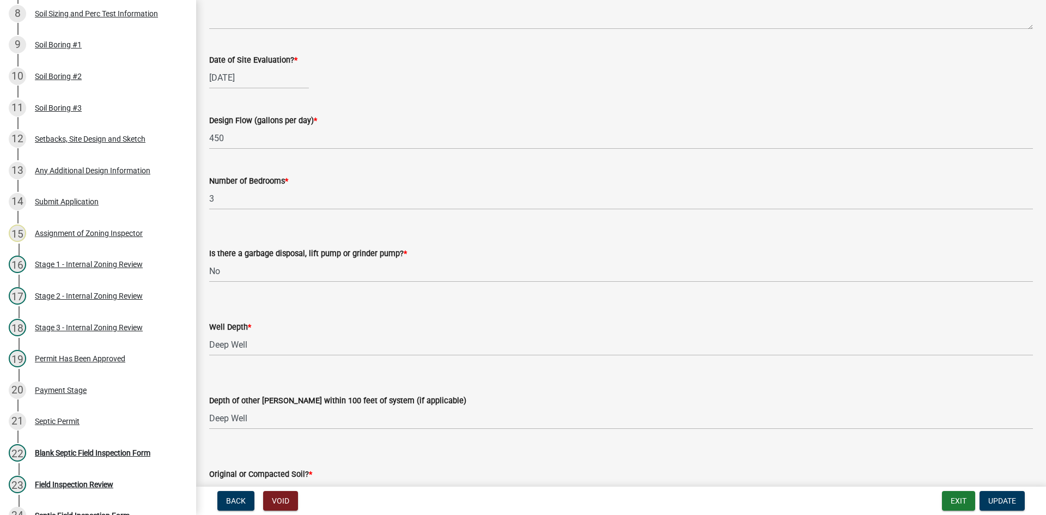
scroll to position [869, 0]
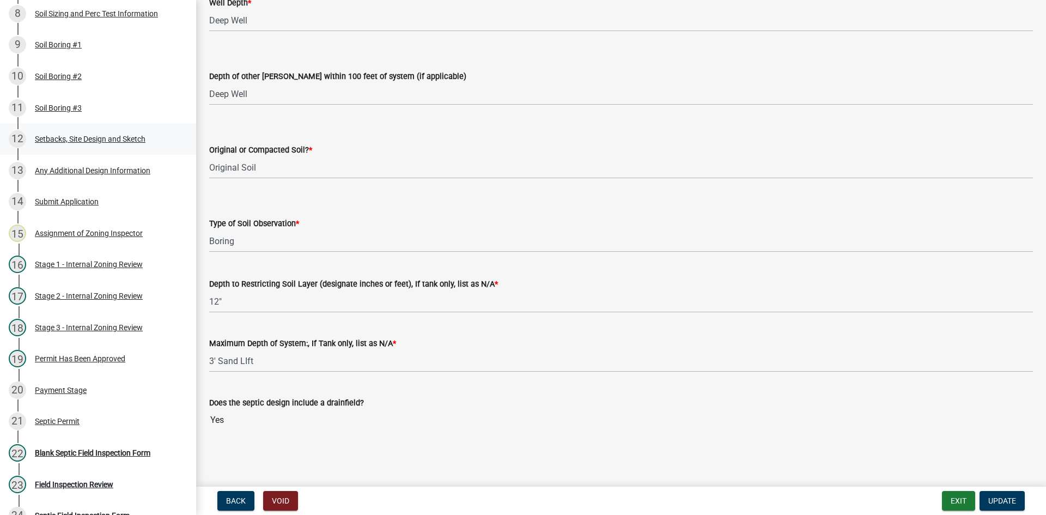
click at [119, 140] on div "Setbacks, Site Design and Sketch" at bounding box center [90, 139] width 111 height 8
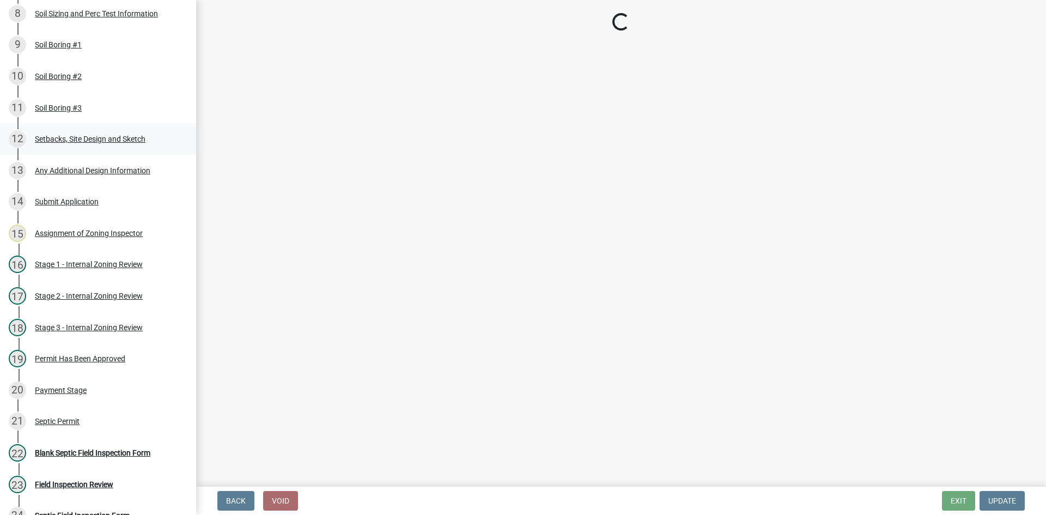
scroll to position [0, 0]
select select "c245ec0d-8d6f-4710-ab2b-b3aa70611708"
select select "ff073b78-0e9c-401a-8e1f-244f8bb21287"
select select "23044af5-43bb-4cf5-8aef-2716db2ce5fc"
select select "341aaaa4-06c5-40e5-817d-62b65c9e97ec"
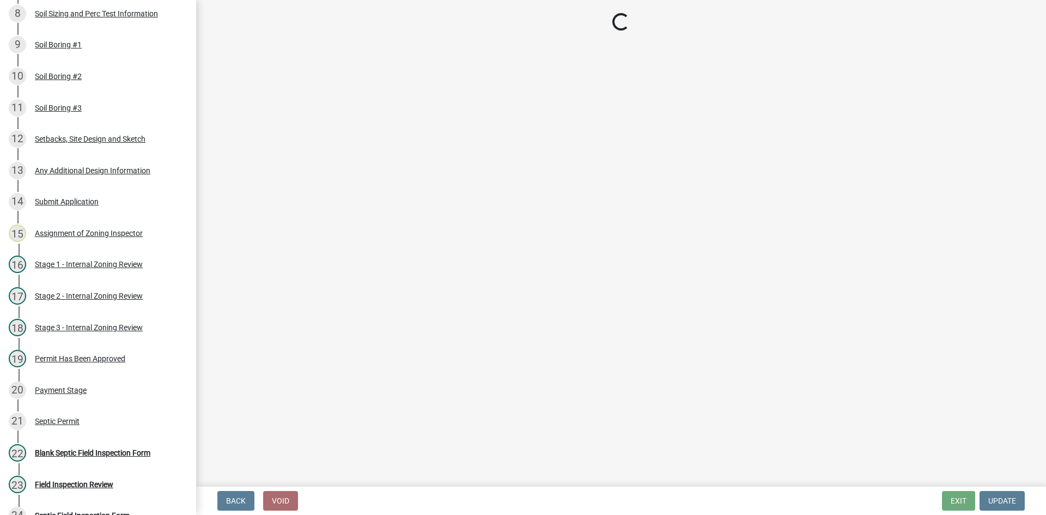
select select "a3ce498e-f8b1-44e2-889e-c4968ac74b5a"
select select "cf78f1da-f066-4305-88a2-864abad1fa52"
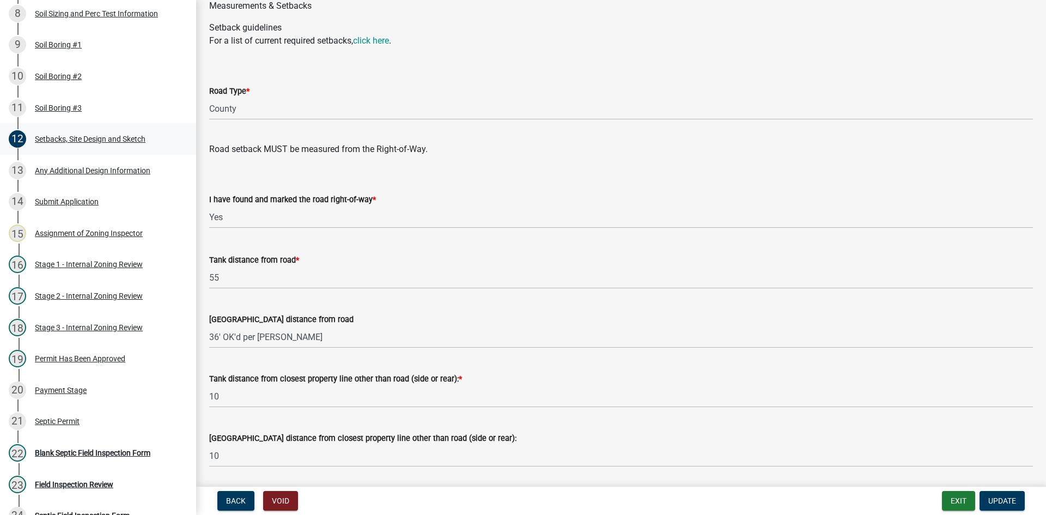
scroll to position [1417, 0]
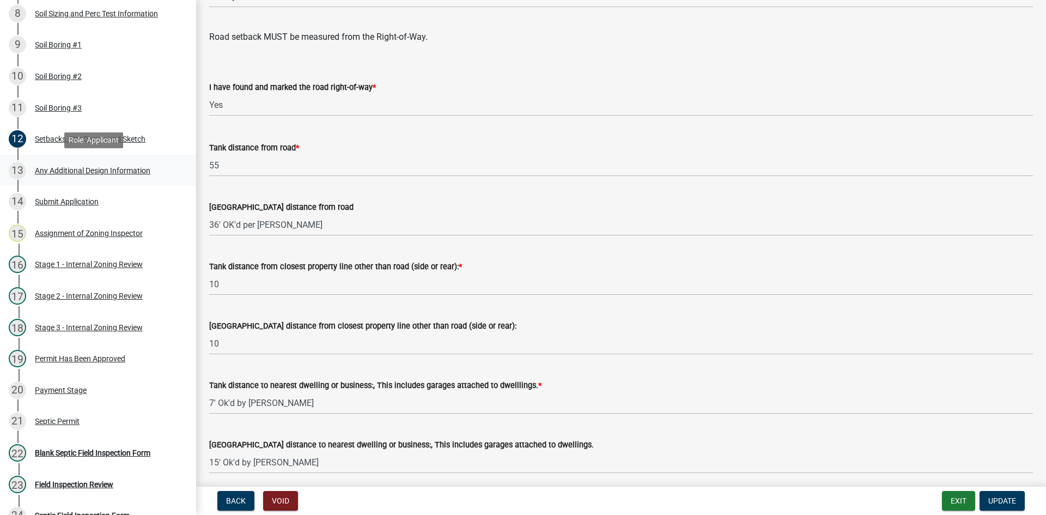
click at [112, 172] on div "Any Additional Design Information" at bounding box center [93, 171] width 116 height 8
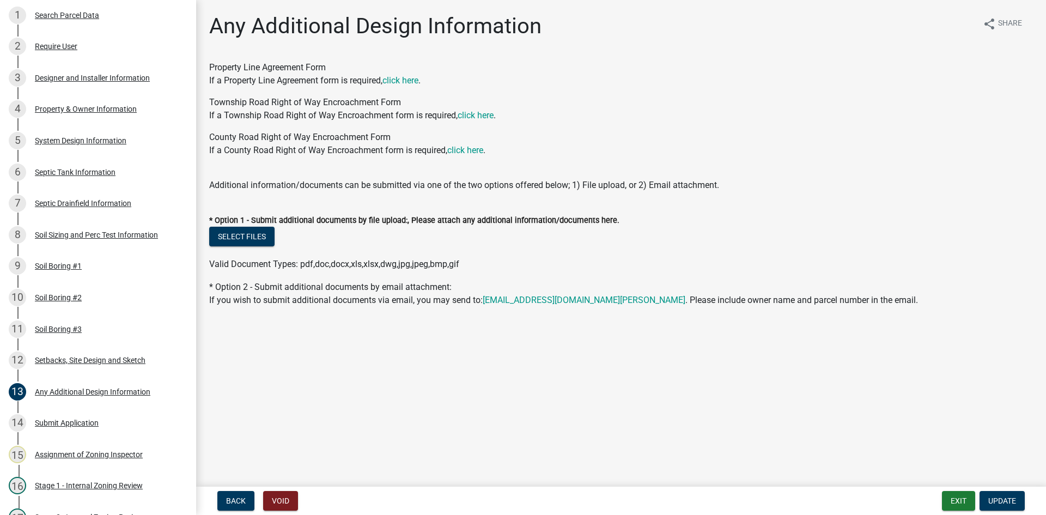
scroll to position [56, 0]
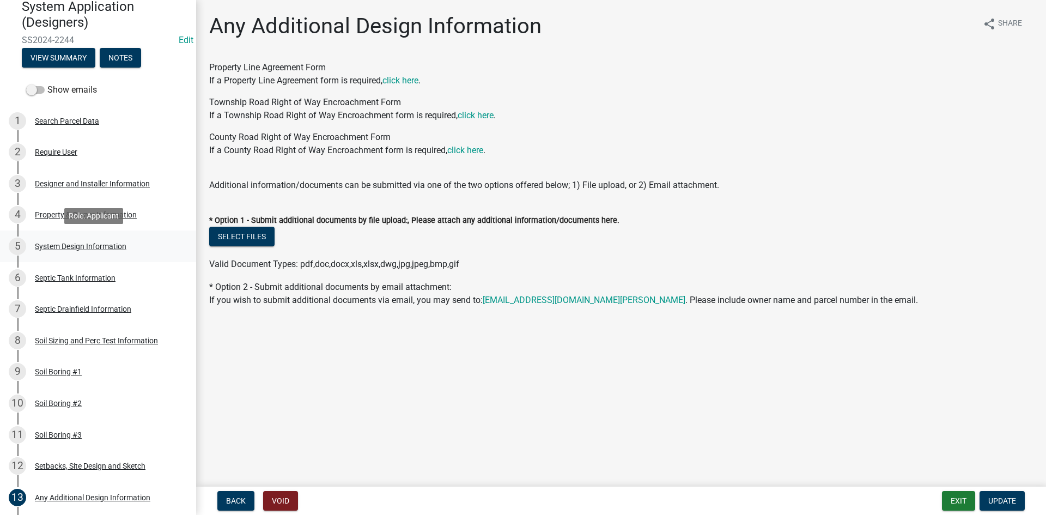
click at [94, 244] on div "System Design Information" at bounding box center [81, 247] width 92 height 8
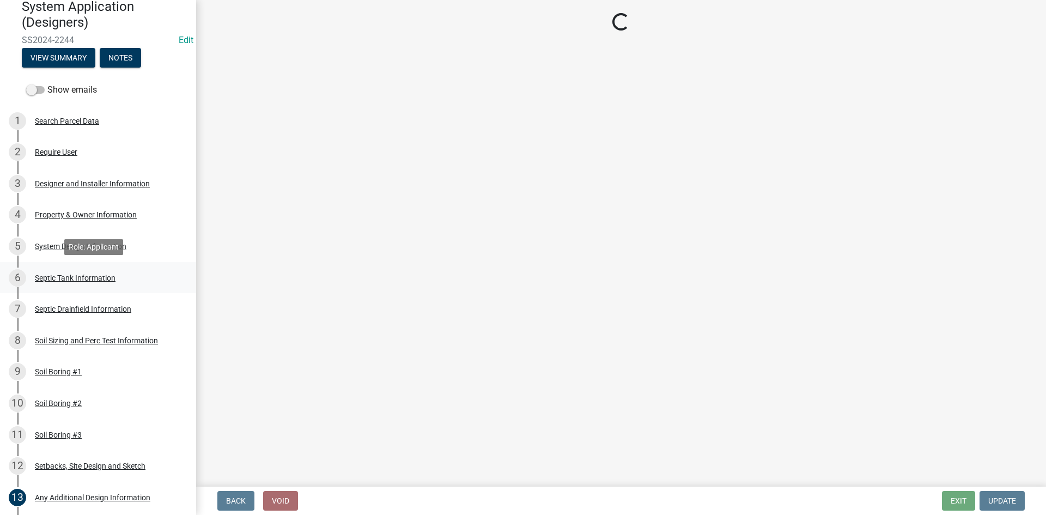
select select "8ba21533-2acf-4cc6-95e5-280e4aabd5a3"
select select "841e6e1b-3a1e-4ec6-be41-af079aae60a3"
select select "011fbff4-a41d-4a75-9bd8-71c7e6c69e0d"
select select "85fdfef2-2683-4311-b5d5-5505f6411127"
select select "ba735beb-519e-40f0-ae20-62d65fc4c46b"
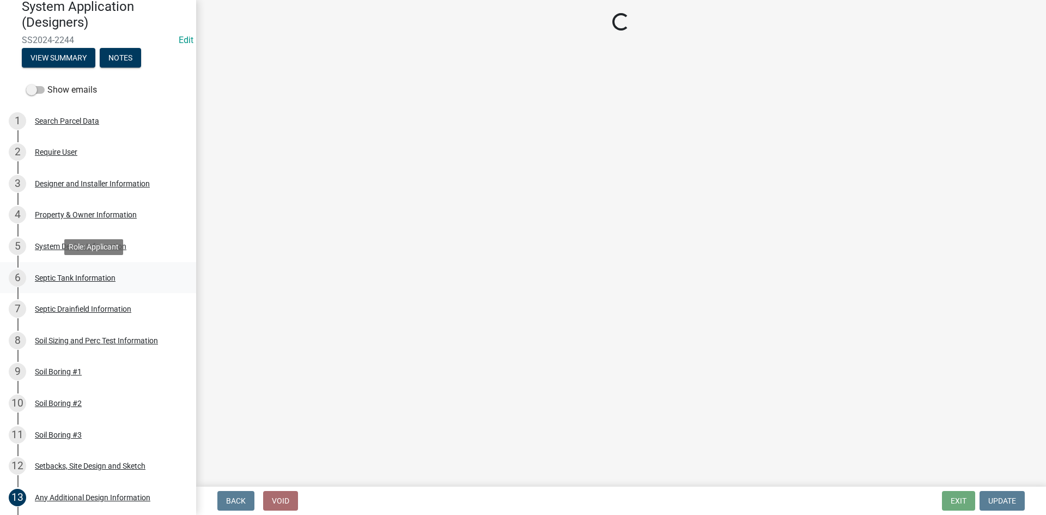
select select "ef698bf5-6172-44c1-9ffb-522c07469aed"
select select "a2b5ca25-65b1-425d-82c5-8881ea380237"
select select "e66b30b6-271a-4d63-b1ed-16c2c7c61227"
select select "7687c16a-0422-45e2-abcc-ae4a284dbbfc"
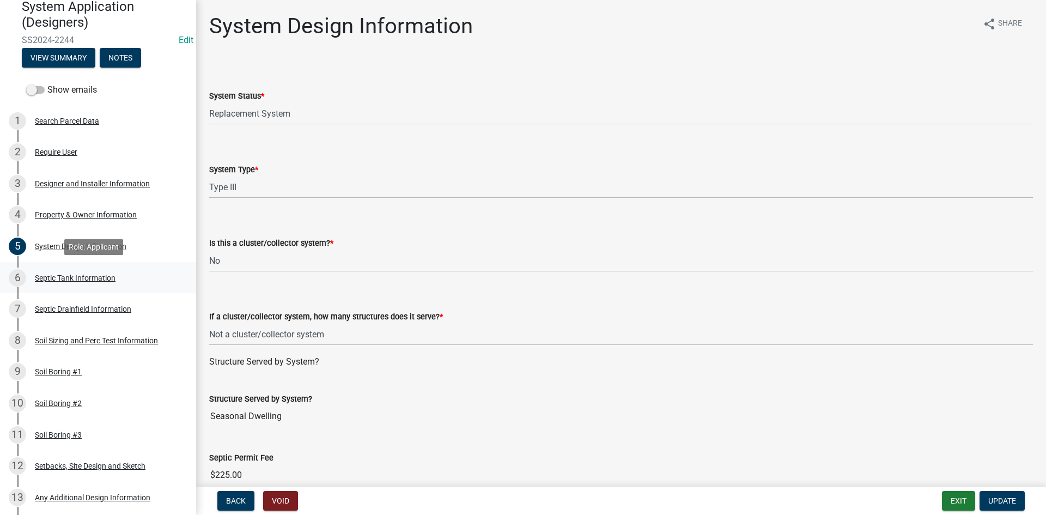
click at [80, 274] on div "Septic Tank Information" at bounding box center [75, 278] width 81 height 8
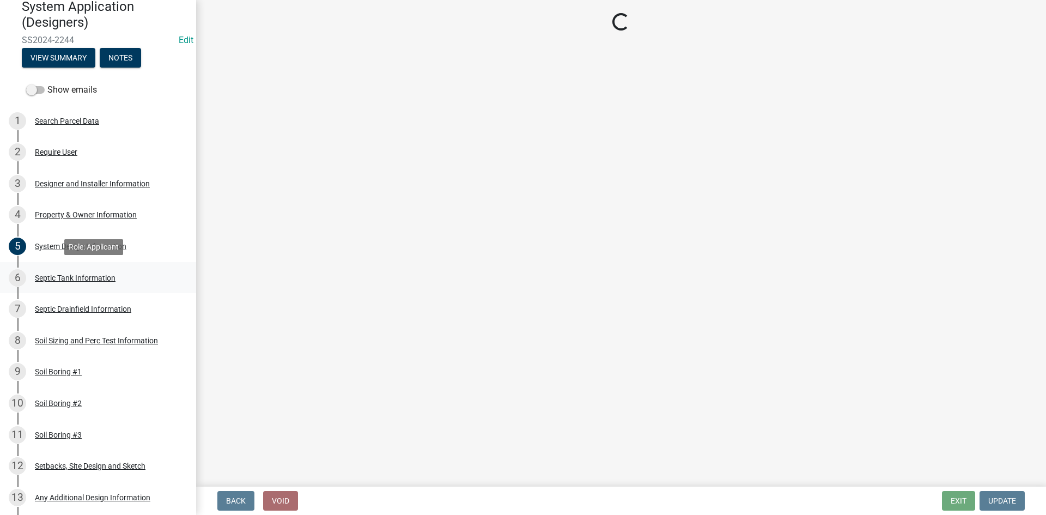
select select "f9fbe67c-c1cf-4a63-8ad4-799ce56b7f21"
select select "8af00ff6-ccdf-43a1-aa9f-9d195177e029"
select select "52556460-45fa-4026-a6c2-c70bb0823cb5"
select select "c84d9e4c-2287-4d2e-9ef7-9874a7456ee3"
select select "a956bcdf-8f12-4f61-bfc1-a6e229dc0595"
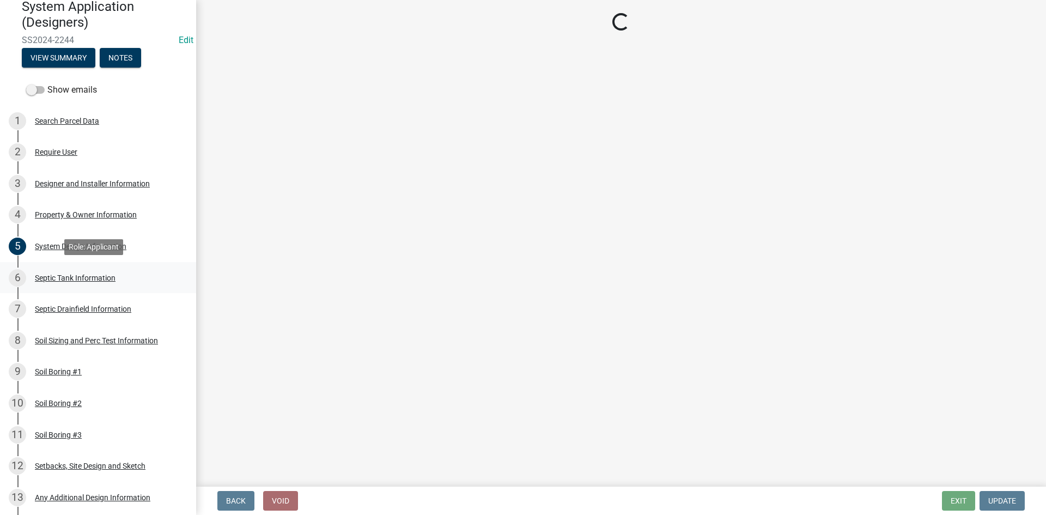
select select "7b57e397-6881-49c8-9b87-e40bdbeb8239"
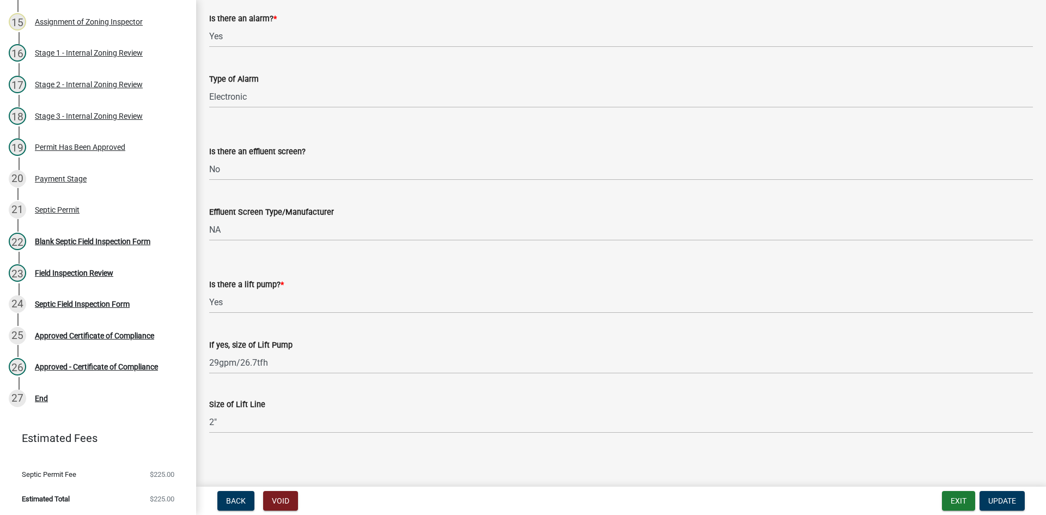
scroll to position [360, 0]
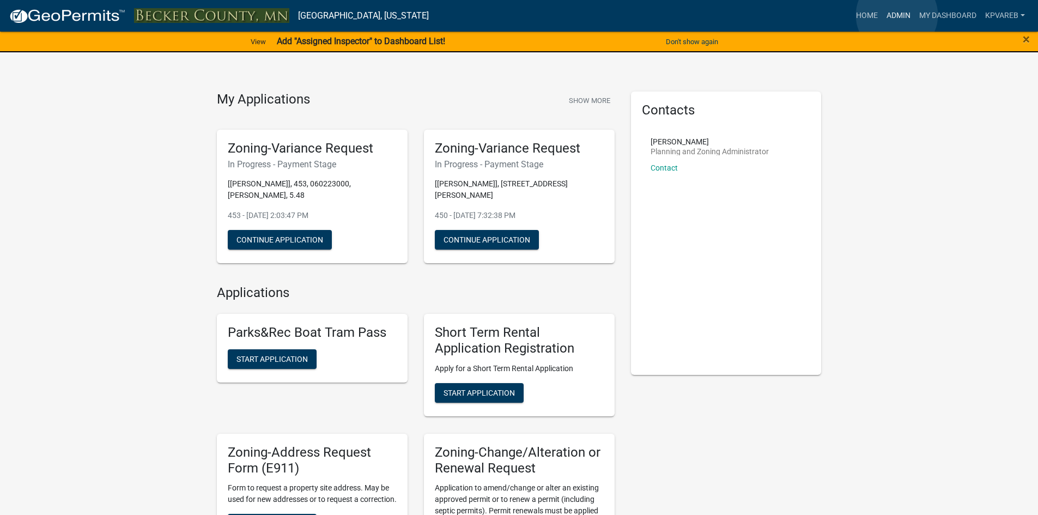
click at [897, 15] on link "Admin" at bounding box center [898, 15] width 33 height 21
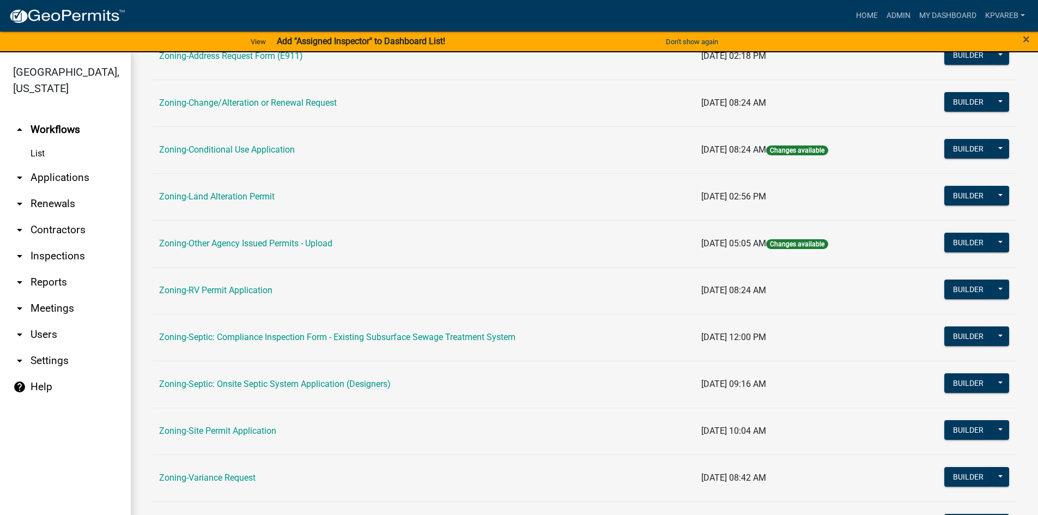
scroll to position [321, 0]
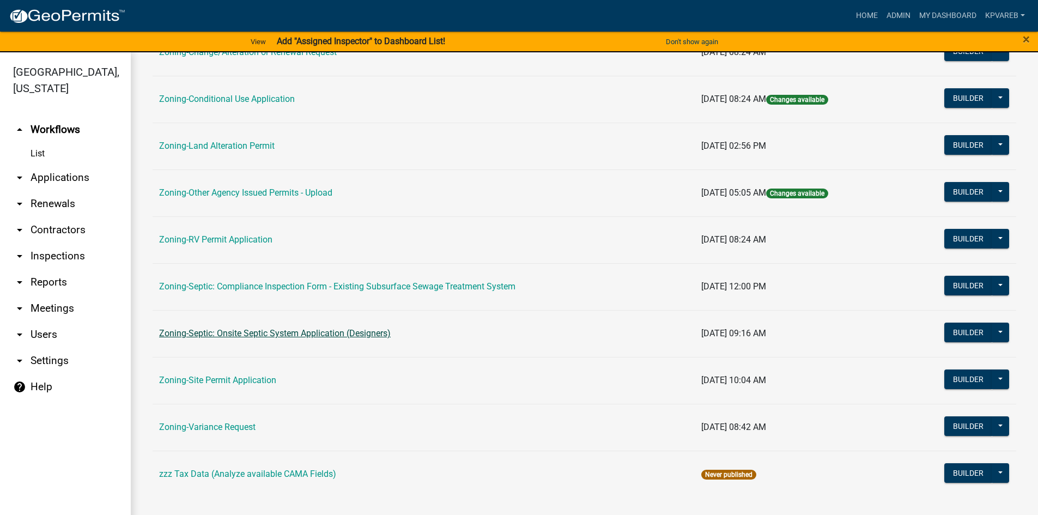
click at [329, 335] on link "Zoning-Septic: Onsite Septic System Application (Designers)" at bounding box center [275, 333] width 232 height 10
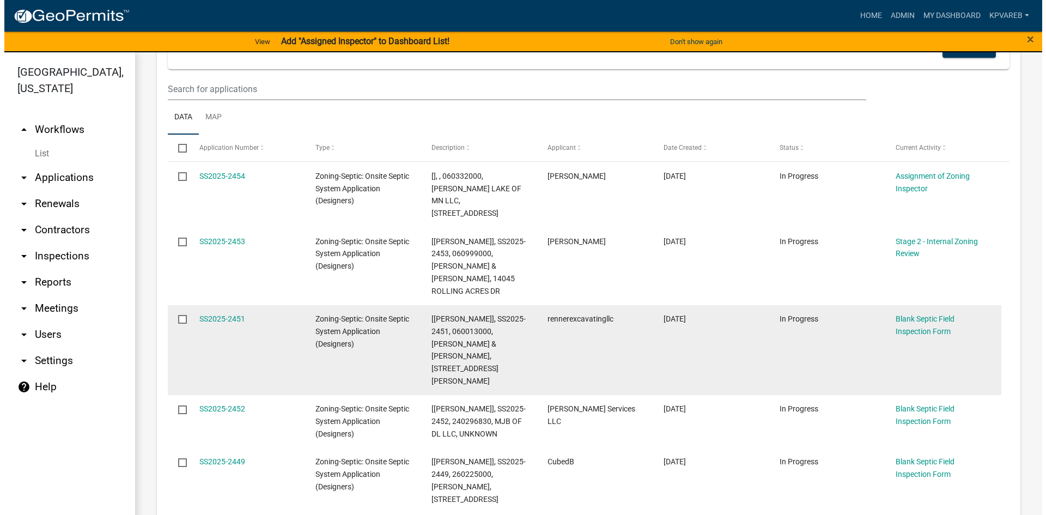
scroll to position [218, 0]
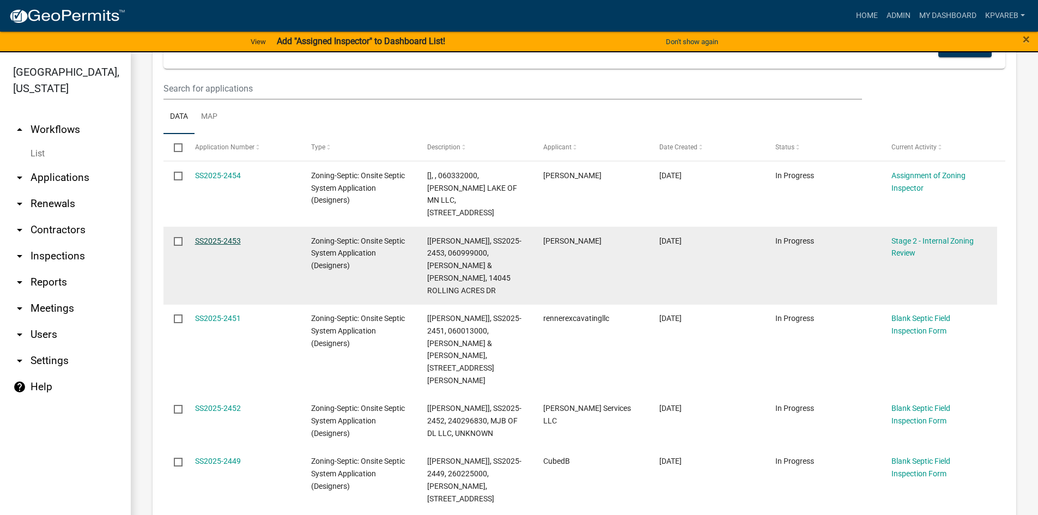
click at [229, 237] on link "SS2025-2453" at bounding box center [218, 241] width 46 height 9
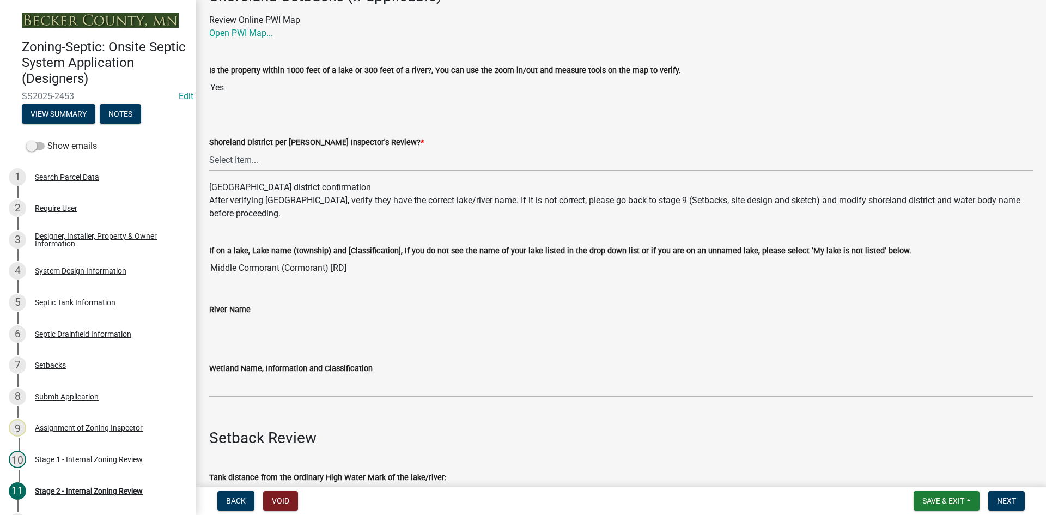
scroll to position [327, 0]
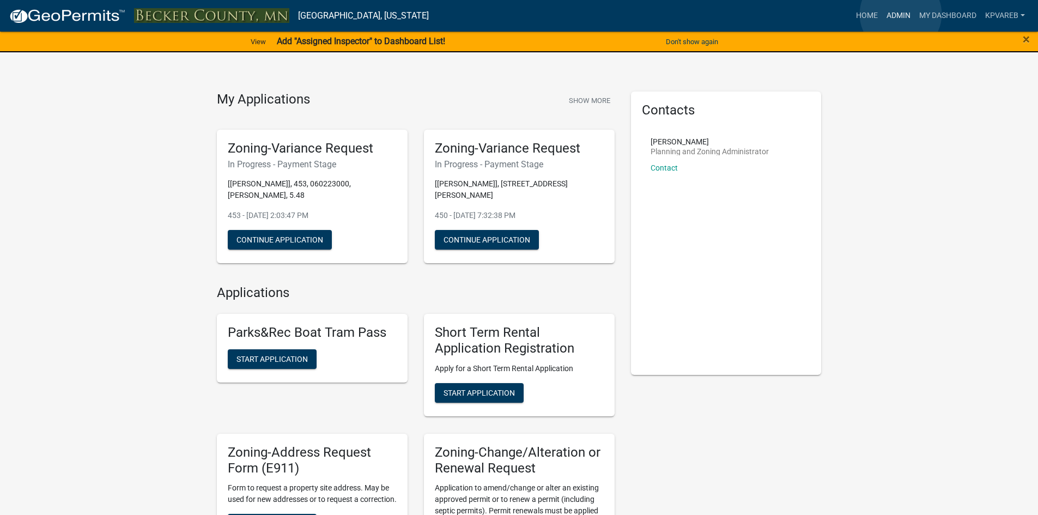
click at [900, 16] on link "Admin" at bounding box center [898, 15] width 33 height 21
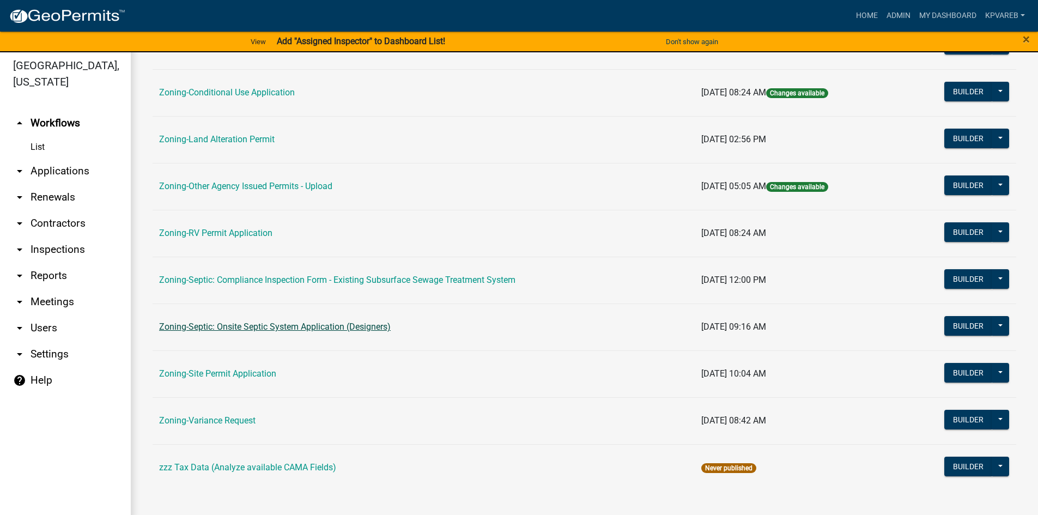
scroll to position [13, 0]
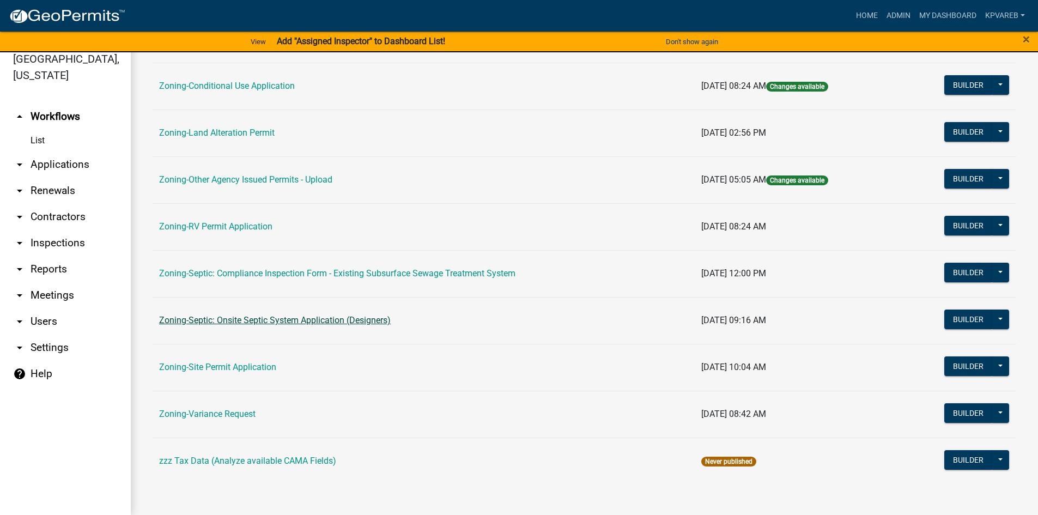
click at [299, 322] on link "Zoning-Septic: Onsite Septic System Application (Designers)" at bounding box center [275, 320] width 232 height 10
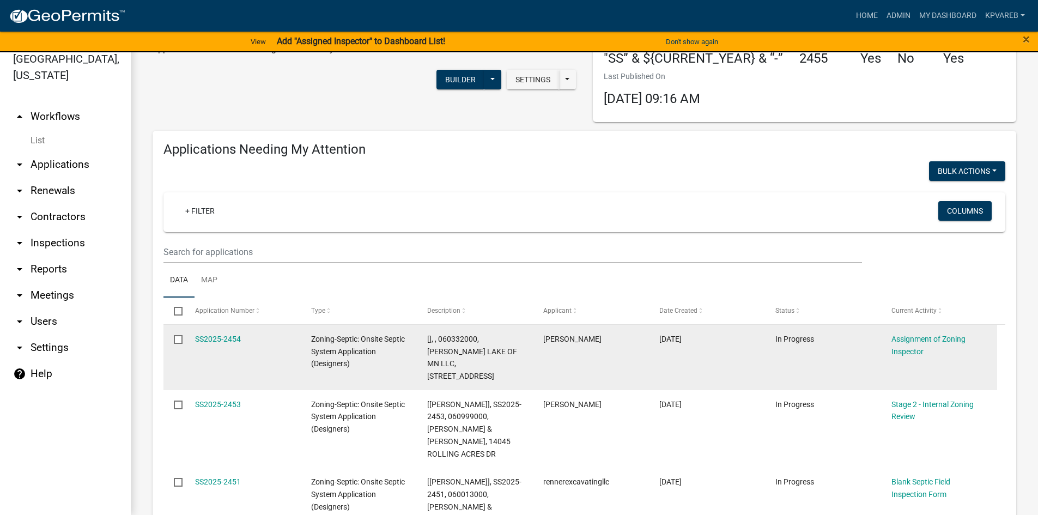
scroll to position [109, 0]
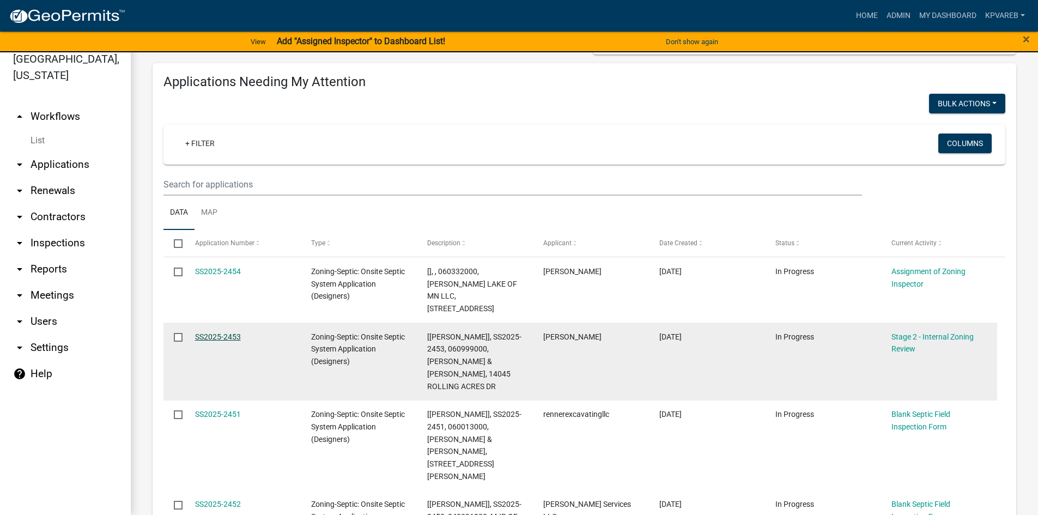
click at [217, 332] on link "SS2025-2453" at bounding box center [218, 336] width 46 height 9
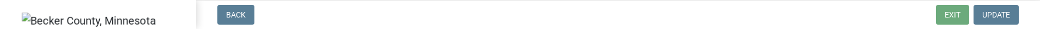
select select "69d592bb-9906-4277-a6fb-df8686255161"
select select "1ad81be4-5d59-46bf-8b7b-d7c0f20ad891"
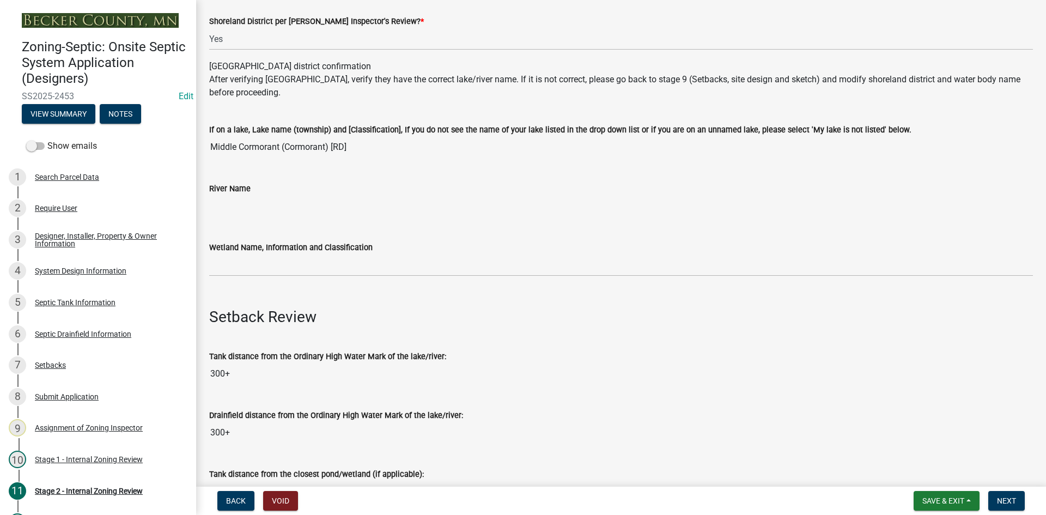
scroll to position [381, 0]
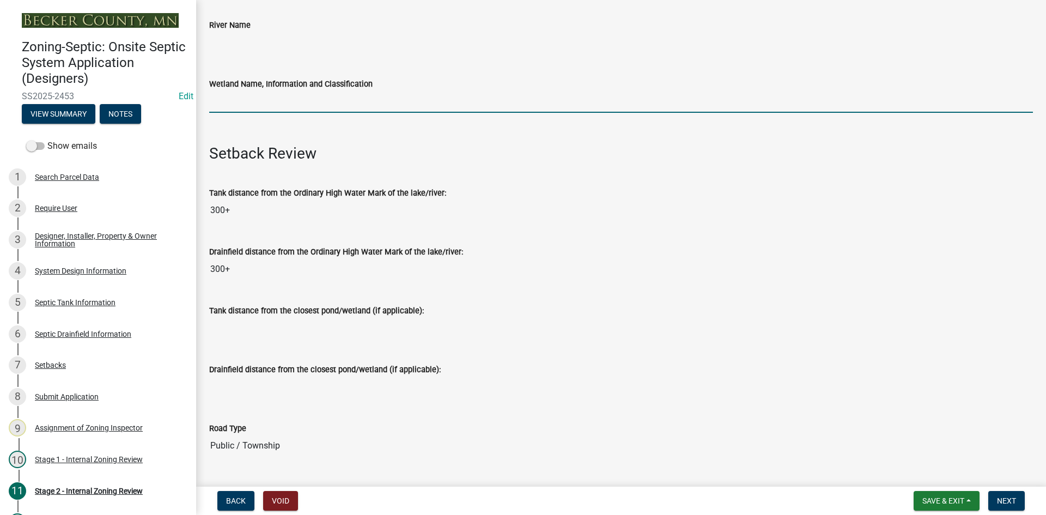
click at [249, 103] on input "Wetland Name, Information and Classification" at bounding box center [621, 101] width 824 height 22
type input "rd100"
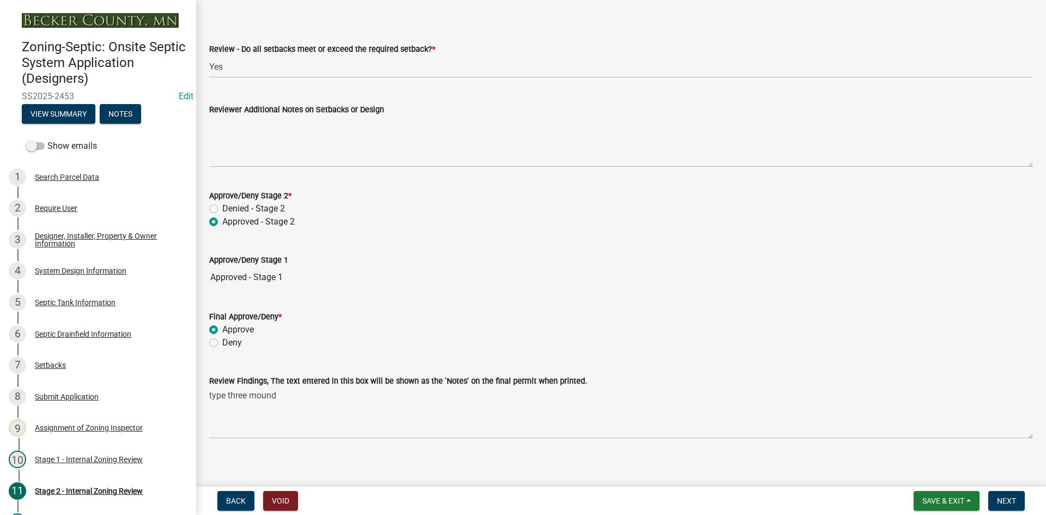
scroll to position [1548, 0]
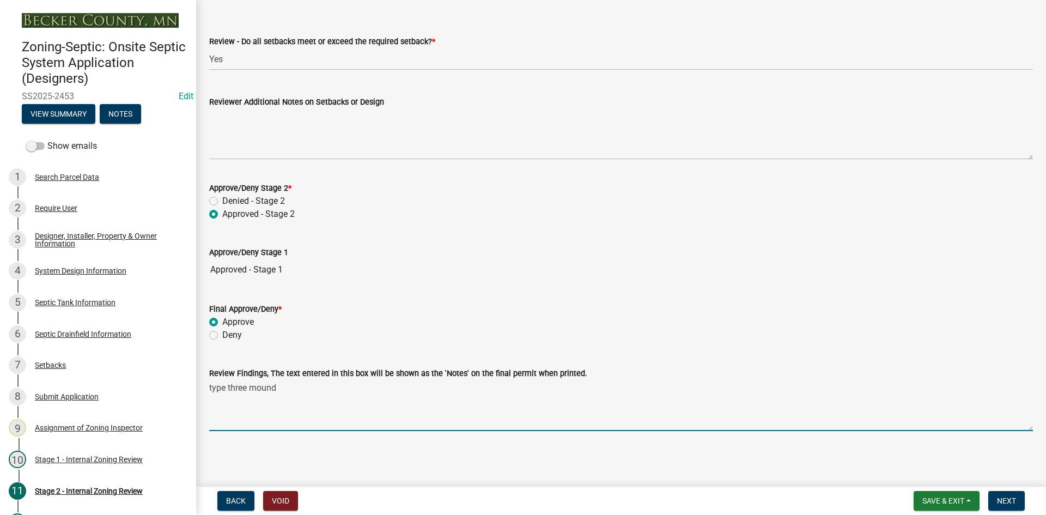
click at [329, 389] on textarea "type three mound" at bounding box center [621, 405] width 824 height 51
click at [371, 381] on textarea "type three mound" at bounding box center [621, 405] width 824 height 51
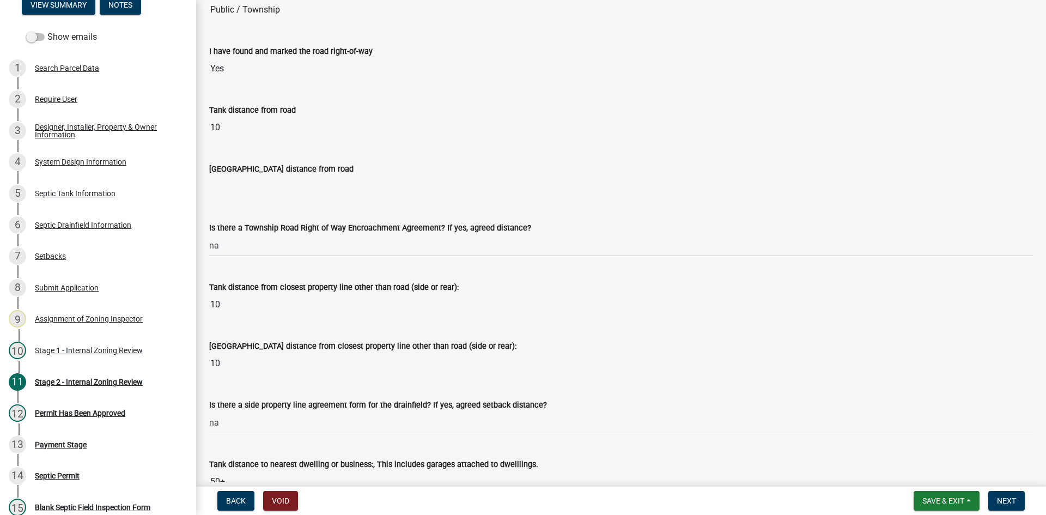
scroll to position [599, 0]
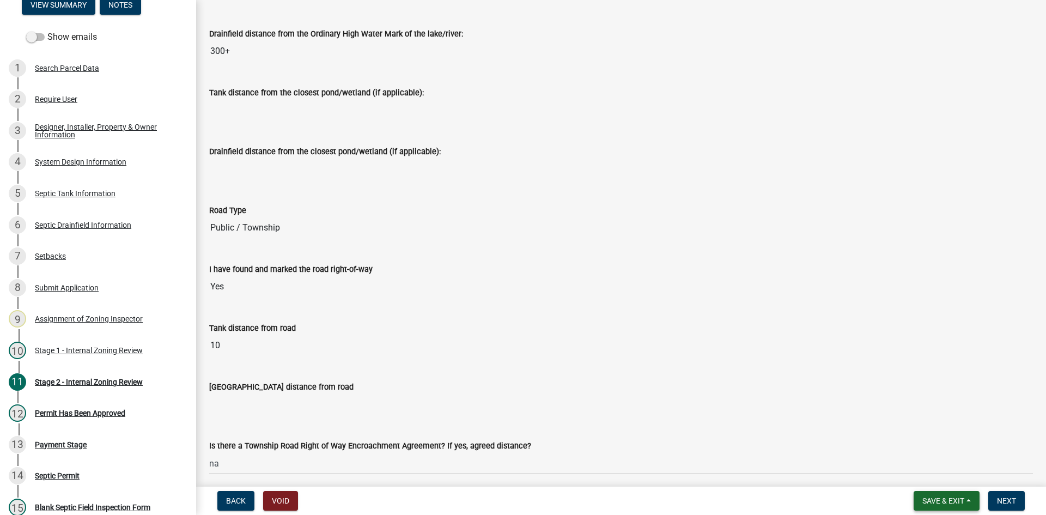
click at [946, 490] on nav "Back Void Save & Exit Save Save & Exit Next" at bounding box center [621, 501] width 850 height 28
click at [947, 496] on span "Save & Exit" at bounding box center [944, 500] width 42 height 9
click at [935, 470] on button "Save & Exit" at bounding box center [936, 472] width 87 height 26
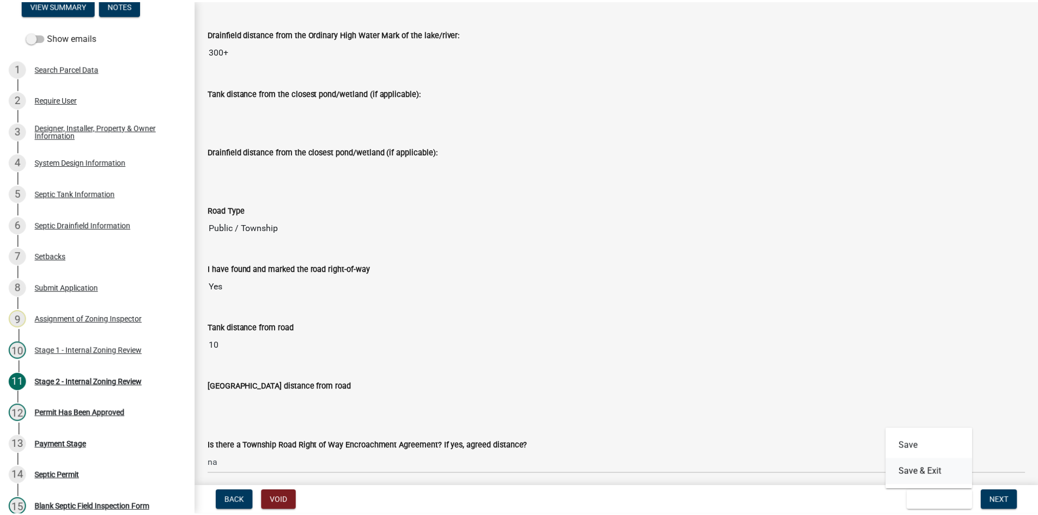
scroll to position [0, 0]
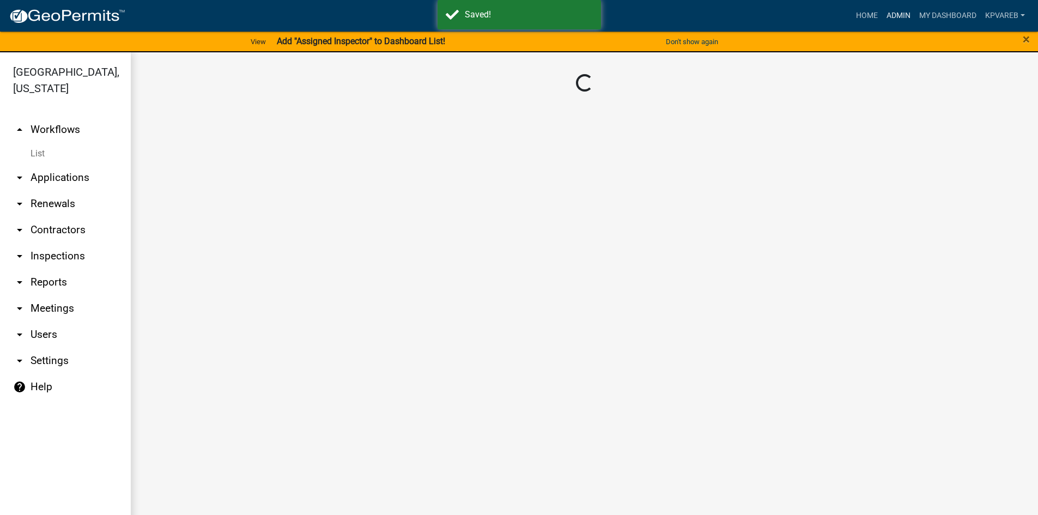
click at [893, 13] on link "Admin" at bounding box center [898, 15] width 33 height 21
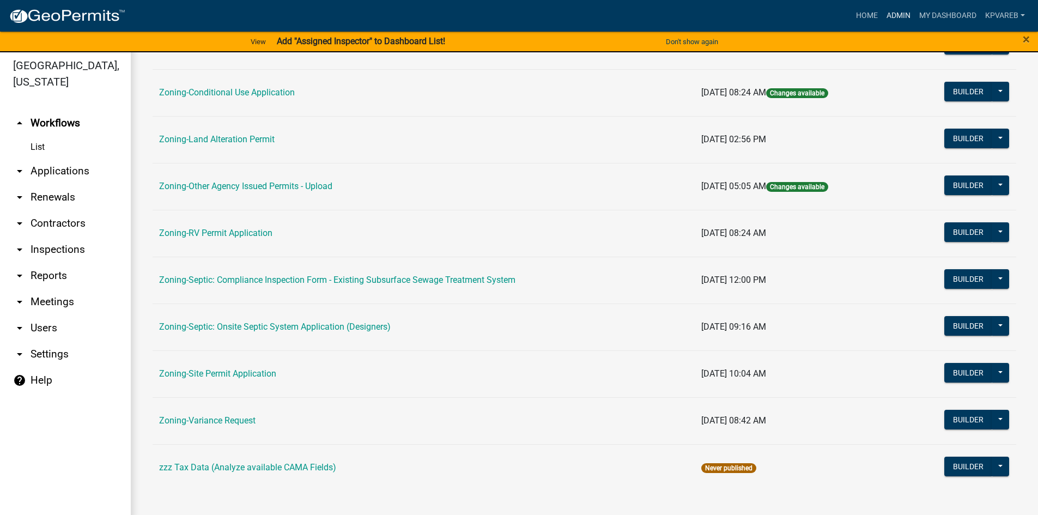
scroll to position [13, 0]
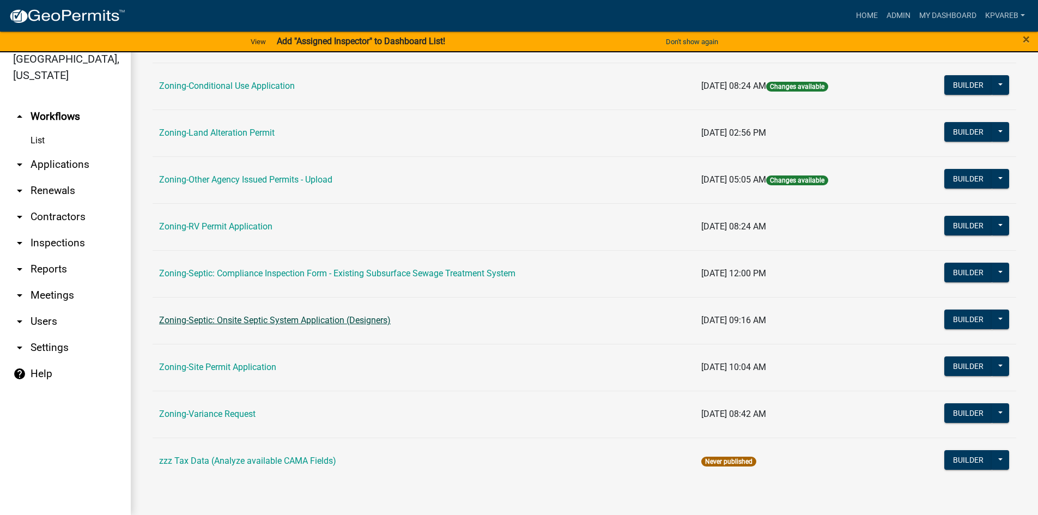
click at [330, 319] on link "Zoning-Septic: Onsite Septic System Application (Designers)" at bounding box center [275, 320] width 232 height 10
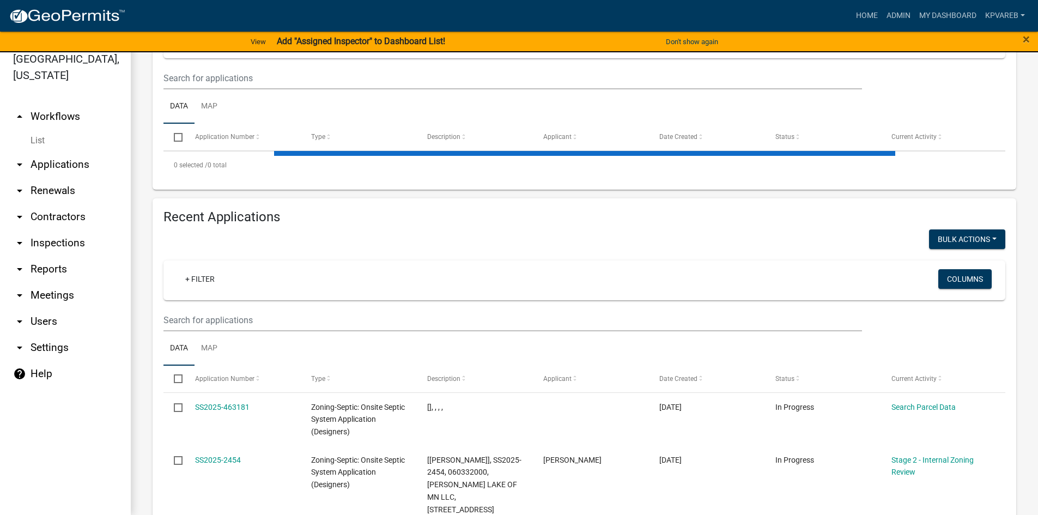
scroll to position [109, 0]
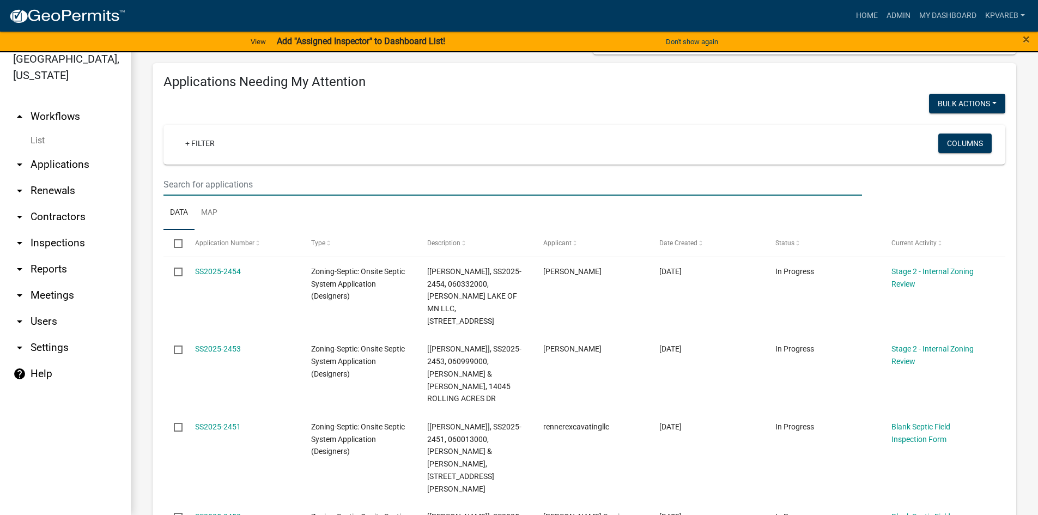
click at [215, 180] on input "text" at bounding box center [512, 184] width 699 height 22
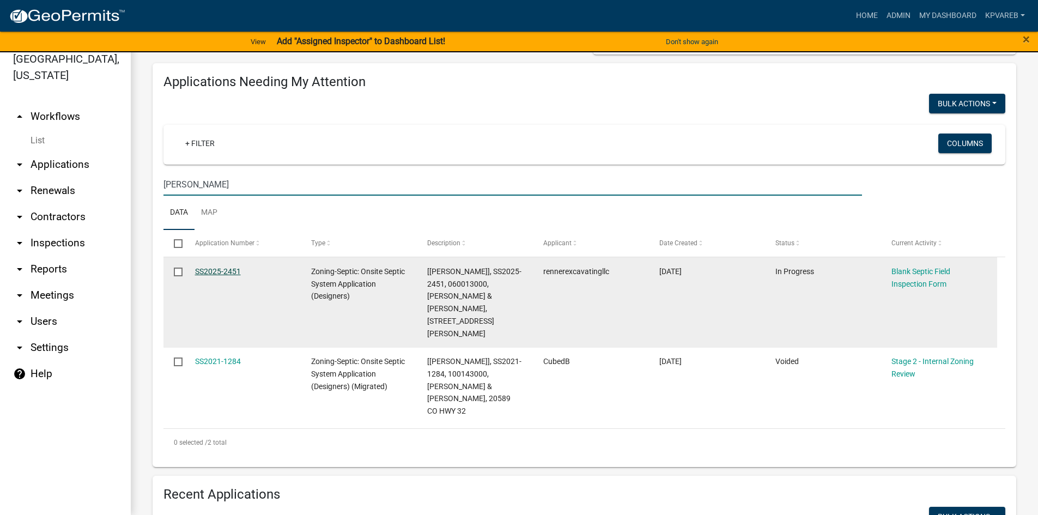
type input "larson"
click at [216, 270] on link "SS2025-2451" at bounding box center [218, 271] width 46 height 9
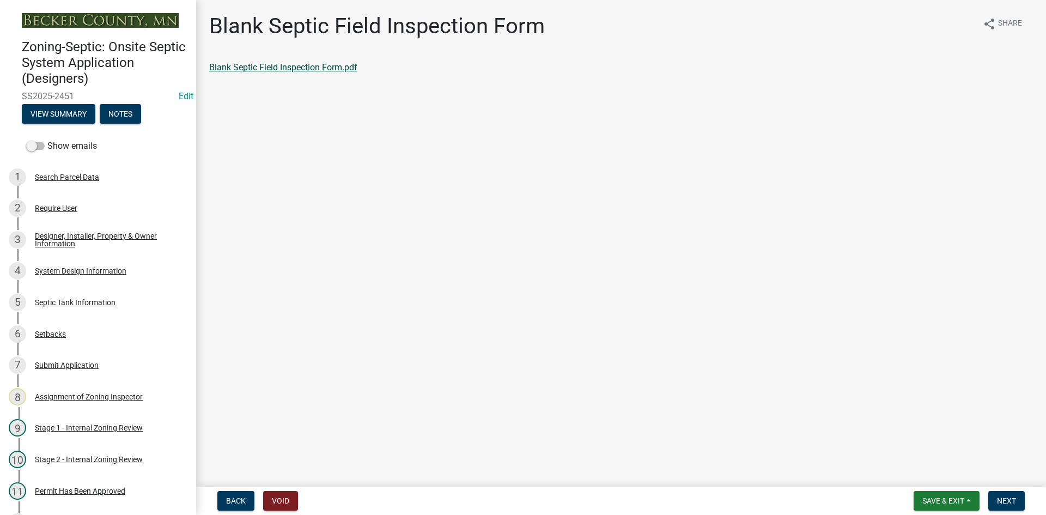
click at [296, 66] on link "Blank Septic Field Inspection Form.pdf" at bounding box center [283, 67] width 148 height 10
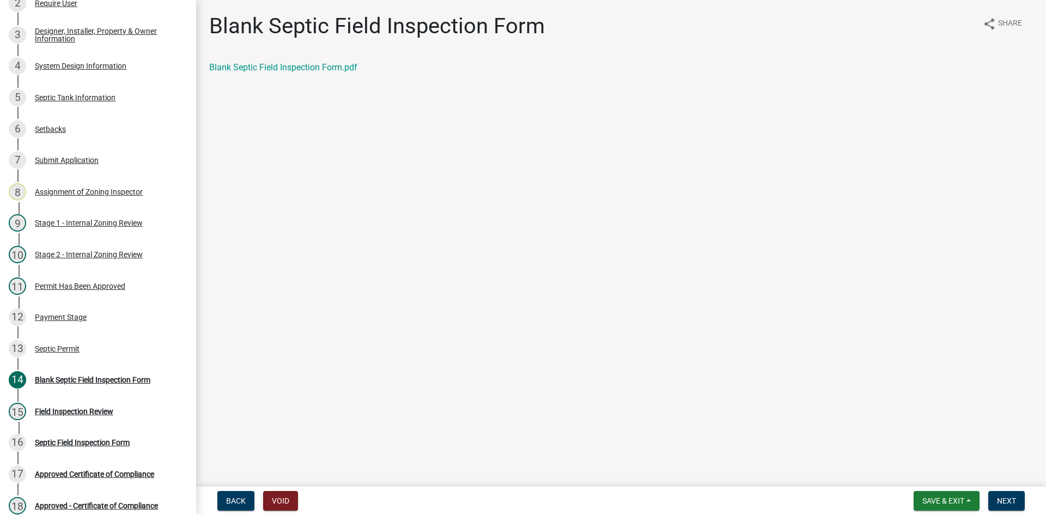
scroll to position [218, 0]
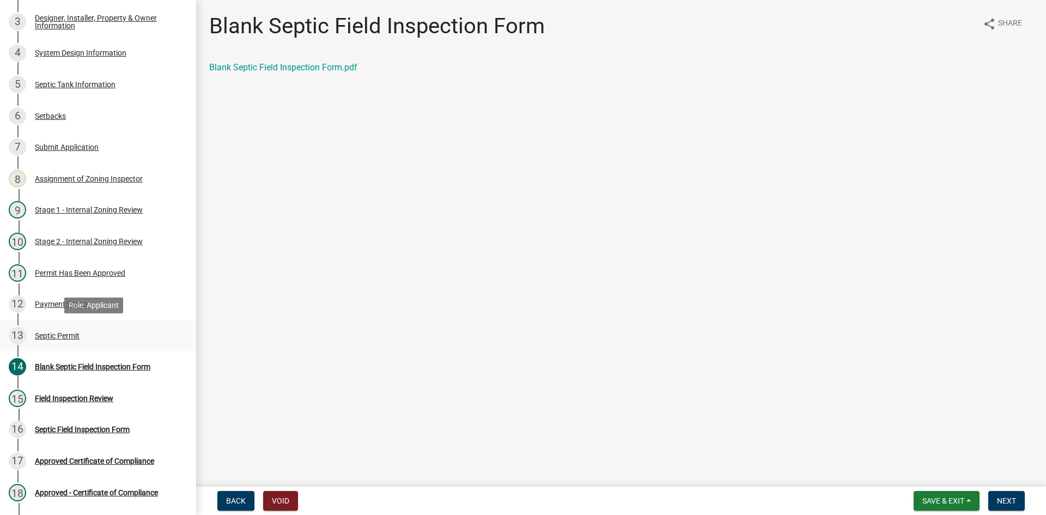
click at [76, 333] on div "Septic Permit" at bounding box center [57, 336] width 45 height 8
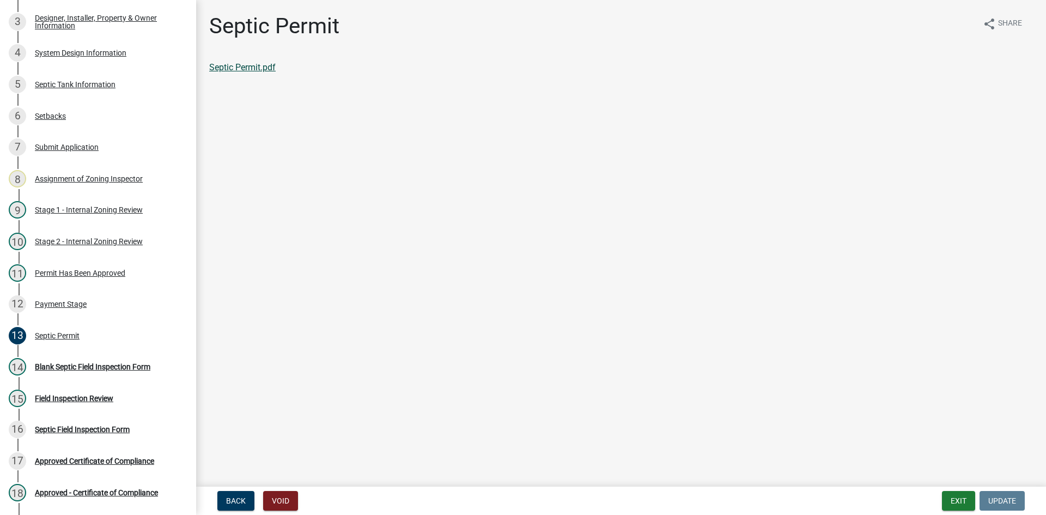
click at [258, 67] on link "Septic Permit.pdf" at bounding box center [242, 67] width 66 height 10
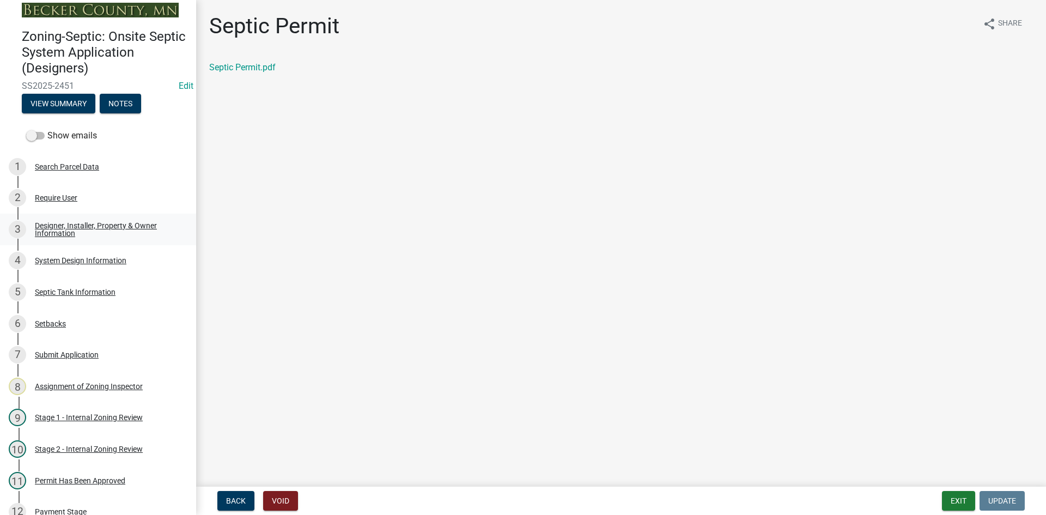
scroll to position [9, 0]
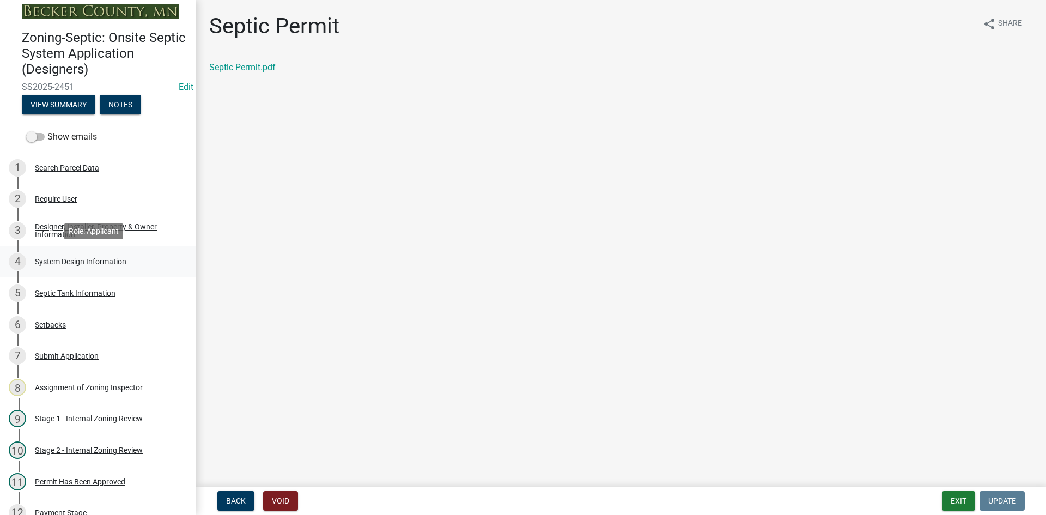
click at [82, 260] on div "System Design Information" at bounding box center [81, 262] width 92 height 8
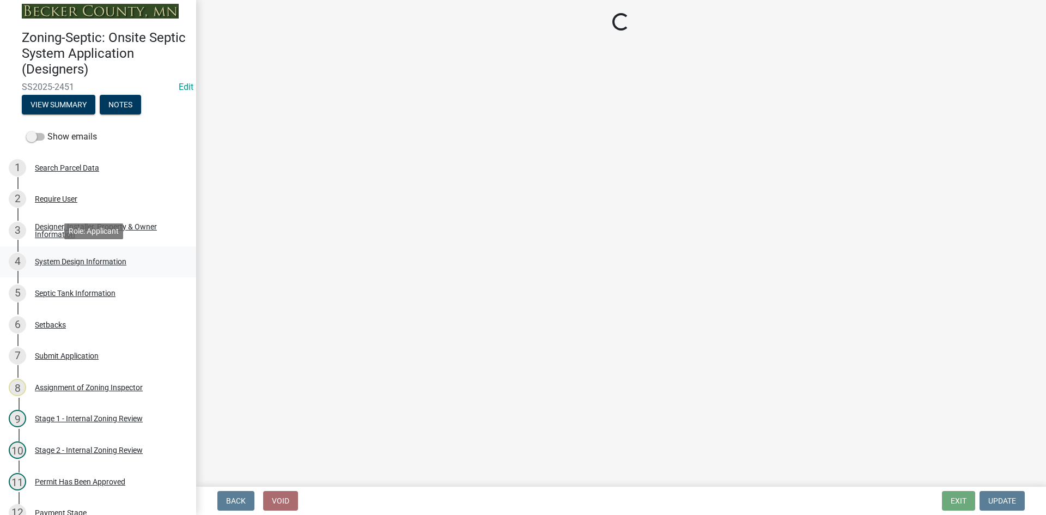
select select "8ba21533-2acf-4cc6-95e5-280e4aabd5a3"
select select "d11049ea-91d0-42ef-8f23-5bc08afa6acf"
select select "011fbff4-a41d-4a75-9bd8-71c7e6c69e0d"
select select "85fdfef2-2683-4311-b5d5-5505f6411127"
select select "ba735beb-519e-40f0-ae20-62d65fc4c46b"
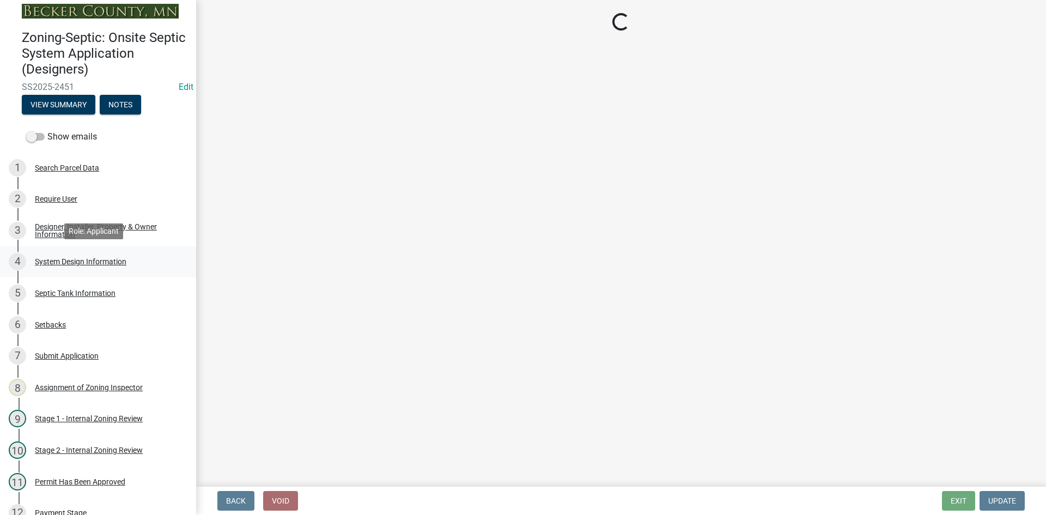
select select "ef698bf5-6172-44c1-9ffb-522c07469aed"
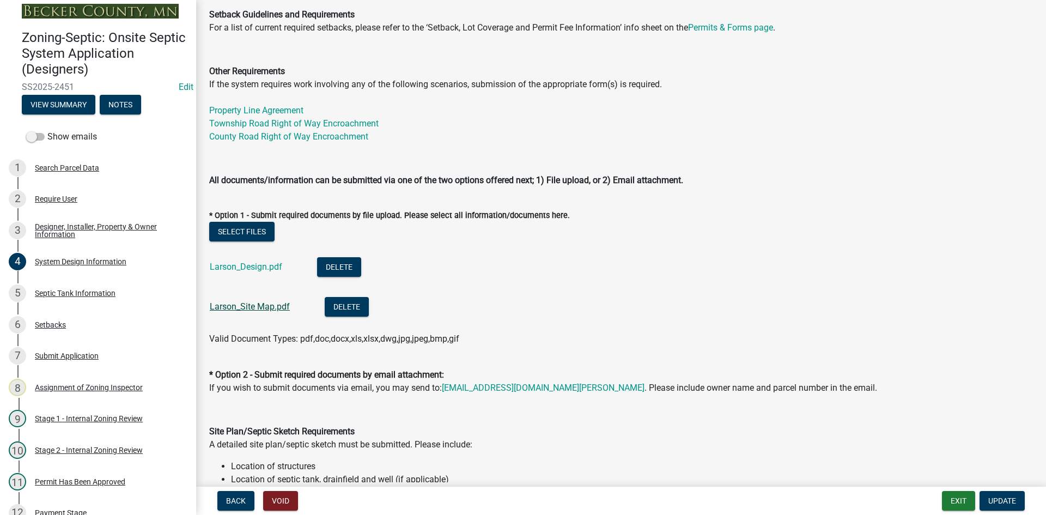
scroll to position [381, 0]
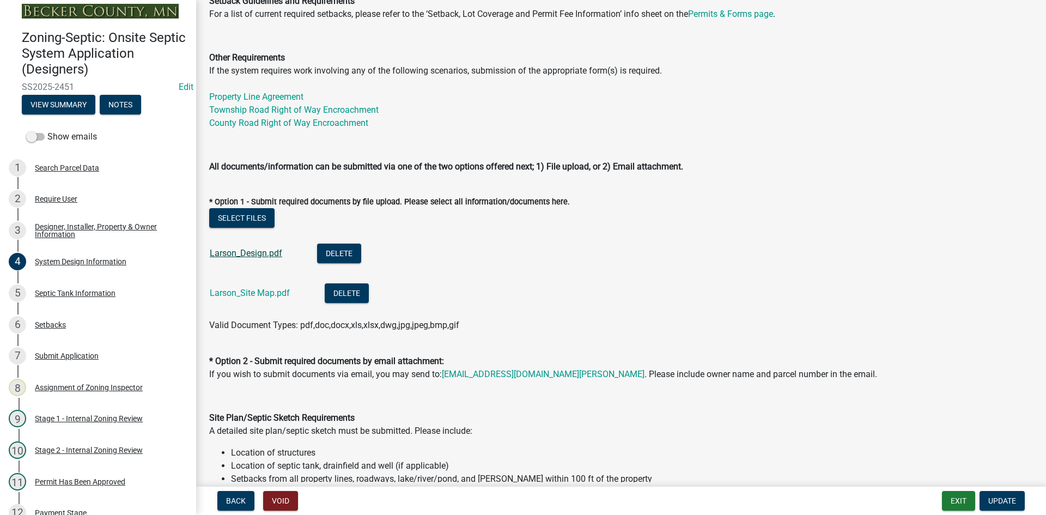
click at [257, 255] on link "Larson_Design.pdf" at bounding box center [246, 253] width 72 height 10
click at [240, 294] on link "Larson_Site Map.pdf" at bounding box center [250, 293] width 80 height 10
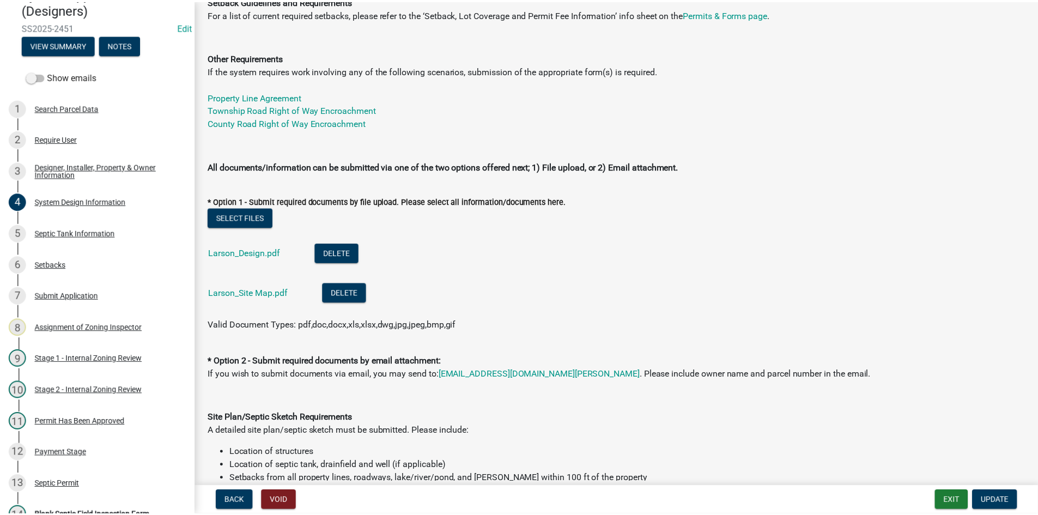
scroll to position [30, 0]
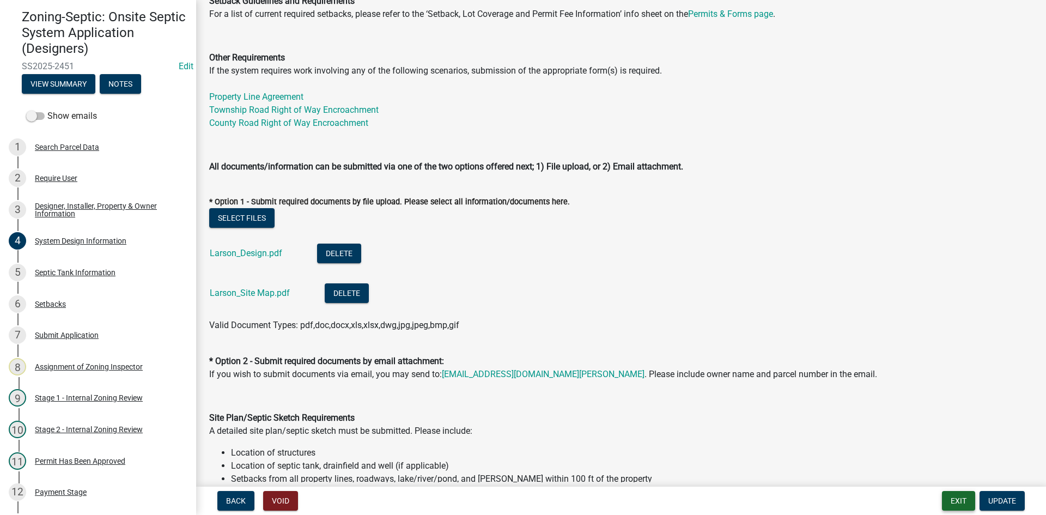
click at [959, 502] on button "Exit" at bounding box center [958, 501] width 33 height 20
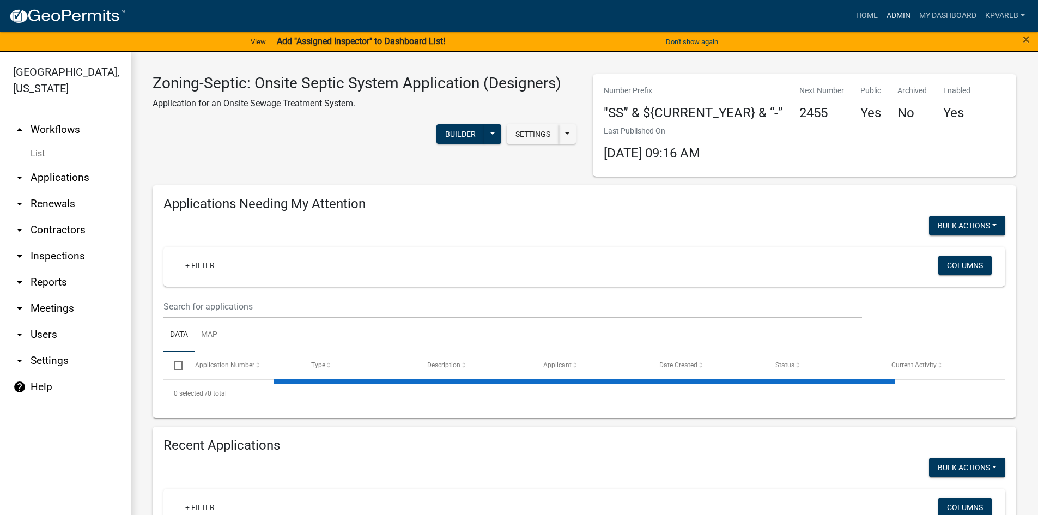
click at [902, 17] on link "Admin" at bounding box center [898, 15] width 33 height 21
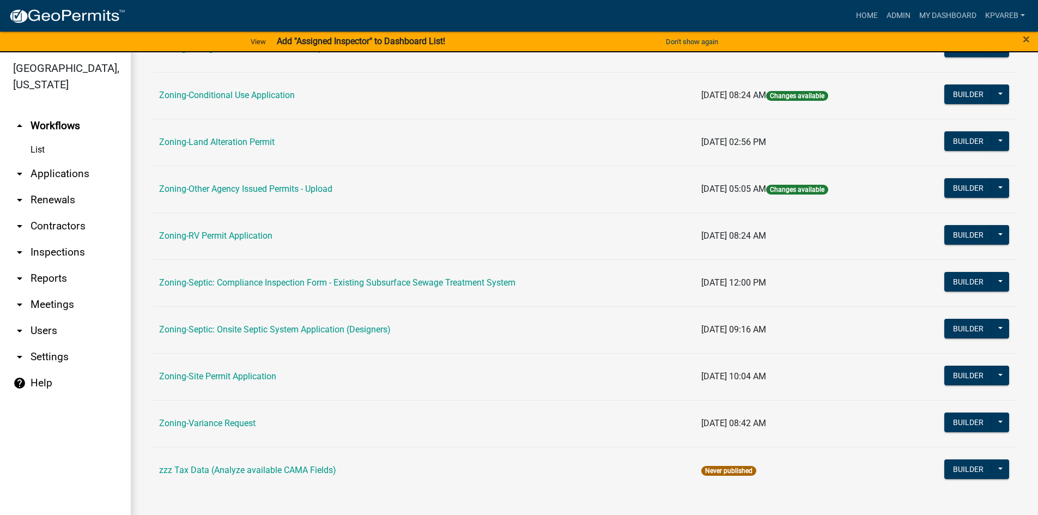
scroll to position [13, 0]
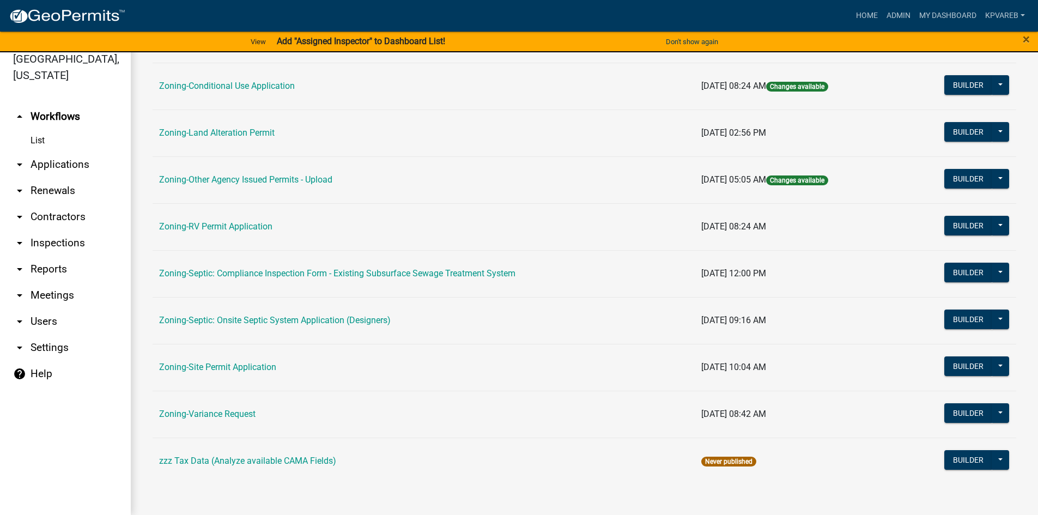
click at [399, 316] on td "Zoning-Septic: Onsite Septic System Application (Designers)" at bounding box center [424, 320] width 542 height 47
click at [384, 323] on link "Zoning-Septic: Onsite Septic System Application (Designers)" at bounding box center [275, 320] width 232 height 10
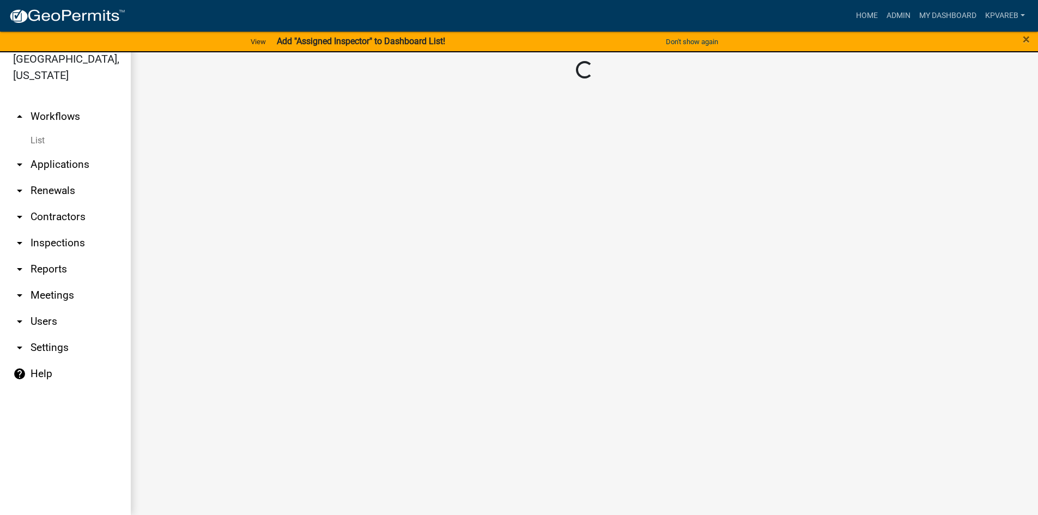
click at [384, 323] on main "Loading..." at bounding box center [584, 277] width 907 height 476
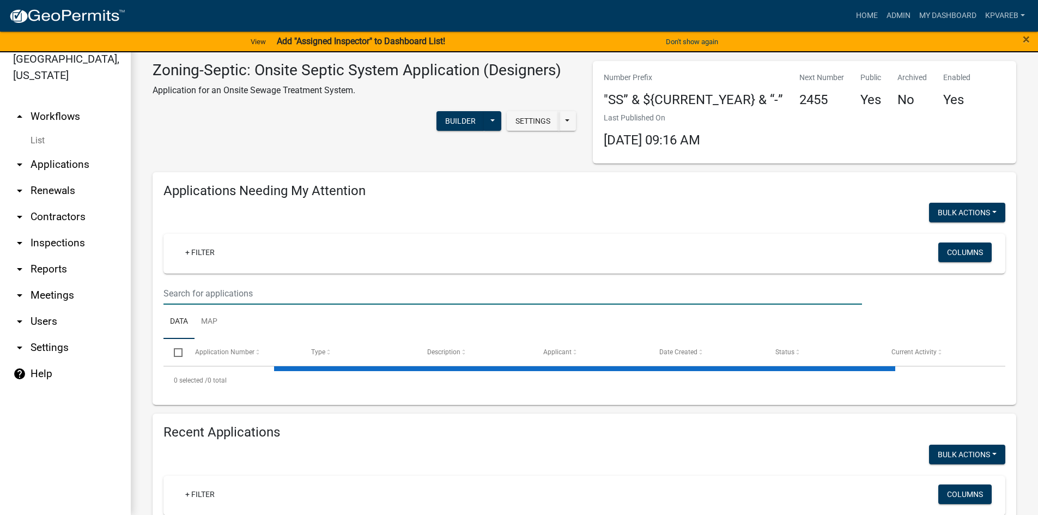
click at [215, 287] on input "text" at bounding box center [512, 293] width 699 height 22
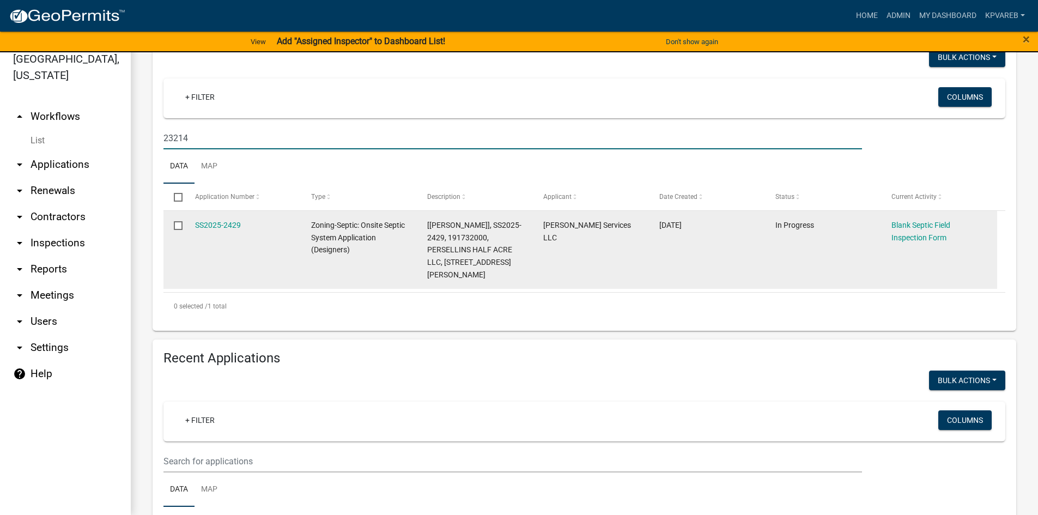
scroll to position [218, 0]
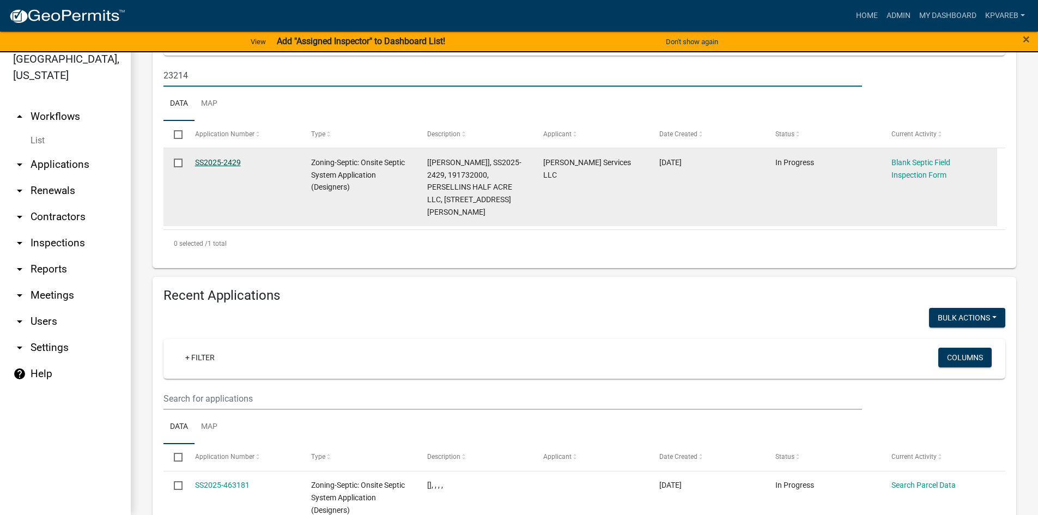
type input "23214"
click at [207, 161] on link "SS2025-2429" at bounding box center [218, 162] width 46 height 9
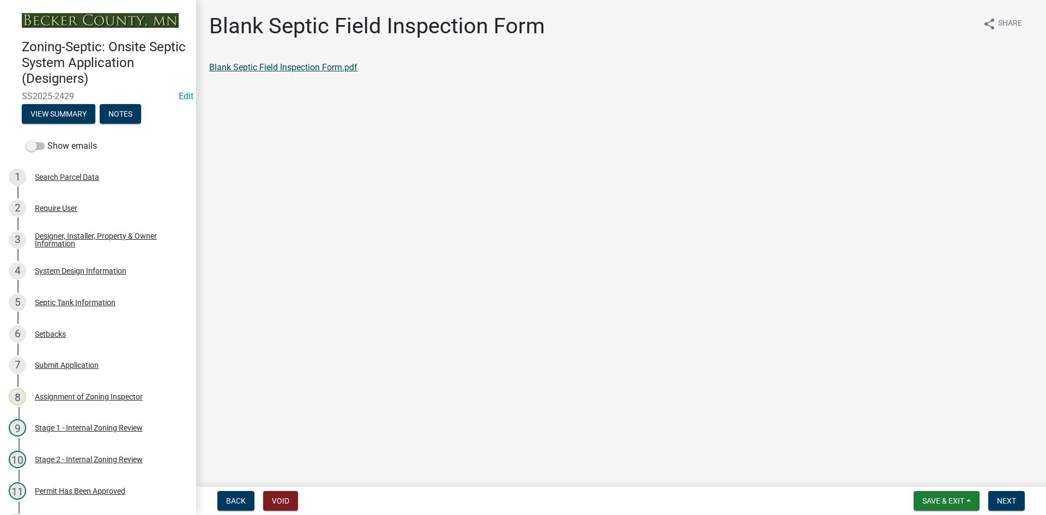
click at [338, 68] on link "Blank Septic Field Inspection Form.pdf" at bounding box center [283, 67] width 148 height 10
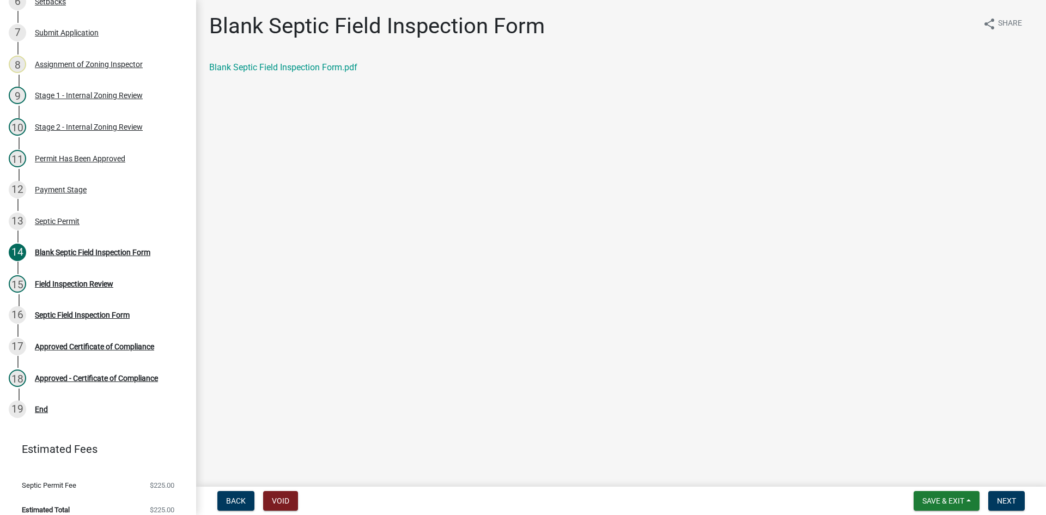
scroll to position [334, 0]
click at [58, 219] on div "Septic Permit" at bounding box center [57, 220] width 45 height 8
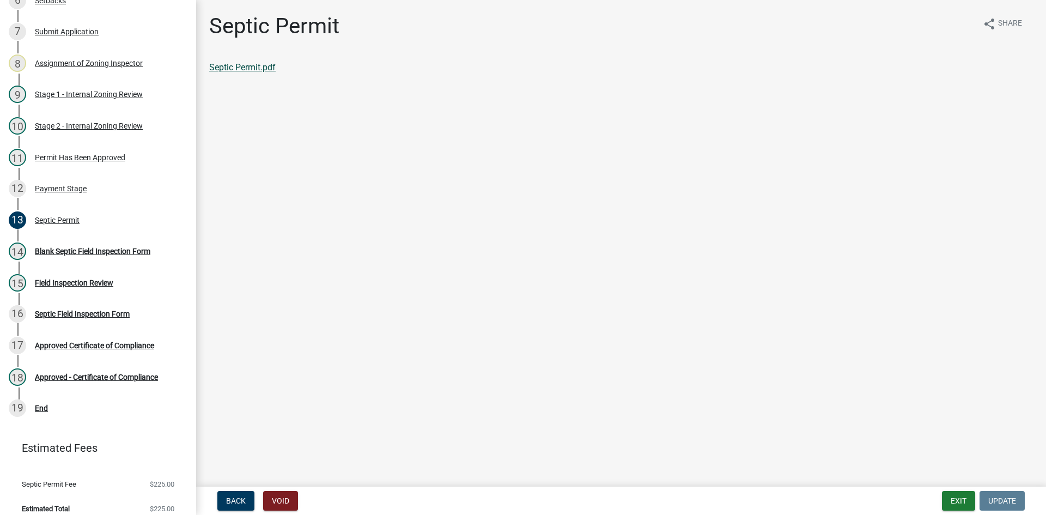
click at [269, 70] on link "Septic Permit.pdf" at bounding box center [242, 67] width 66 height 10
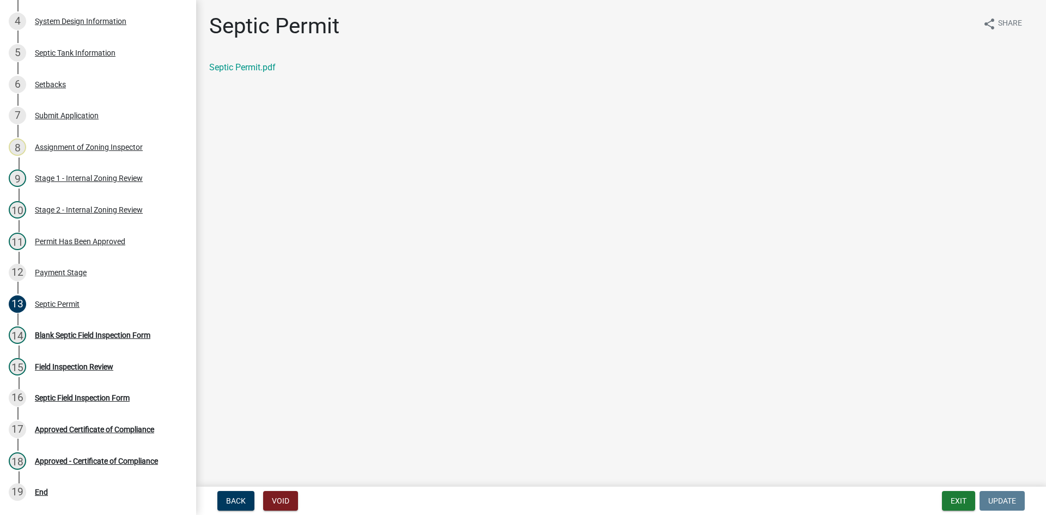
scroll to position [292, 0]
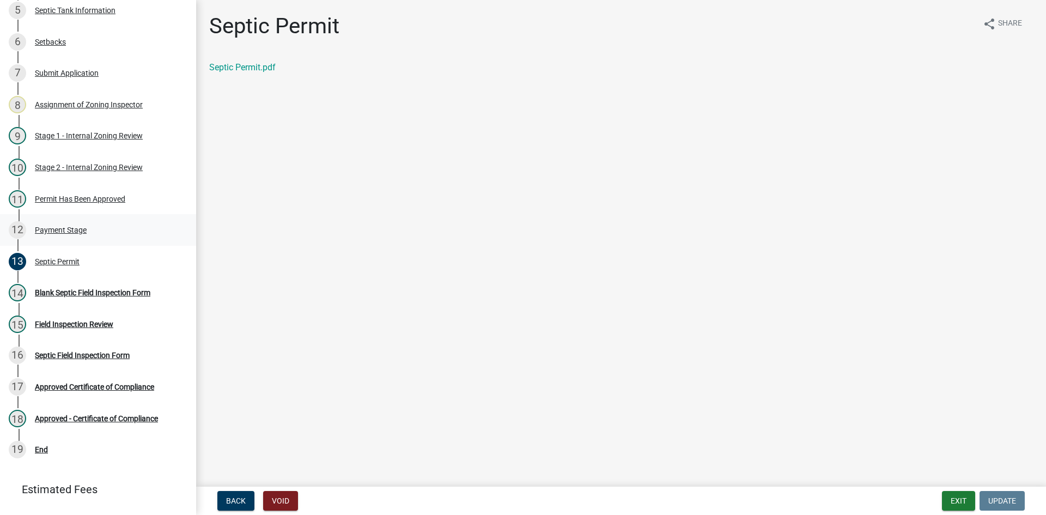
drag, startPoint x: 188, startPoint y: 227, endPoint x: 187, endPoint y: 236, distance: 9.3
click at [187, 236] on div "Zoning-Septic: Onsite Septic System Application (Designers) SS2025-2429 Edit Vi…" at bounding box center [523, 257] width 1046 height 515
click at [187, 233] on link "12 Payment Stage" at bounding box center [98, 230] width 196 height 32
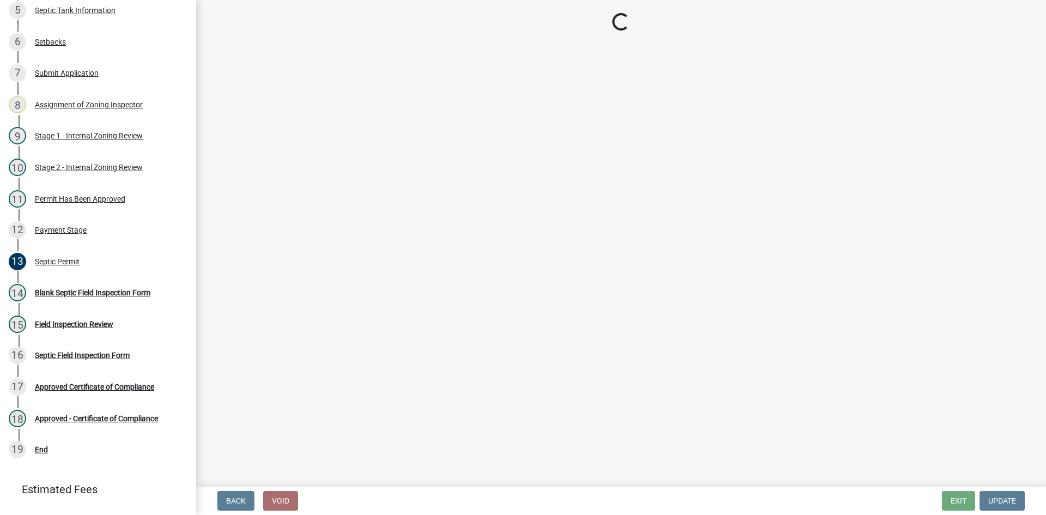
click at [275, 223] on main "Loading..." at bounding box center [621, 241] width 850 height 482
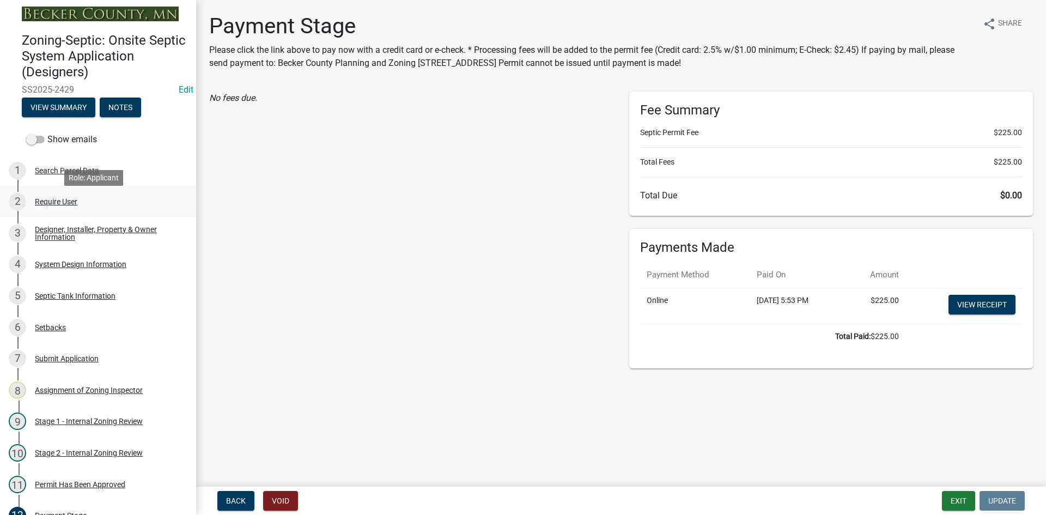
scroll to position [0, 0]
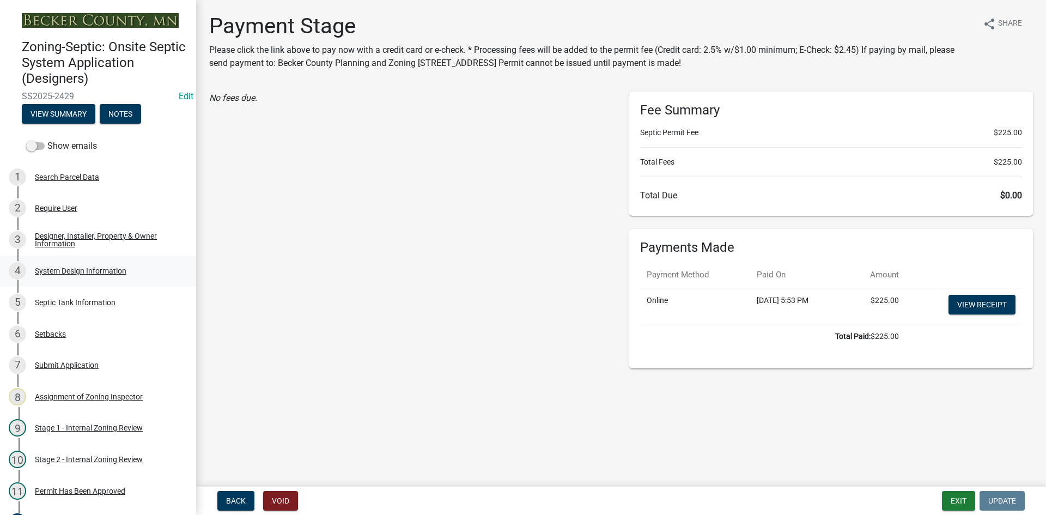
click at [88, 269] on div "System Design Information" at bounding box center [81, 271] width 92 height 8
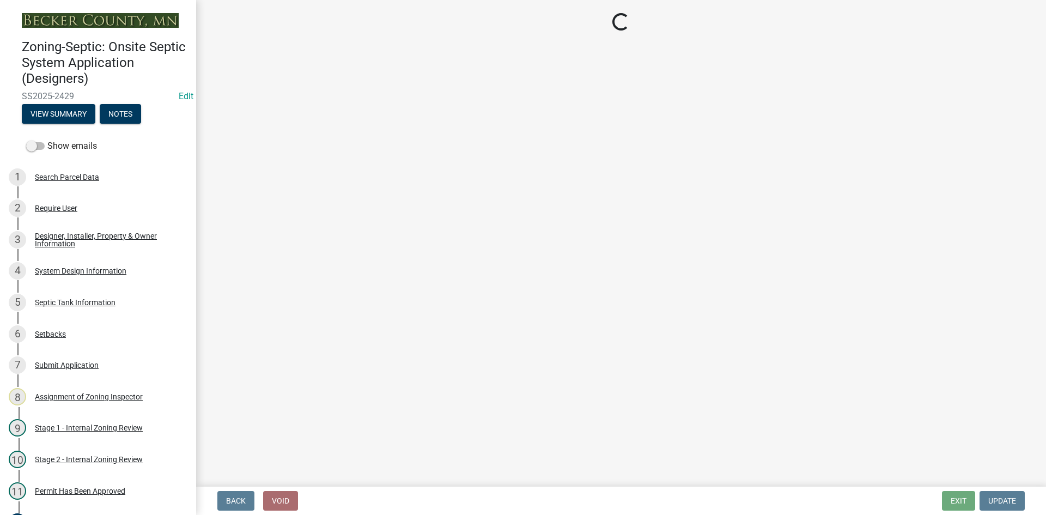
select select "8ba21533-2acf-4cc6-95e5-280e4aabd5a3"
select select "d11049ea-91d0-42ef-8f23-5bc08afa6acf"
select select "011fbff4-a41d-4a75-9bd8-71c7e6c69e0d"
select select "85fdfef2-2683-4311-b5d5-5505f6411127"
select select "ba735beb-519e-40f0-ae20-62d65fc4c46b"
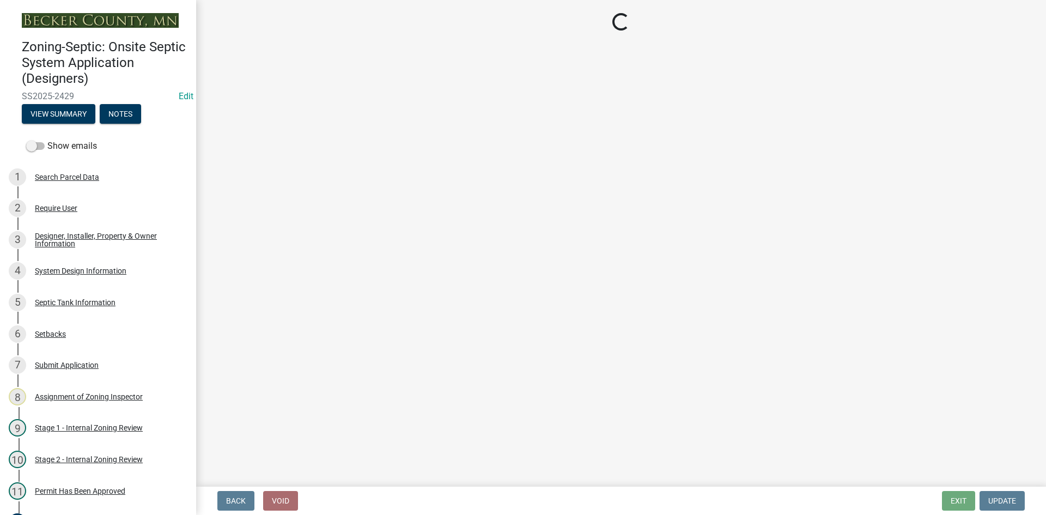
select select "ef698bf5-6172-44c1-9ffb-522c07469aed"
select select "384fc250-a67e-4e5e-a6e0-19116deb63e7"
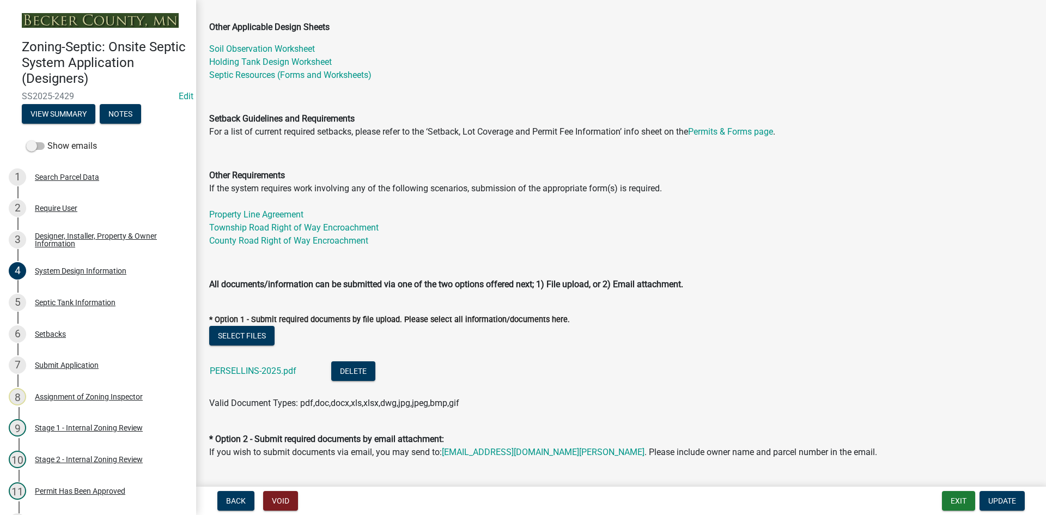
scroll to position [327, 0]
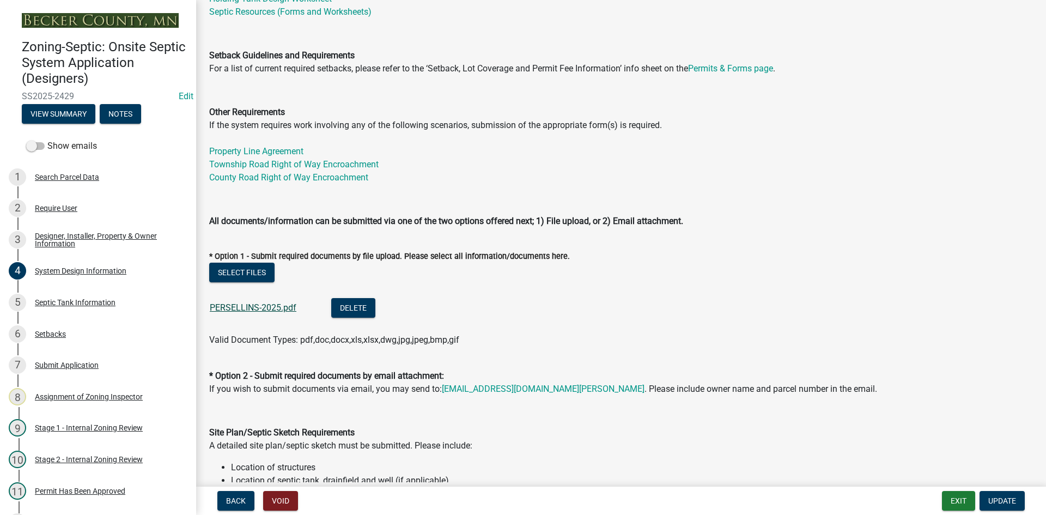
click at [255, 304] on link "PERSELLINS-2025.pdf" at bounding box center [253, 307] width 87 height 10
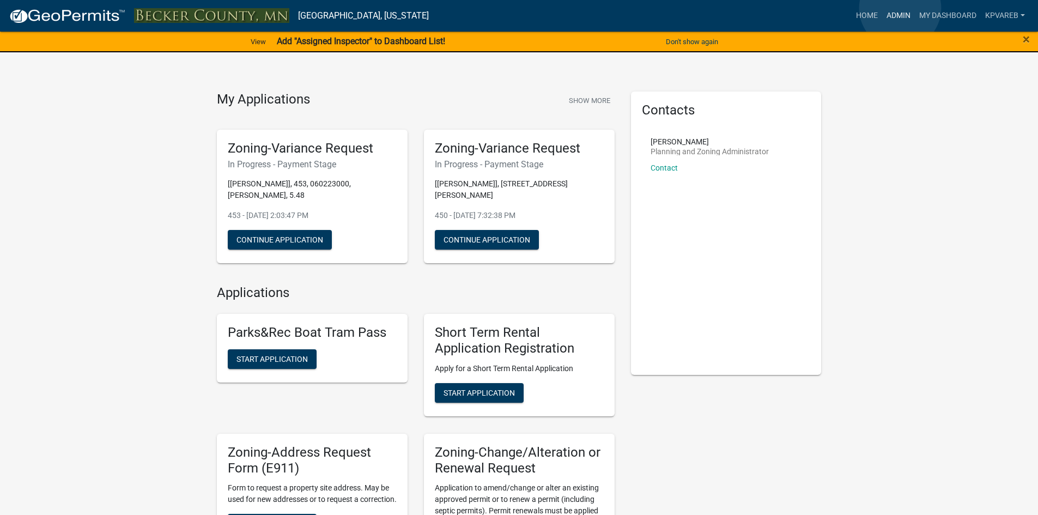
click at [900, 8] on link "Admin" at bounding box center [898, 15] width 33 height 21
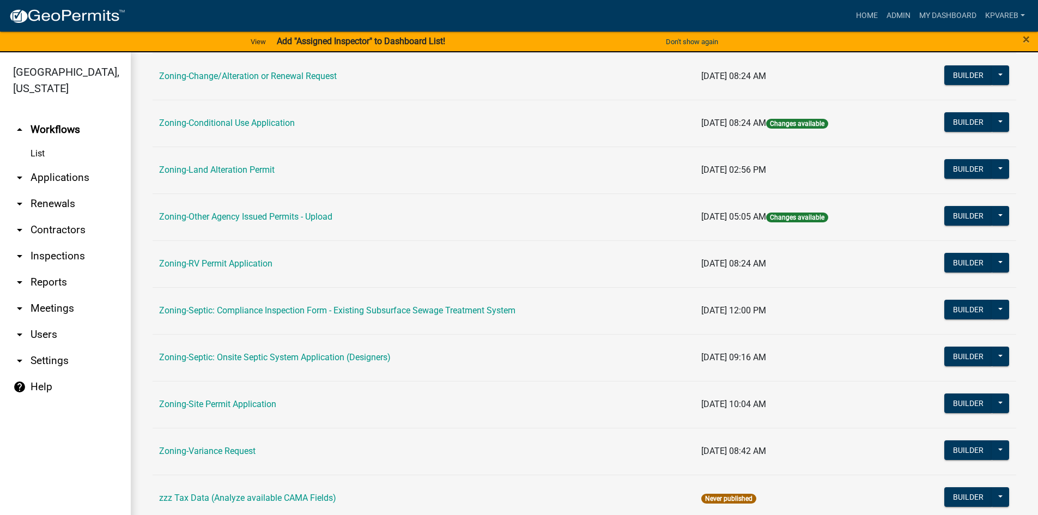
scroll to position [321, 0]
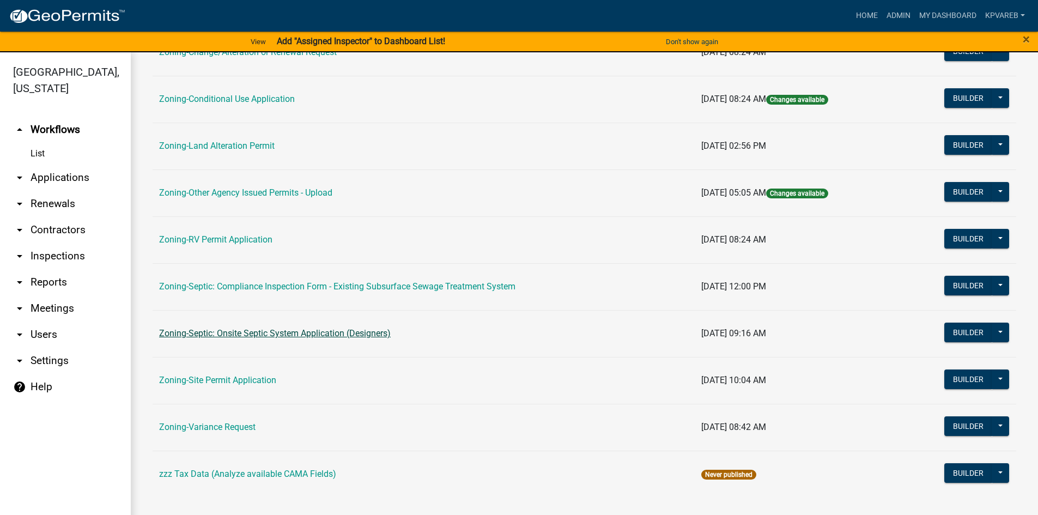
click at [370, 337] on link "Zoning-Septic: Onsite Septic System Application (Designers)" at bounding box center [275, 333] width 232 height 10
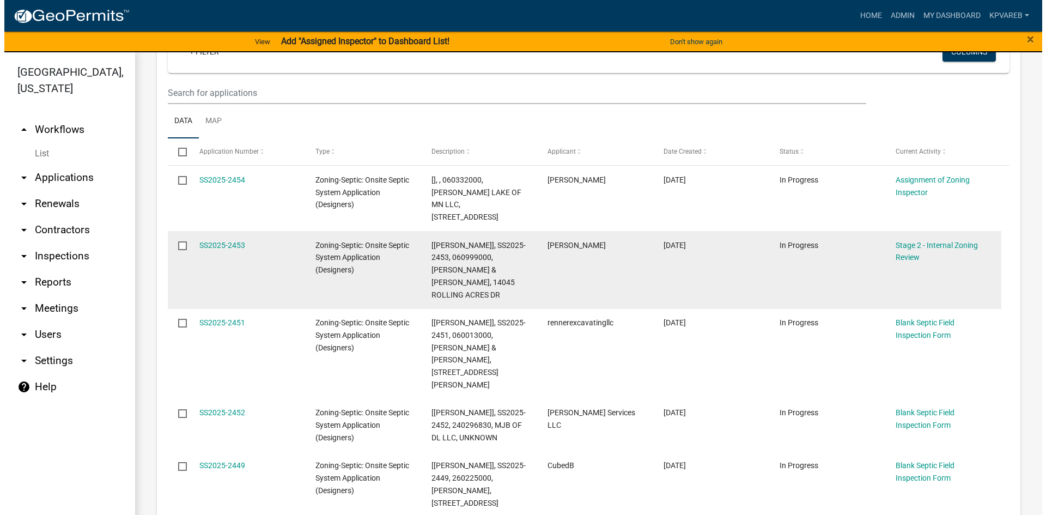
scroll to position [218, 0]
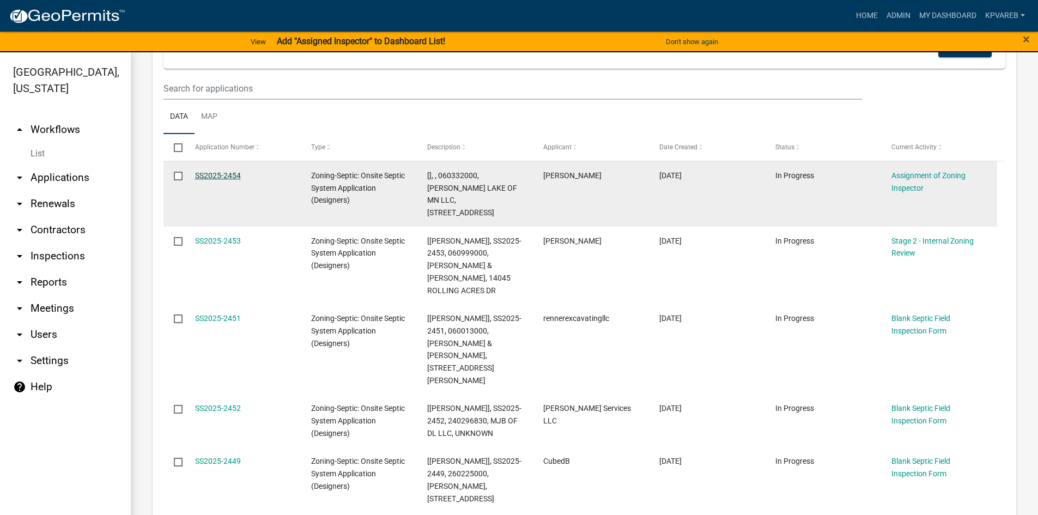
click at [231, 177] on link "SS2025-2454" at bounding box center [218, 175] width 46 height 9
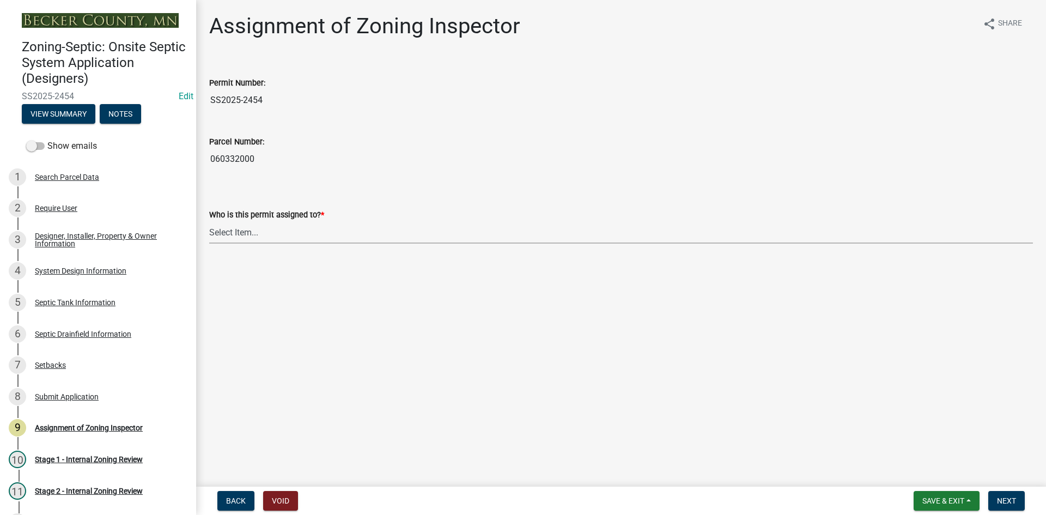
click at [236, 237] on select "Select Item... [PERSON_NAME] [PERSON_NAME] [PERSON_NAME] [PERSON_NAME] [PERSON_…" at bounding box center [621, 232] width 824 height 22
click at [209, 221] on select "Select Item... [PERSON_NAME] [PERSON_NAME] [PERSON_NAME] [PERSON_NAME] [PERSON_…" at bounding box center [621, 232] width 824 height 22
select select "7bfe52ba-73b7-4ac1-9bde-d3bb601555ca"
click at [1010, 500] on span "Next" at bounding box center [1006, 500] width 19 height 9
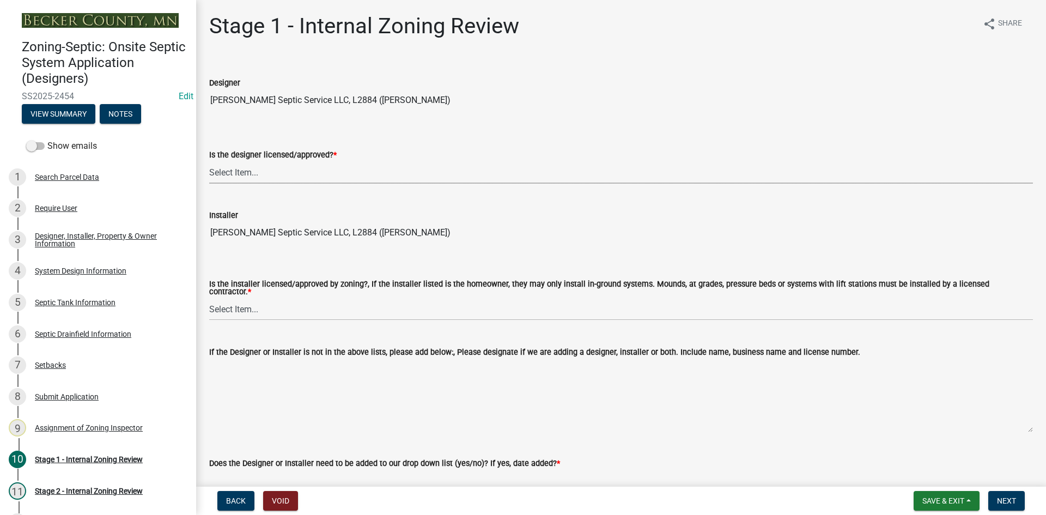
click at [241, 166] on select "Select Item... Yes No" at bounding box center [621, 172] width 824 height 22
click at [209, 161] on select "Select Item... Yes No" at bounding box center [621, 172] width 824 height 22
select select "49e49f1e-3b32-4342-8c2e-9cbd4919fe4d"
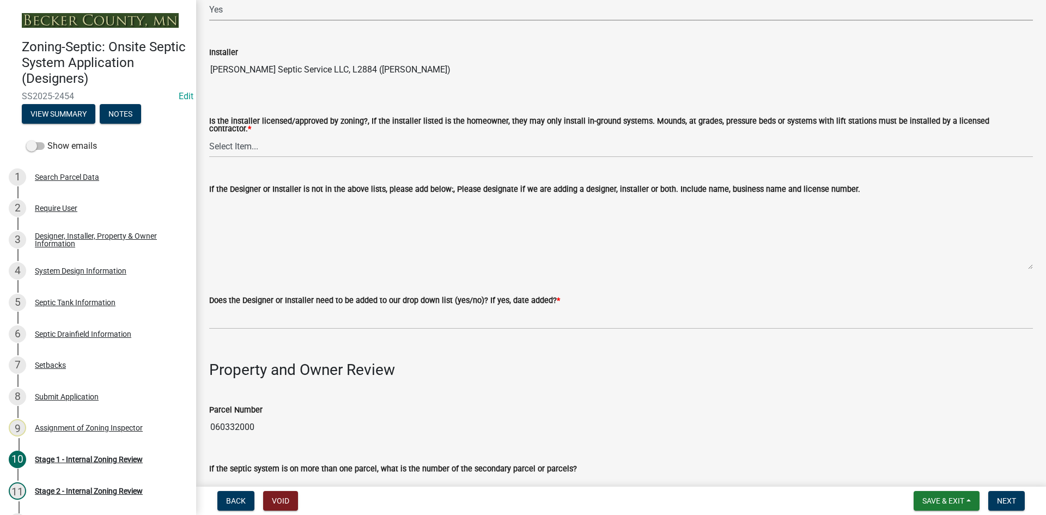
scroll to position [163, 0]
click at [255, 143] on select "Select Item... Yes No" at bounding box center [621, 146] width 824 height 22
click at [209, 135] on select "Select Item... Yes No" at bounding box center [621, 146] width 824 height 22
select select "ca07ae0a-7638-46ff-ada2-c67ca3524324"
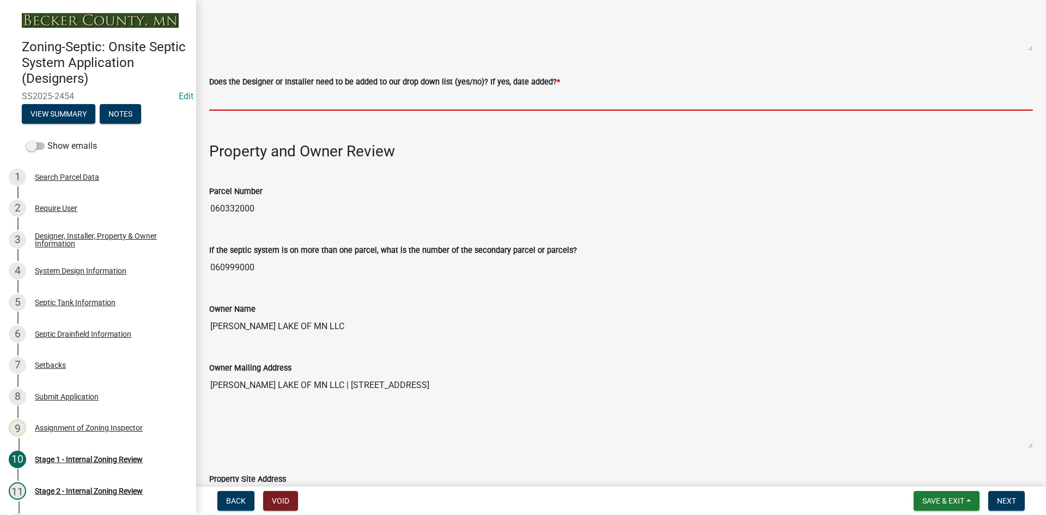
drag, startPoint x: 272, startPoint y: 101, endPoint x: 281, endPoint y: 104, distance: 9.1
click at [272, 101] on input "Does the Designer or Installer need to be added to our drop down list (yes/no)?…" at bounding box center [621, 99] width 824 height 22
type input "NO"
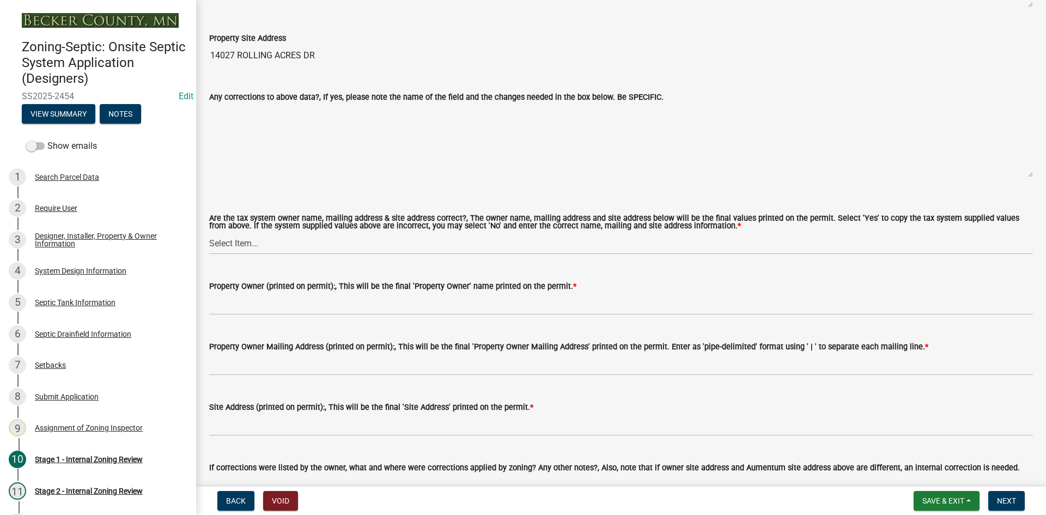
scroll to position [926, 0]
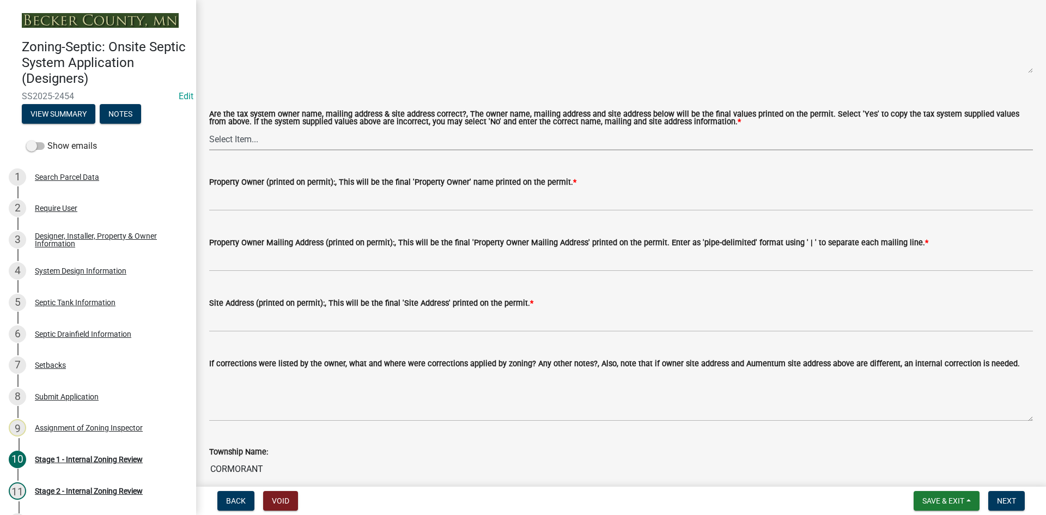
click at [252, 138] on select "Select Item... Yes No" at bounding box center [621, 139] width 824 height 22
click at [209, 128] on select "Select Item... Yes No" at bounding box center [621, 139] width 824 height 22
select select "ec75a761-93b4-47c5-8535-fea253c32937"
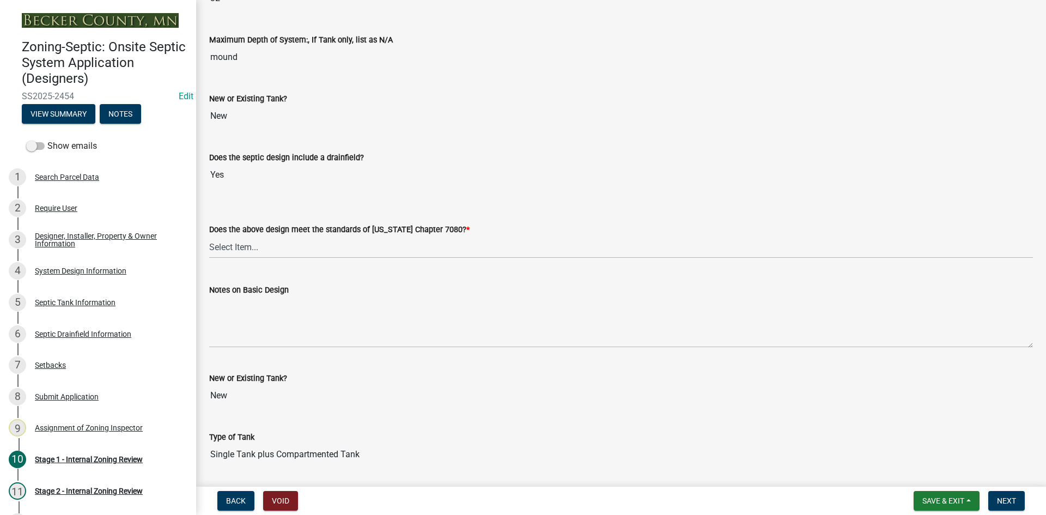
scroll to position [2304, 0]
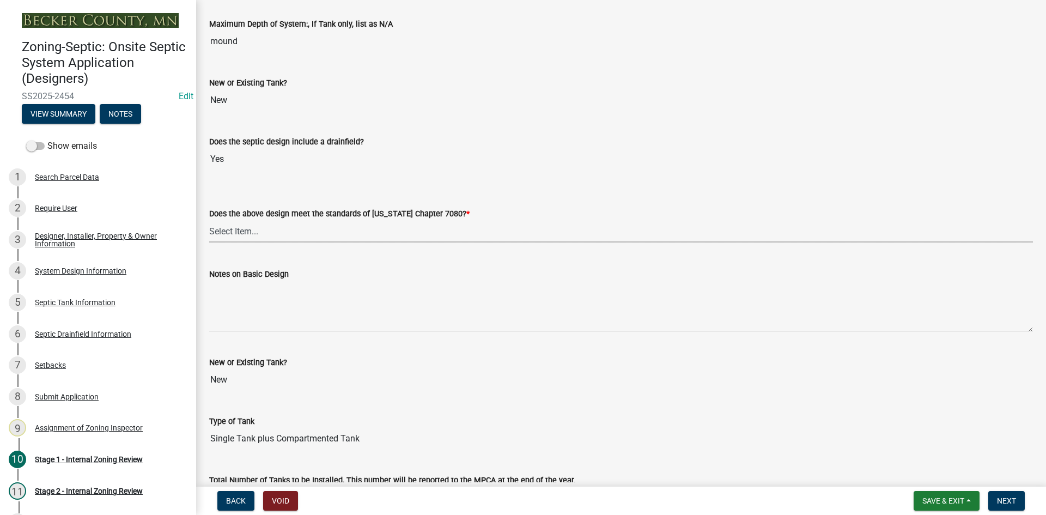
click at [247, 221] on select "Select Item... Yes No" at bounding box center [621, 231] width 824 height 22
click at [209, 220] on select "Select Item... Yes No" at bounding box center [621, 231] width 824 height 22
select select "bcbb982e-a48c-4b4a-a83b-ed1363446a86"
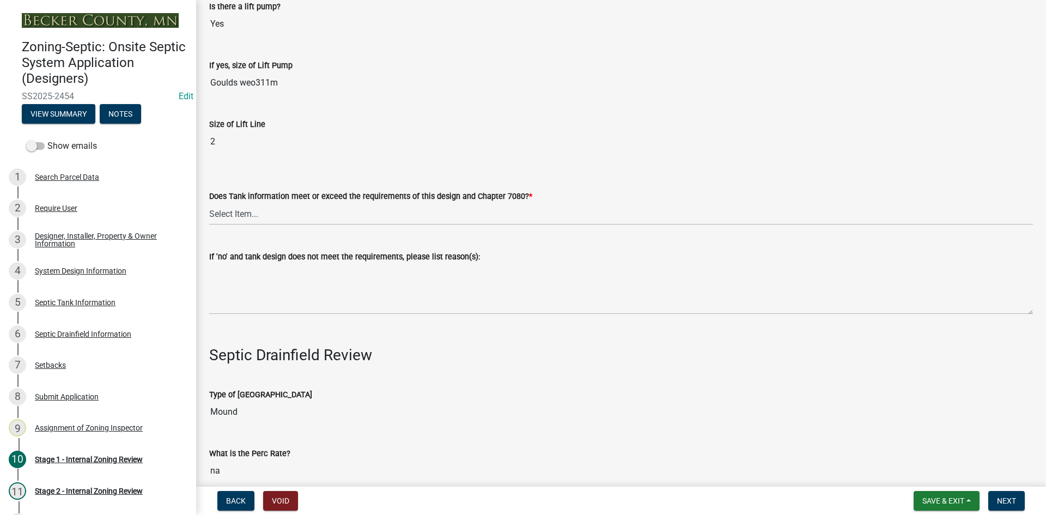
scroll to position [3231, 0]
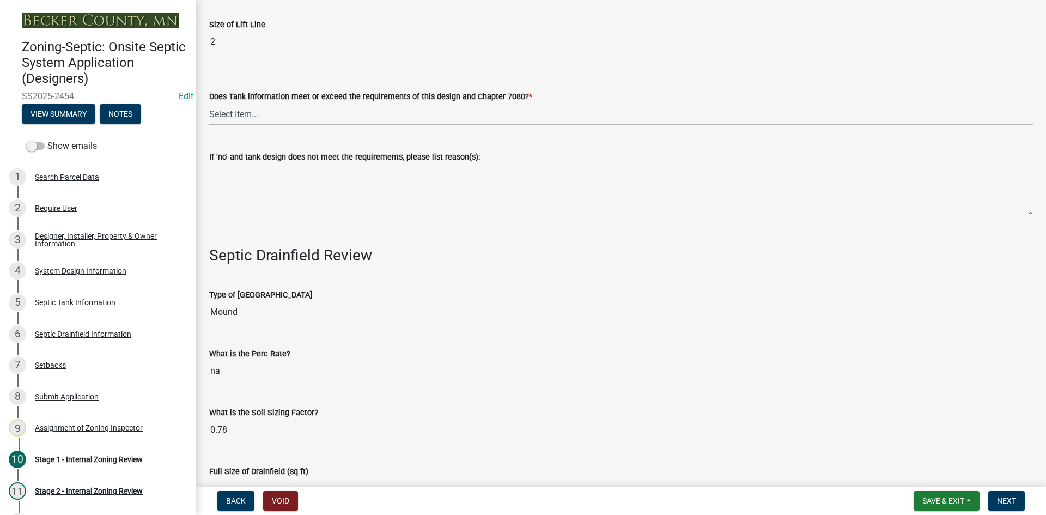
click at [222, 104] on select "Select Item... Yes No" at bounding box center [621, 114] width 824 height 22
click at [209, 103] on select "Select Item... Yes No" at bounding box center [621, 114] width 824 height 22
select select "47a2a5dd-5977-4941-8e6f-09ff03cdfb75"
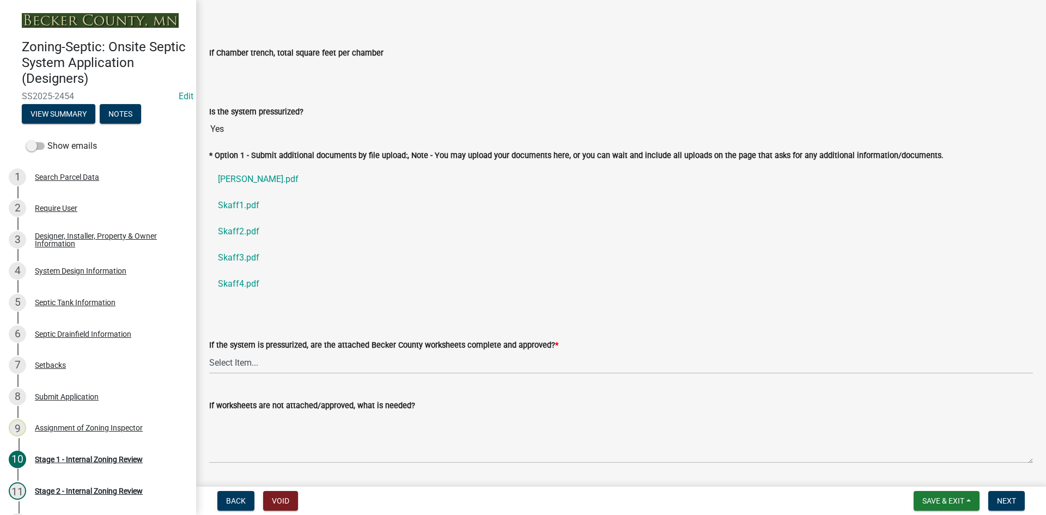
scroll to position [3939, 0]
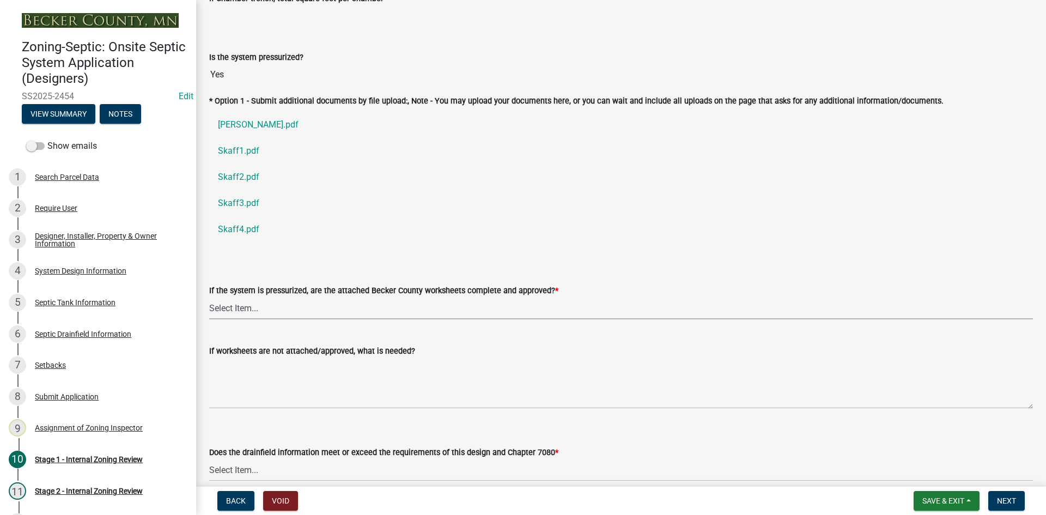
drag, startPoint x: 241, startPoint y: 305, endPoint x: 245, endPoint y: 314, distance: 10.5
click at [241, 305] on select "Select Item... Yes No NA" at bounding box center [621, 308] width 824 height 22
click at [209, 297] on select "Select Item... Yes No NA" at bounding box center [621, 308] width 824 height 22
select select "3f5b086d-5a4c-4236-93bc-fa7bf4d11838"
click at [239, 119] on link "Skaff.pdf" at bounding box center [621, 125] width 824 height 26
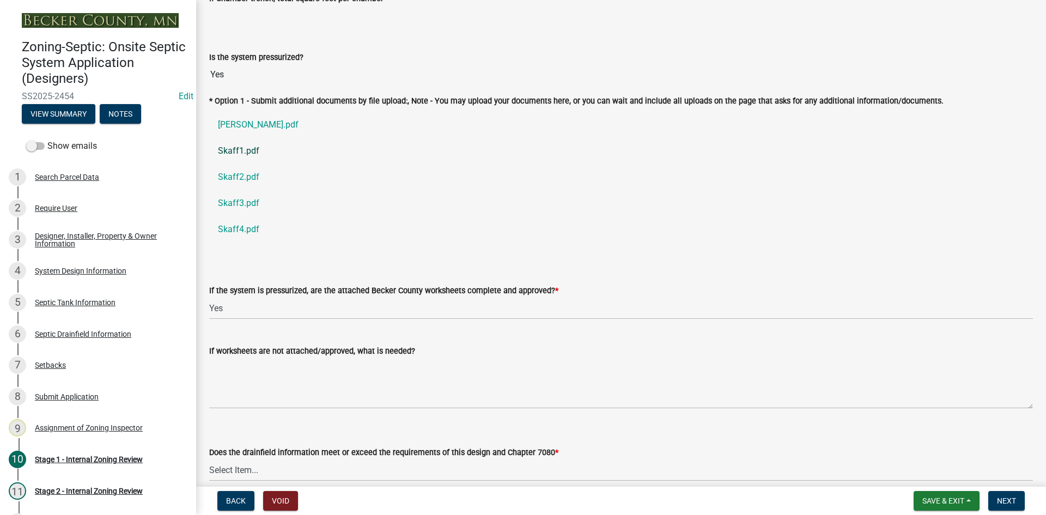
click at [250, 150] on link "Skaff1.pdf" at bounding box center [621, 151] width 824 height 26
click at [237, 176] on link "Skaff2.pdf" at bounding box center [621, 177] width 824 height 26
click at [247, 198] on link "Skaff3.pdf" at bounding box center [621, 203] width 824 height 26
click at [238, 221] on link "Skaff4.pdf" at bounding box center [621, 229] width 824 height 26
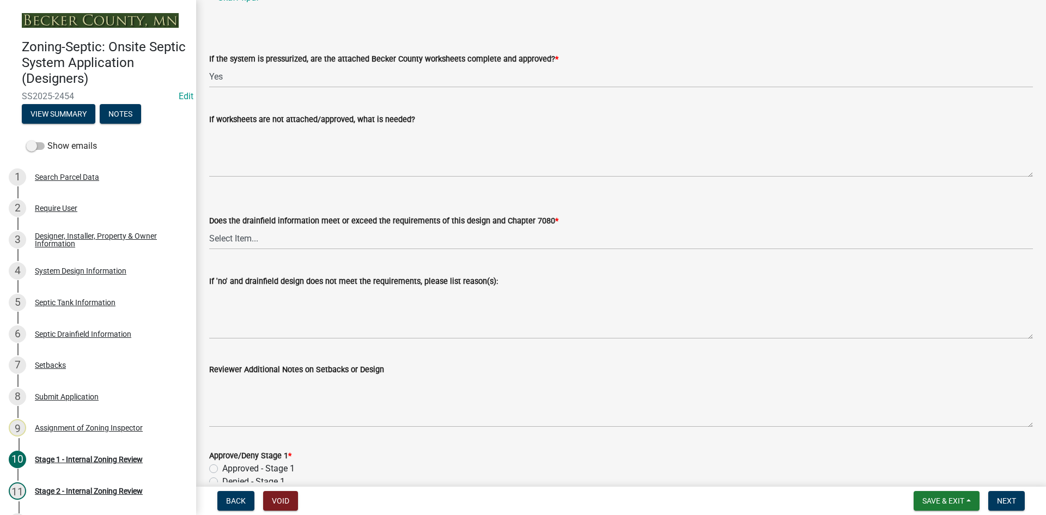
scroll to position [4225, 0]
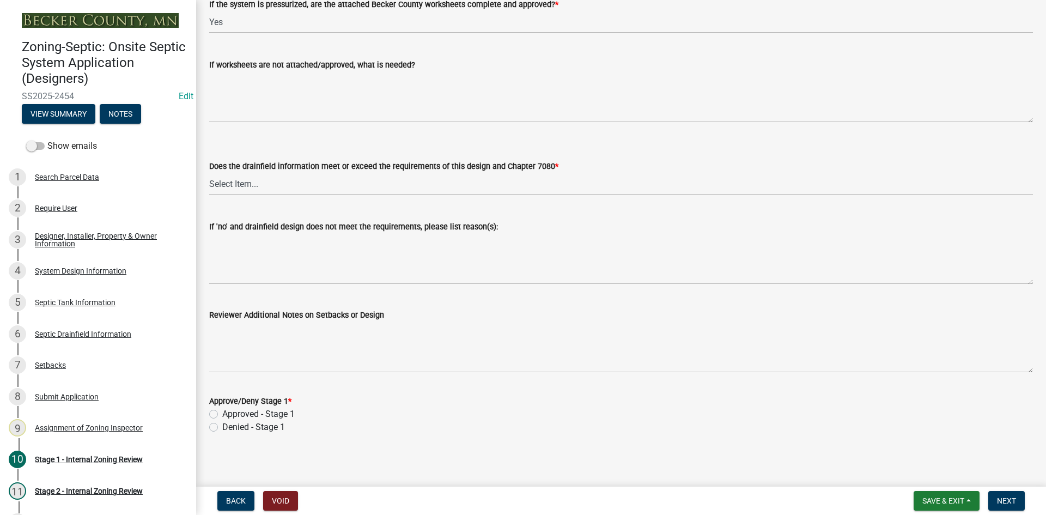
drag, startPoint x: 212, startPoint y: 410, endPoint x: 253, endPoint y: 428, distance: 44.9
click at [222, 410] on label "Approved - Stage 1" at bounding box center [258, 414] width 72 height 13
click at [222, 410] on input "Approved - Stage 1" at bounding box center [225, 411] width 7 height 7
radio input "true"
click at [1002, 502] on span "Next" at bounding box center [1006, 500] width 19 height 9
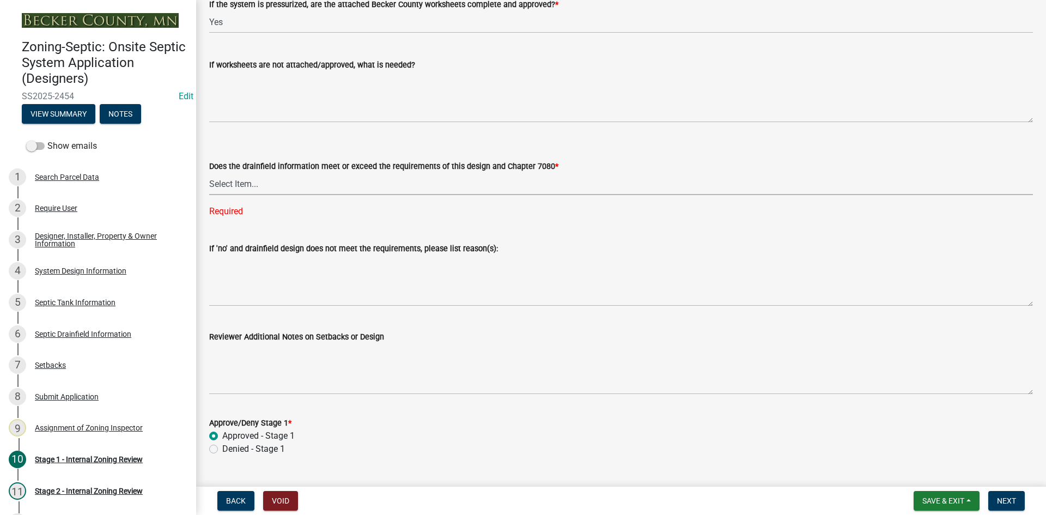
click at [260, 183] on select "Select Item... Yes No" at bounding box center [621, 184] width 824 height 22
click at [209, 173] on select "Select Item... Yes No" at bounding box center [621, 184] width 824 height 22
select select "888a8260-2be6-47f2-a4de-b9f453a4d3bc"
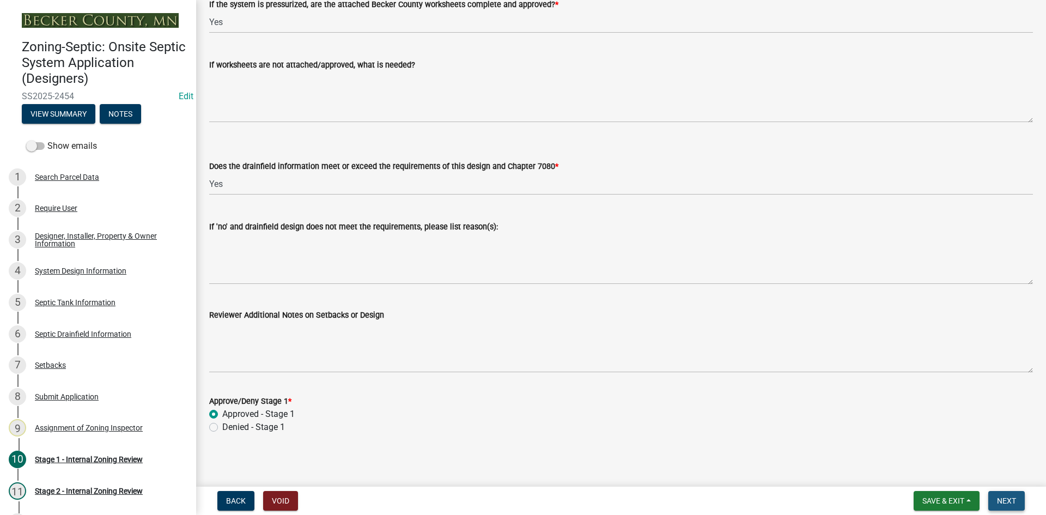
click at [1005, 507] on button "Next" at bounding box center [1007, 501] width 37 height 20
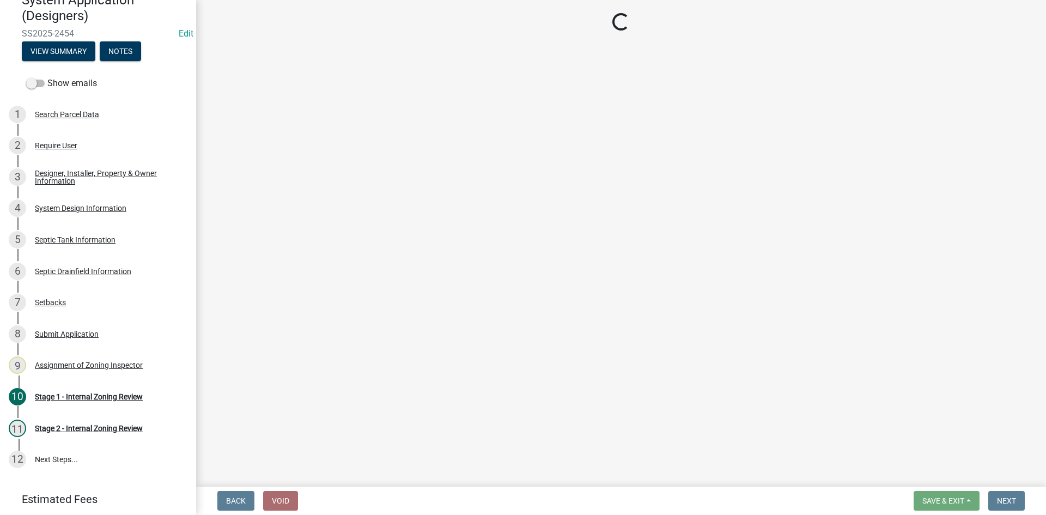
scroll to position [124, 0]
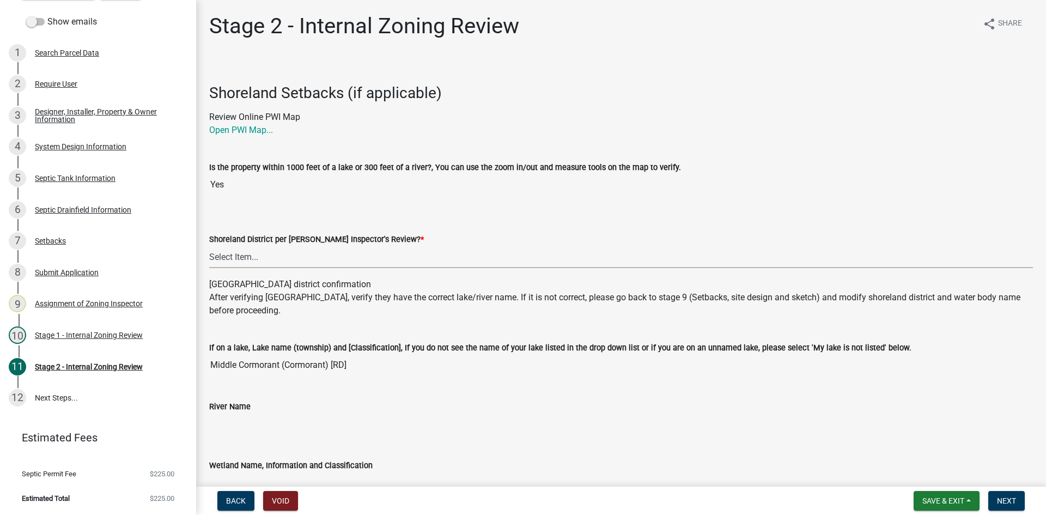
click at [233, 263] on select "Select Item... Yes No" at bounding box center [621, 257] width 824 height 22
click at [209, 246] on select "Select Item... Yes No" at bounding box center [621, 257] width 824 height 22
select select "69d592bb-9906-4277-a6fb-df8686255161"
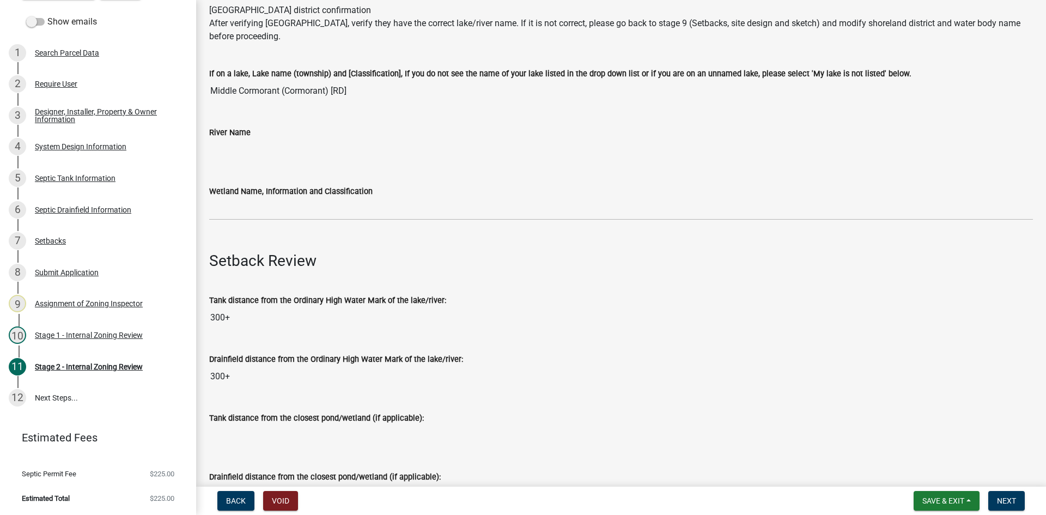
scroll to position [327, 0]
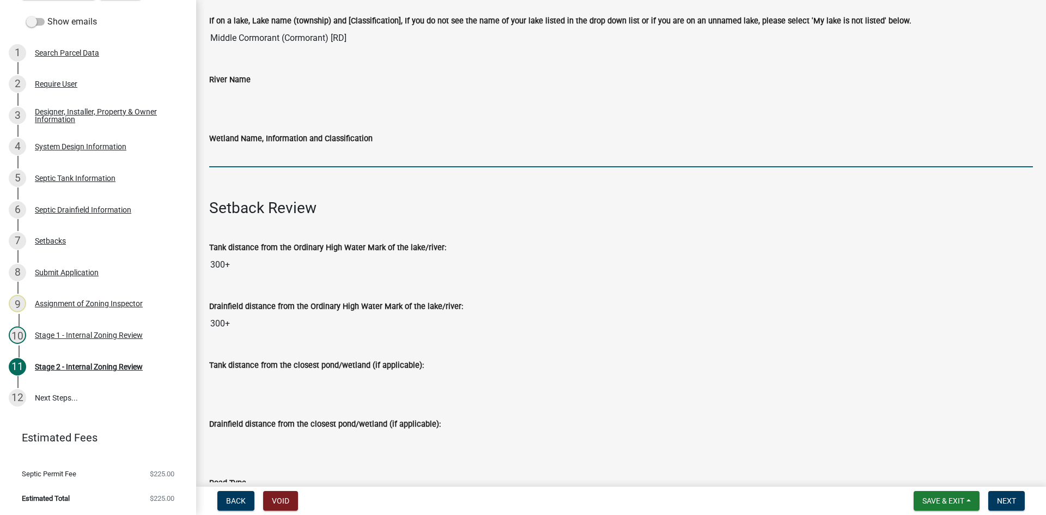
click at [249, 150] on input "Wetland Name, Information and Classification" at bounding box center [621, 156] width 824 height 22
type input "rd100"
click at [377, 149] on input "rd100" at bounding box center [621, 156] width 824 height 22
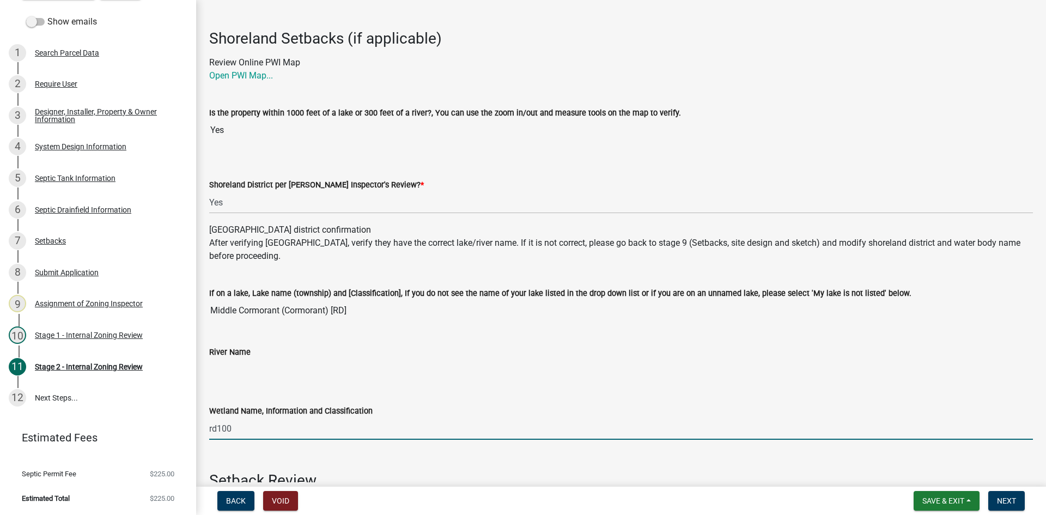
scroll to position [0, 0]
